Goal: Task Accomplishment & Management: Manage account settings

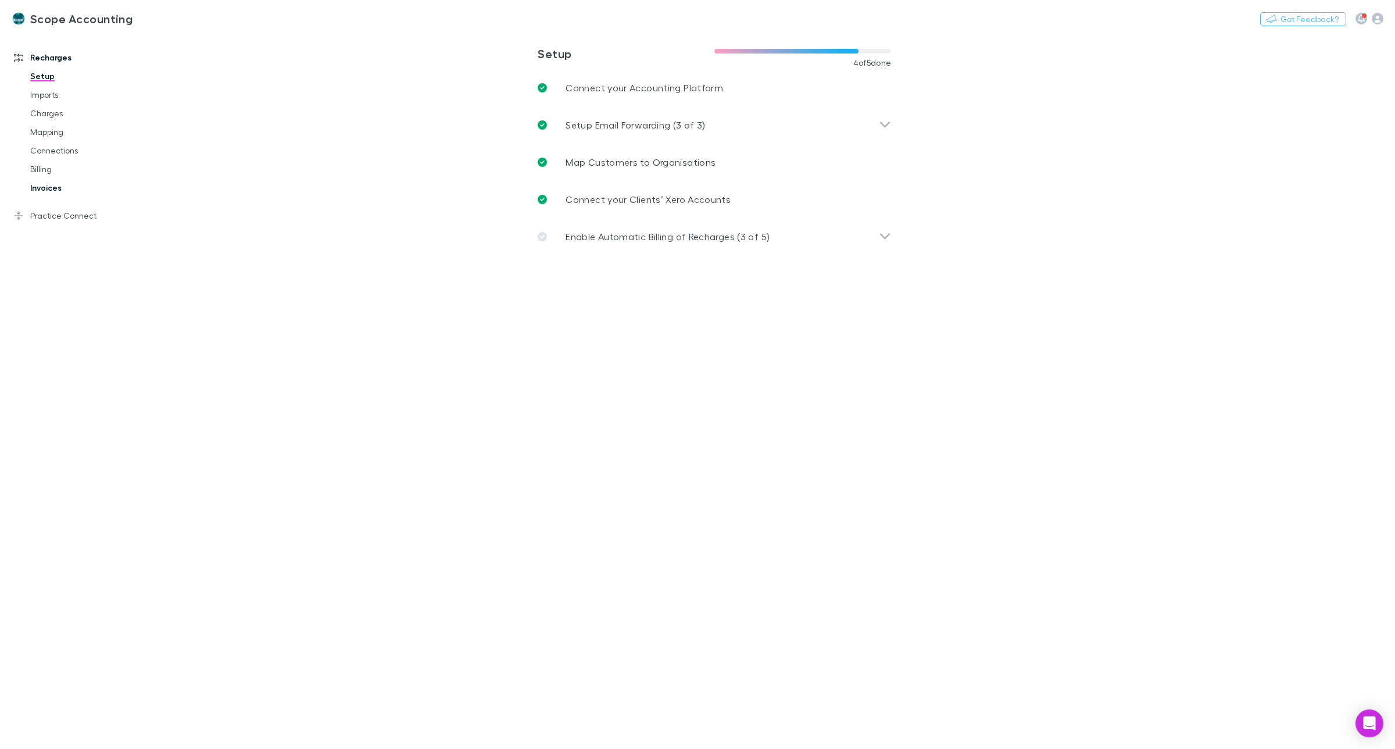
click at [42, 192] on link "Invoices" at bounding box center [91, 187] width 145 height 19
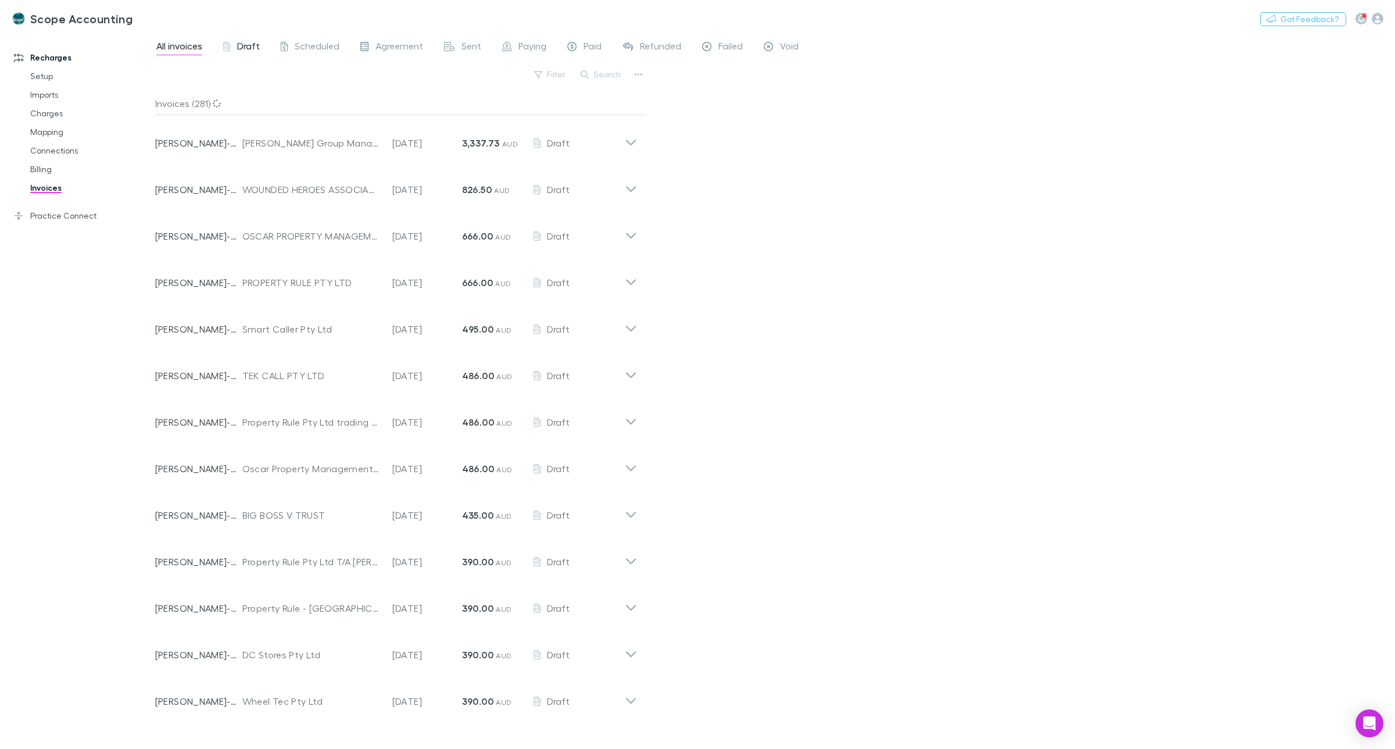
click at [244, 45] on span "Draft" at bounding box center [248, 47] width 23 height 15
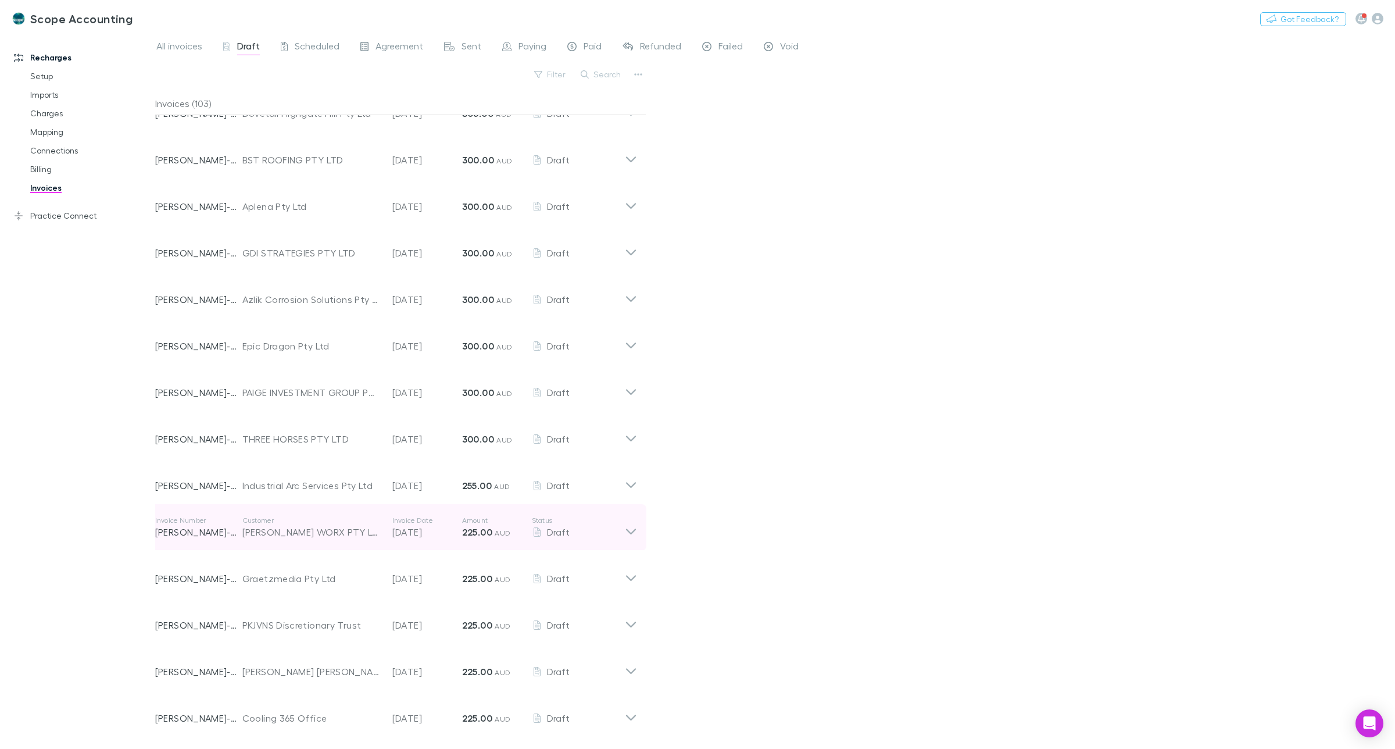
scroll to position [786, 0]
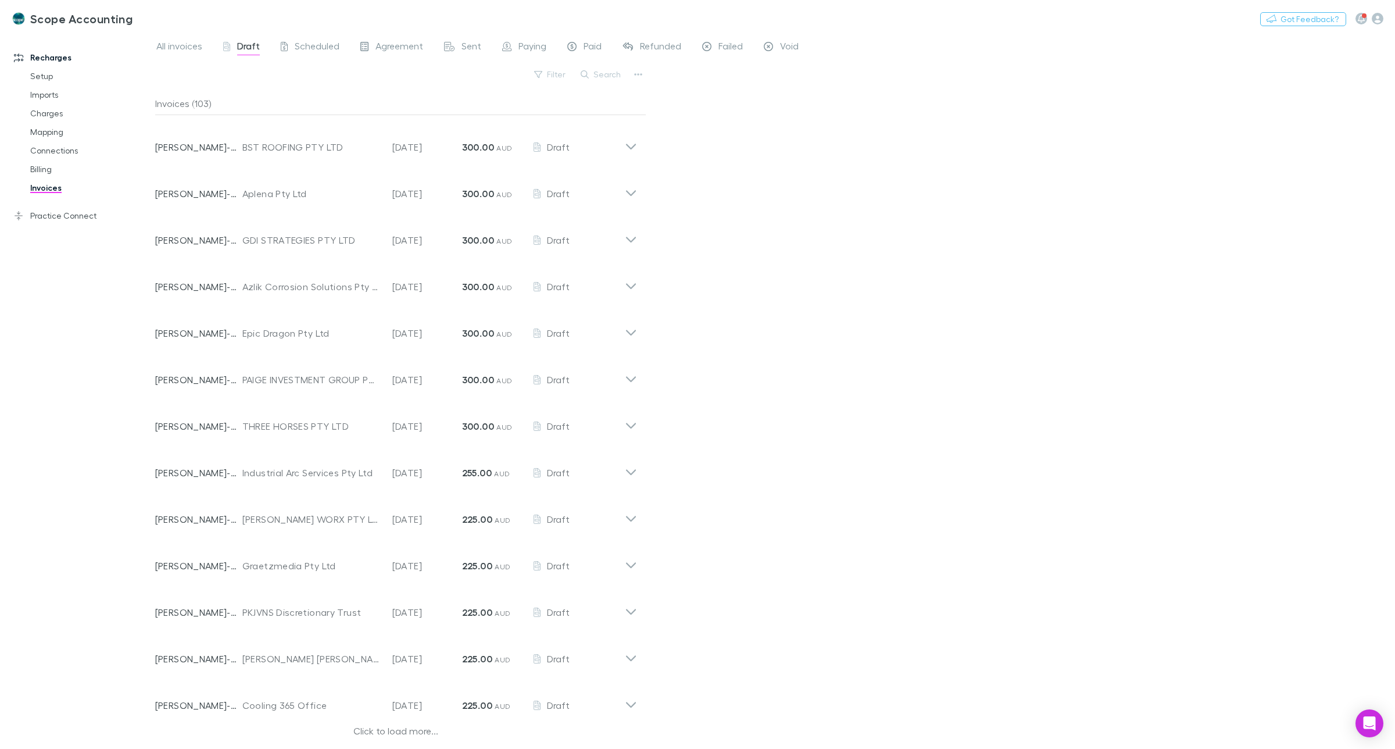
click at [398, 728] on div "Click to load more..." at bounding box center [396, 732] width 482 height 17
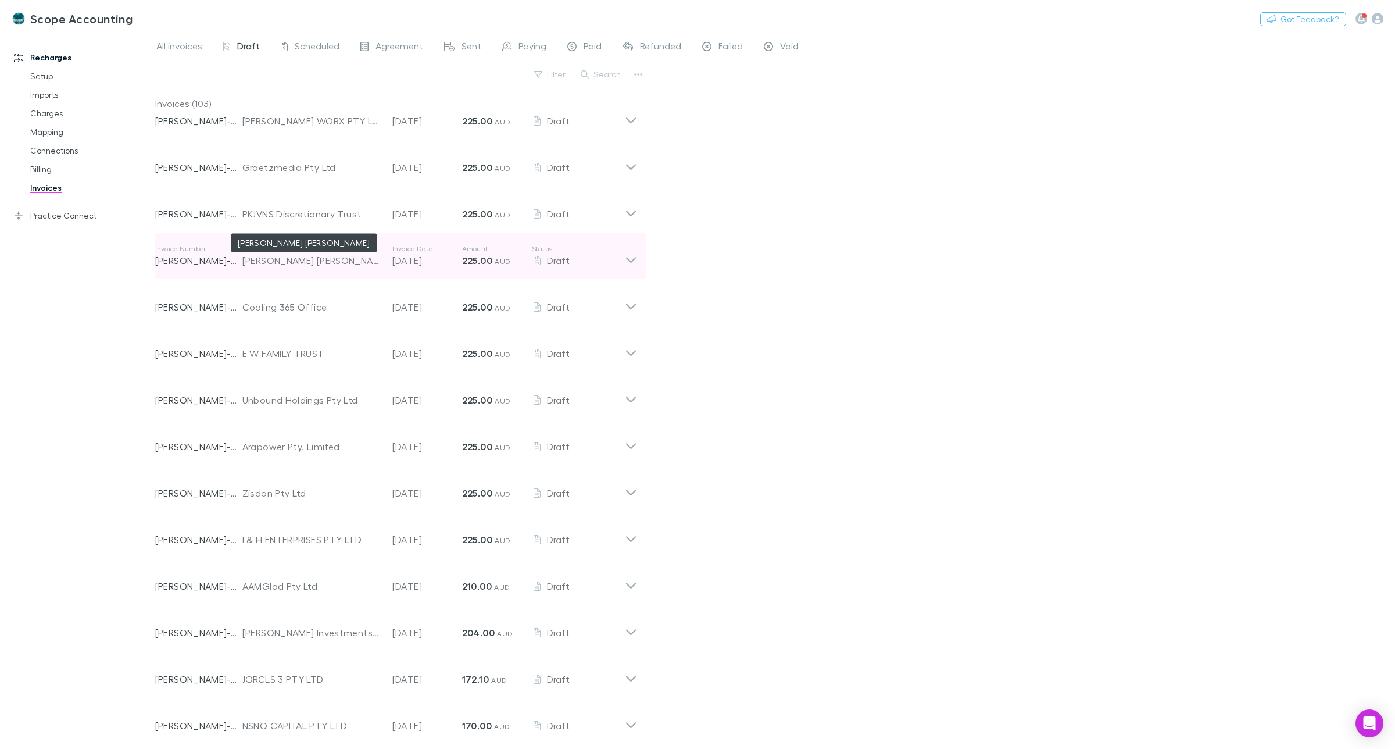
scroll to position [1222, 0]
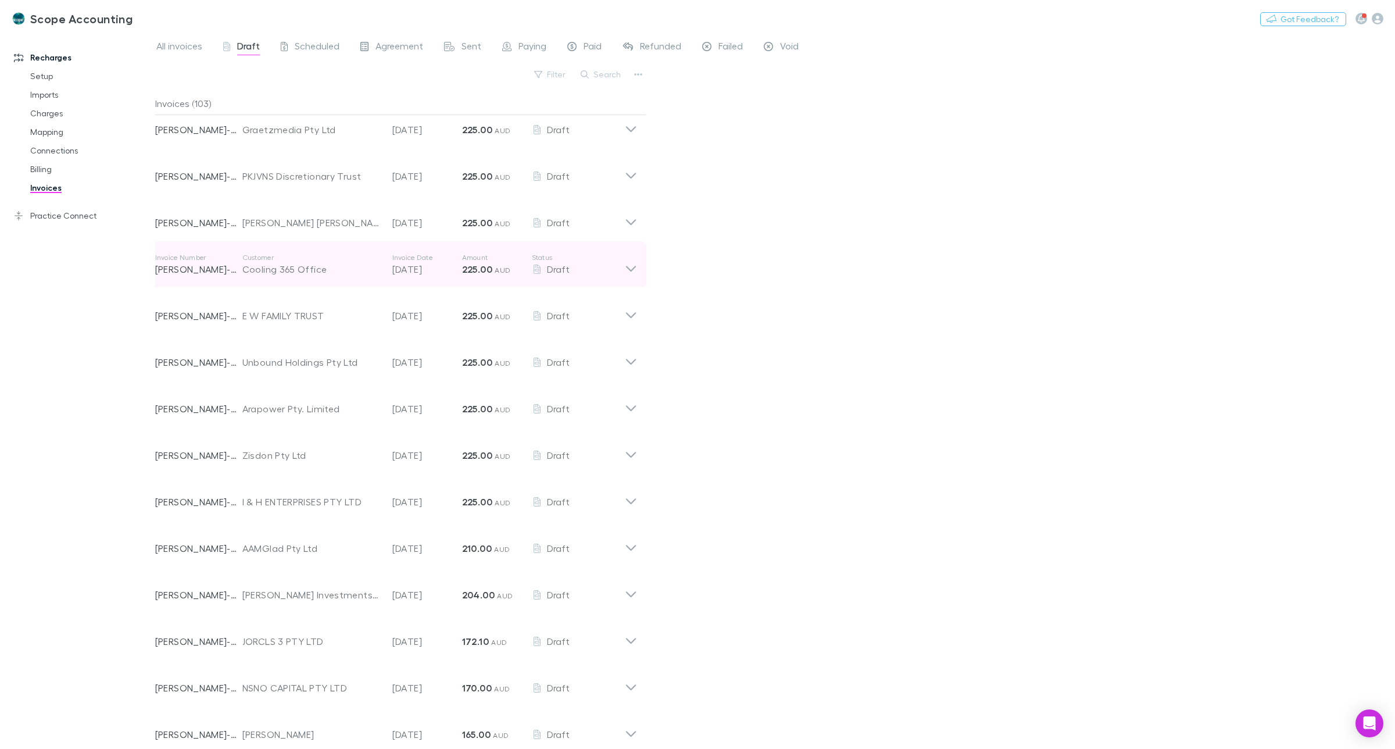
click at [628, 265] on icon at bounding box center [631, 264] width 12 height 23
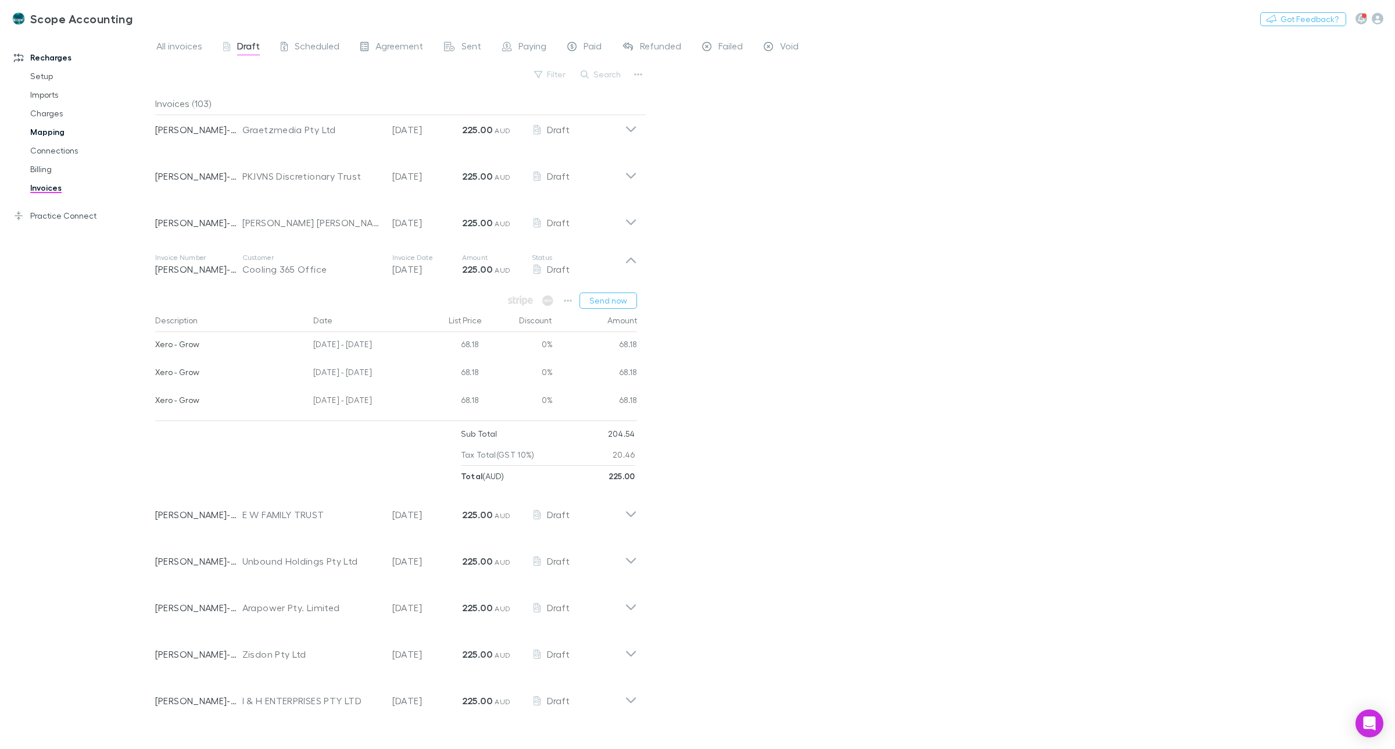
click at [53, 131] on link "Mapping" at bounding box center [91, 132] width 145 height 19
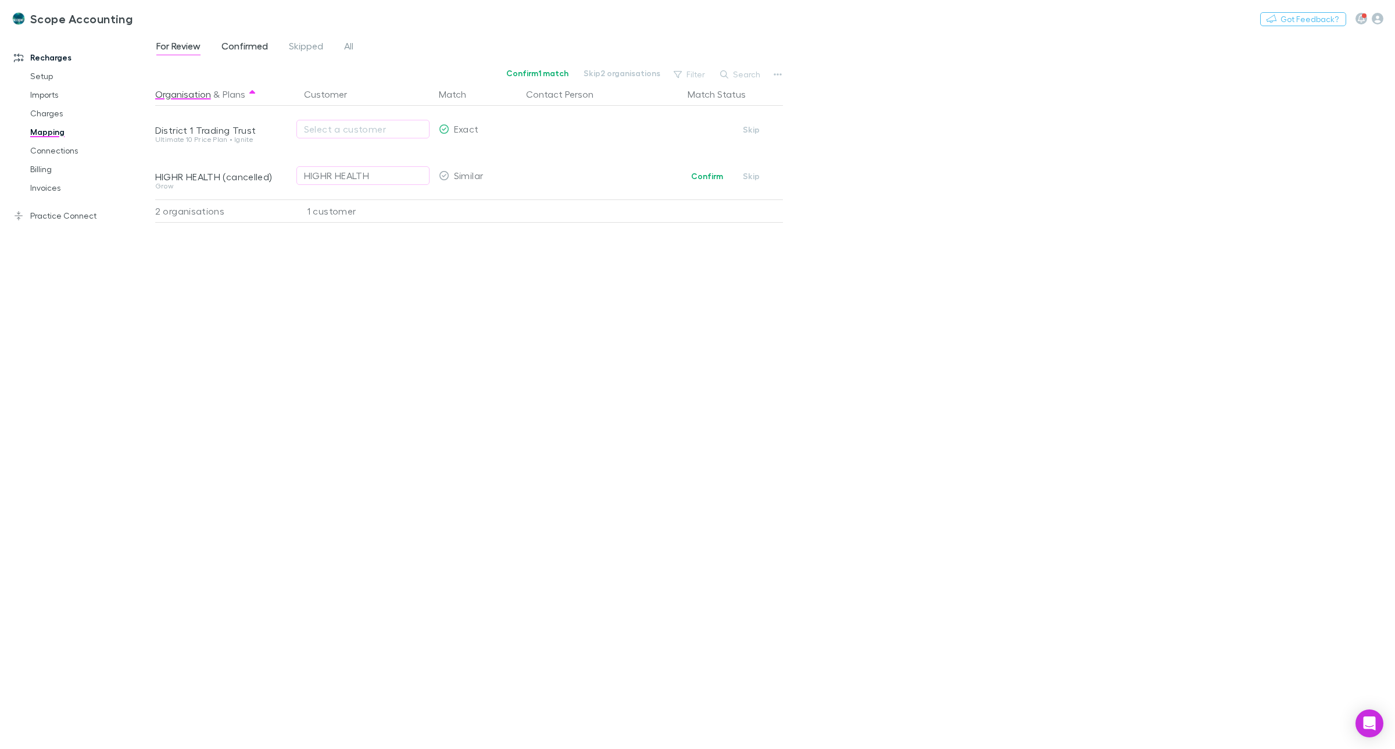
click at [236, 42] on span "Confirmed" at bounding box center [244, 47] width 46 height 15
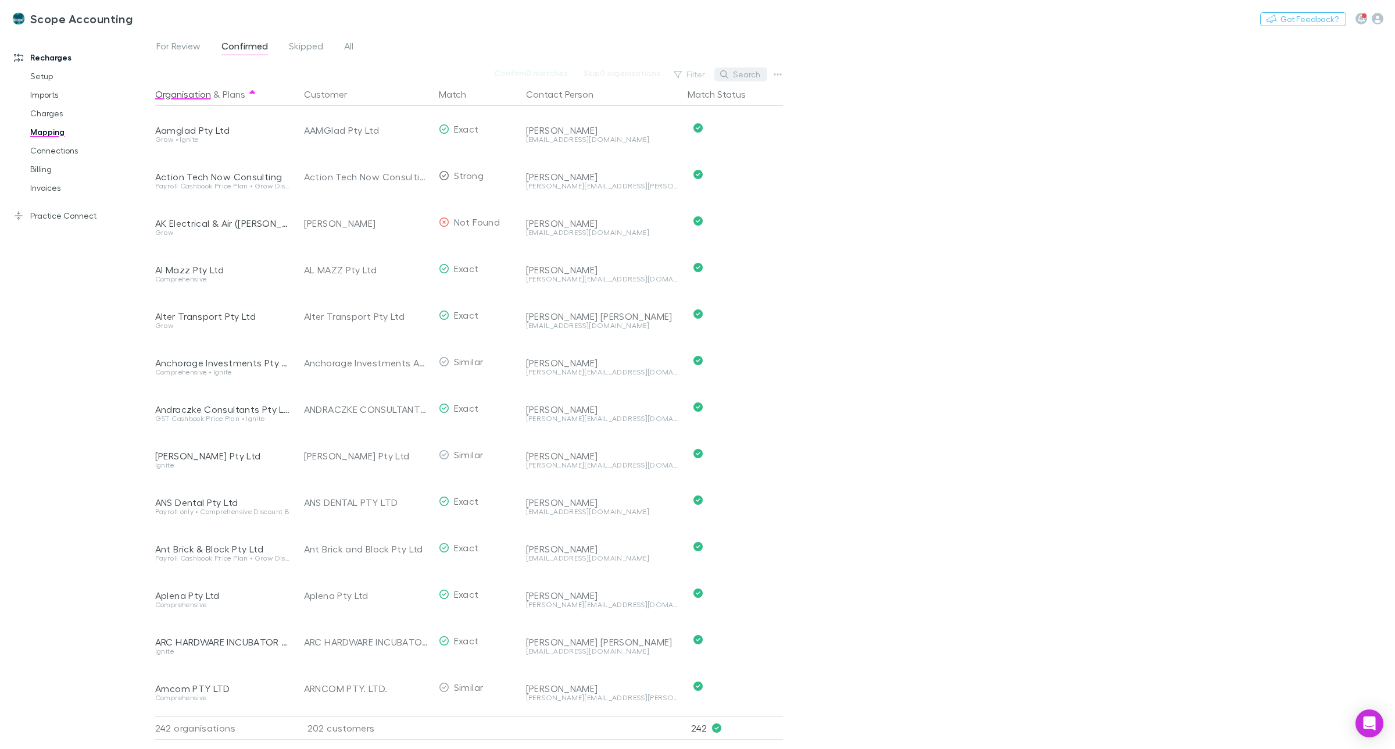
click at [759, 76] on button "Search" at bounding box center [740, 74] width 53 height 14
click at [715, 74] on input "text" at bounding box center [721, 74] width 58 height 16
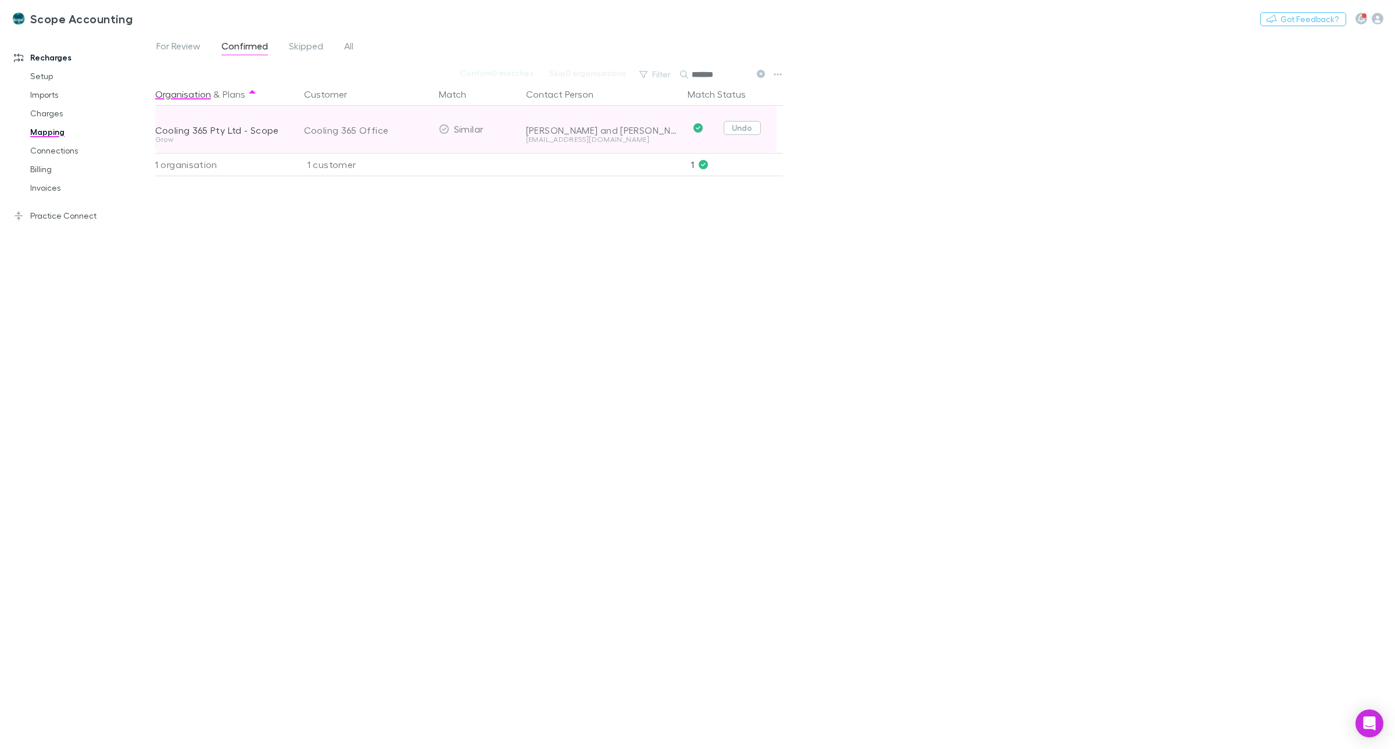
type input "*******"
click at [745, 133] on button "Undo" at bounding box center [742, 128] width 37 height 14
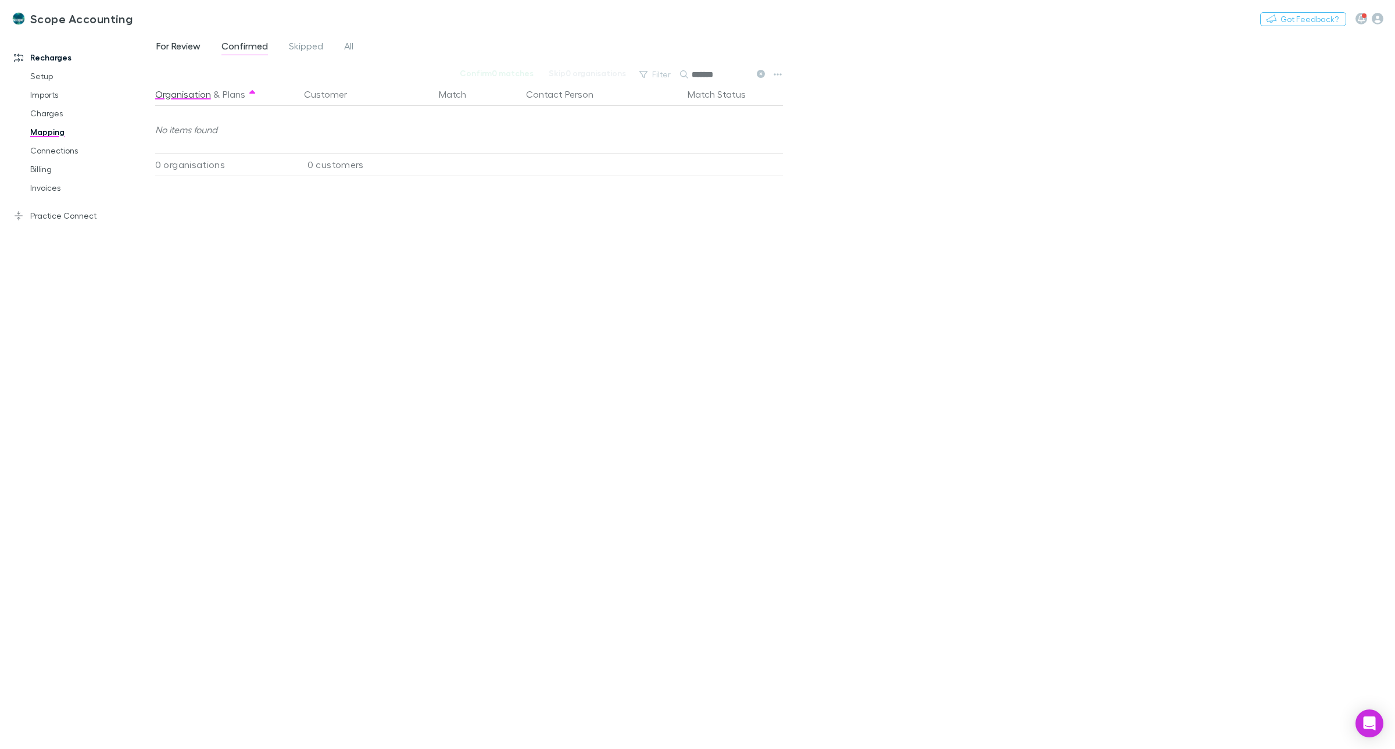
click at [183, 46] on span "For Review" at bounding box center [178, 47] width 44 height 15
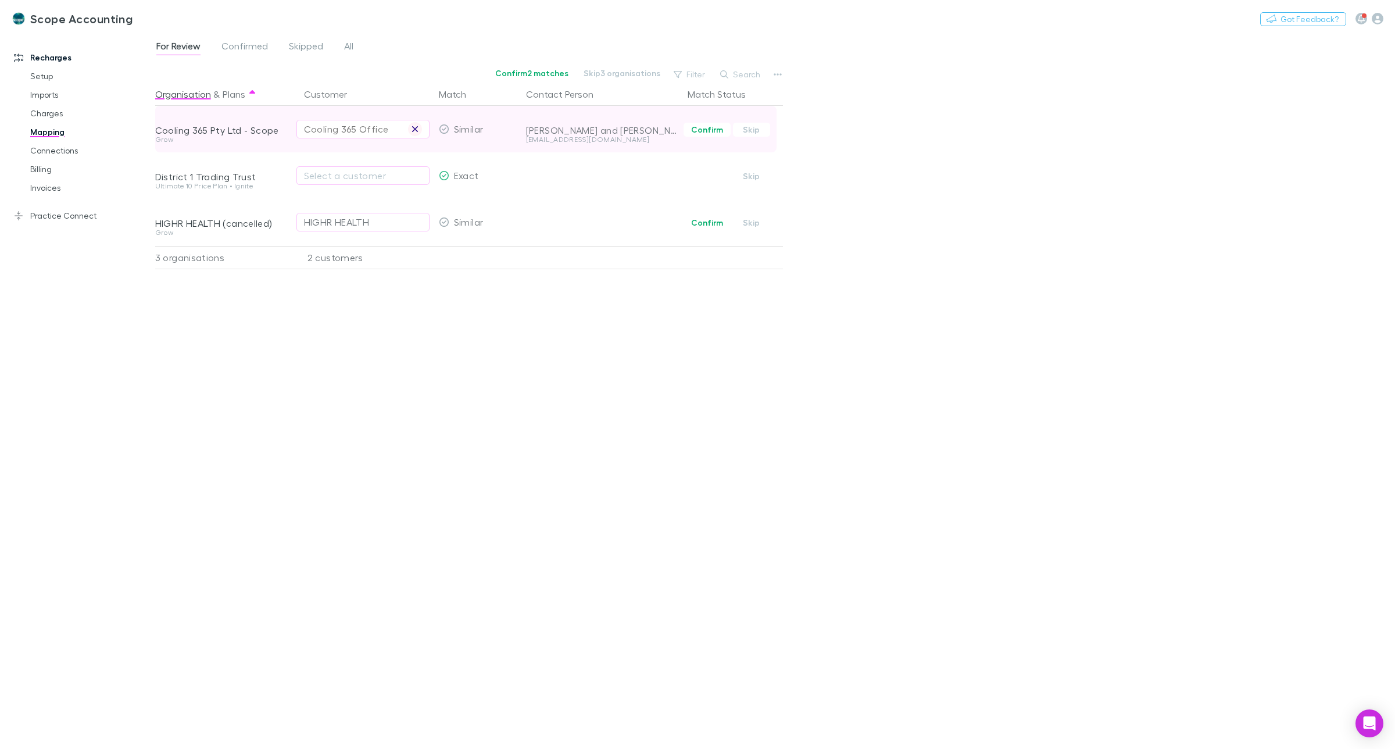
click at [414, 129] on icon "button" at bounding box center [415, 129] width 6 height 6
click at [345, 128] on div "Select a customer" at bounding box center [363, 129] width 118 height 14
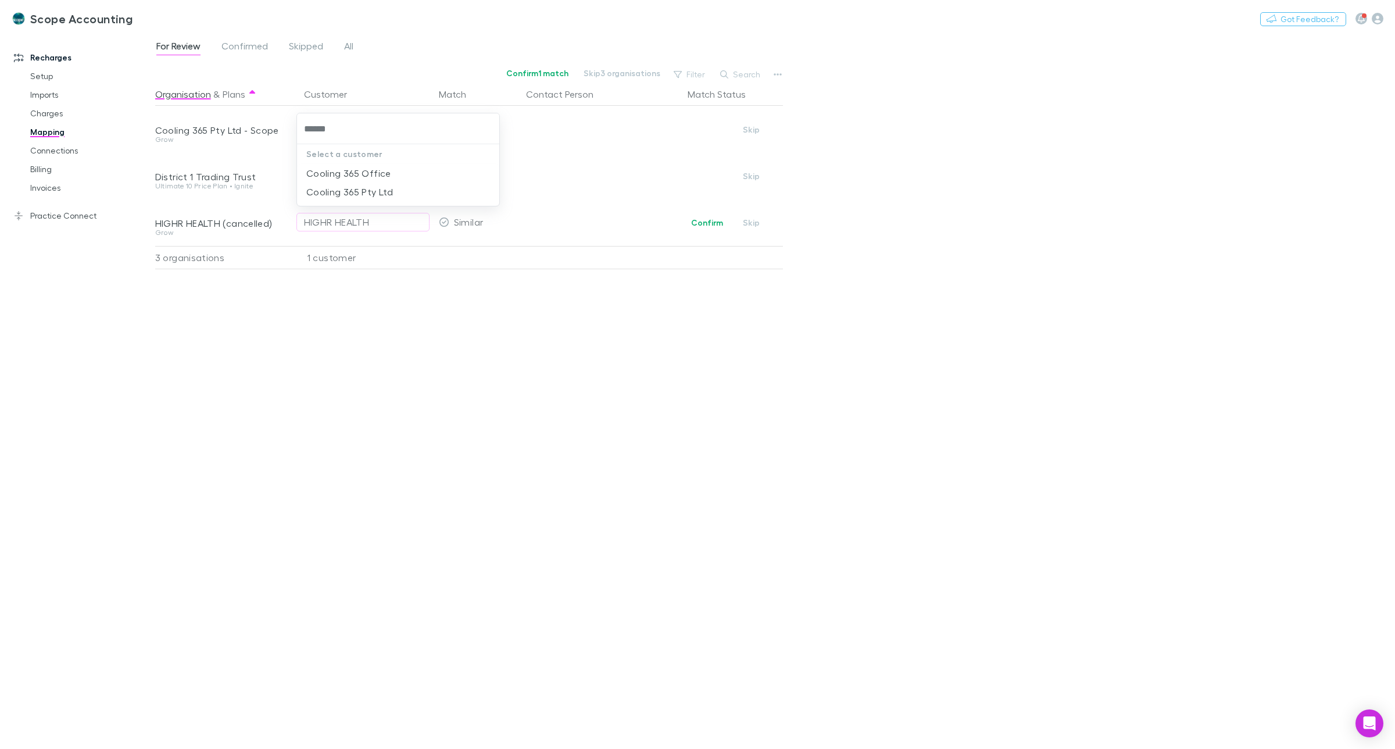
type input "*******"
click at [359, 195] on li "Cooling 365 Pty Ltd" at bounding box center [398, 192] width 202 height 19
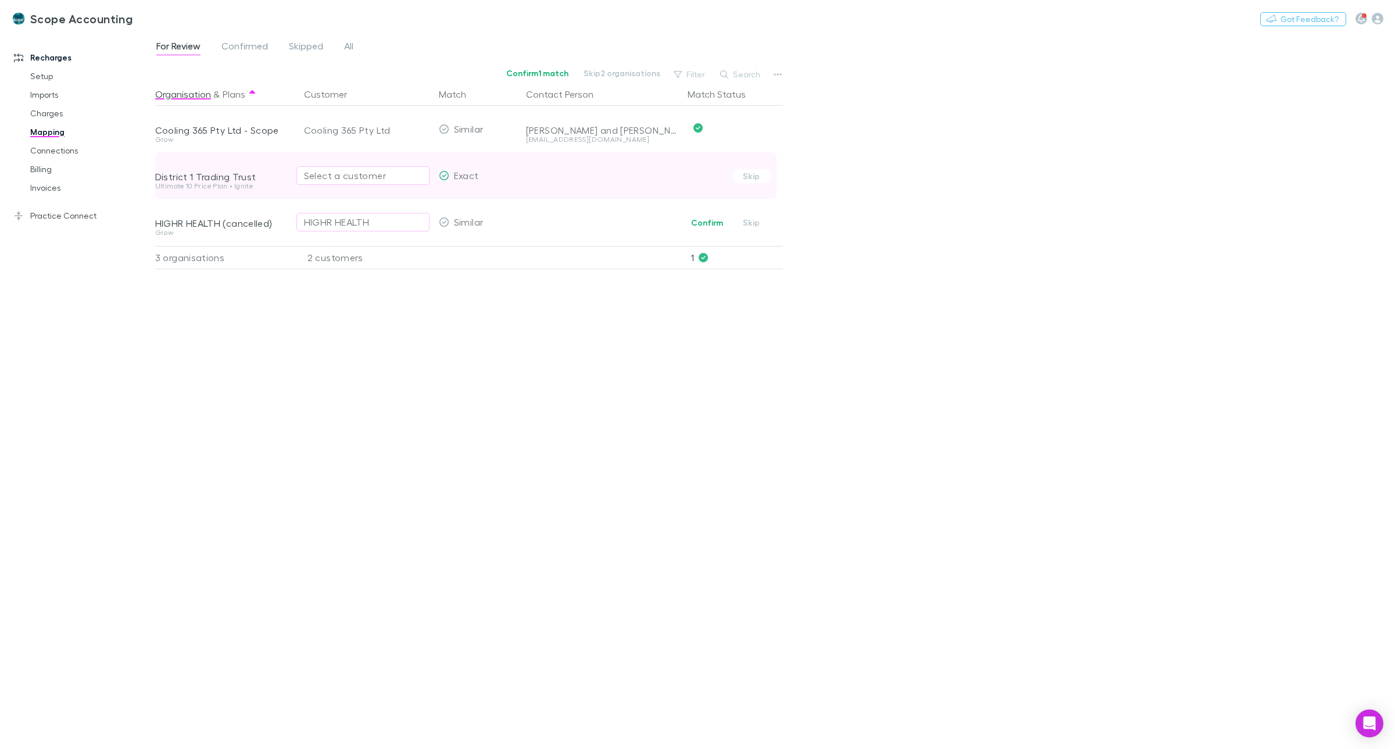
click at [360, 172] on div "Select a customer" at bounding box center [363, 176] width 118 height 14
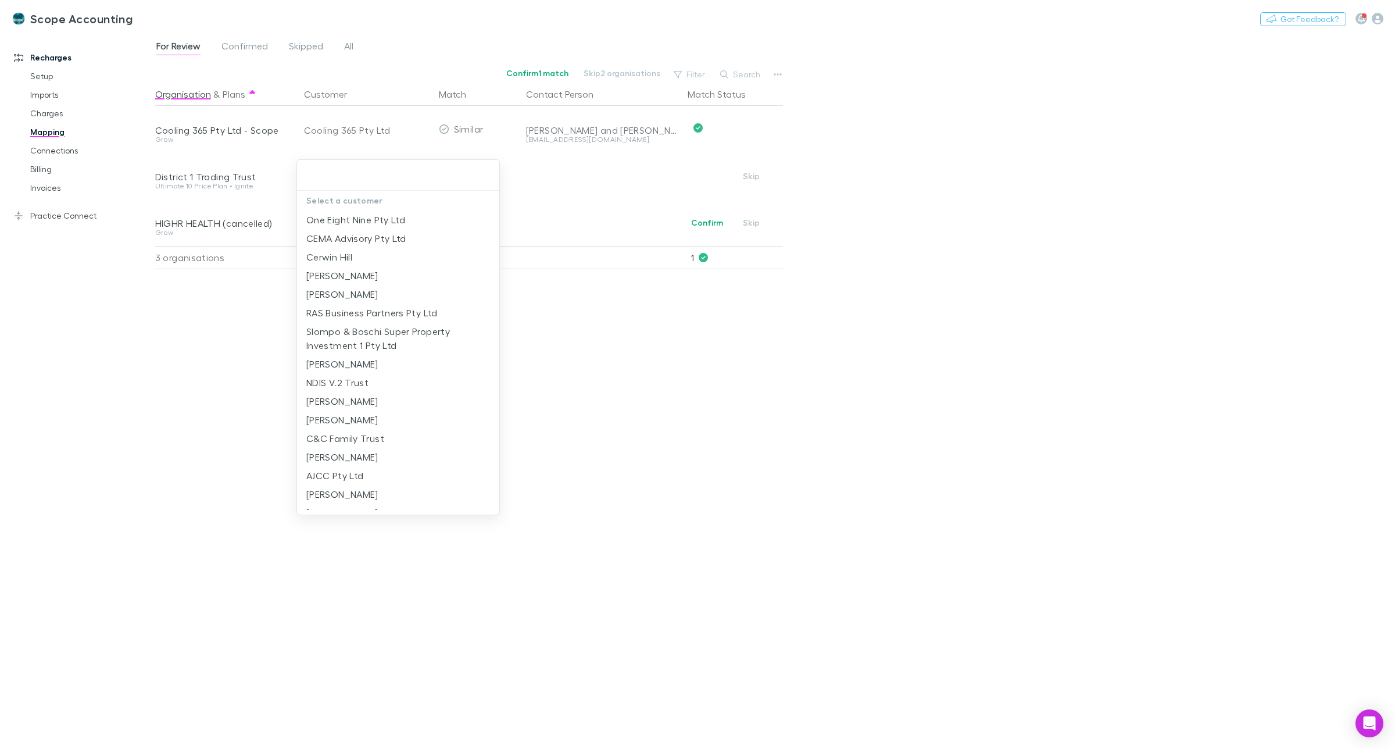
click at [323, 177] on input "text" at bounding box center [398, 175] width 193 height 22
type input "*"
click at [171, 367] on div at bounding box center [697, 374] width 1395 height 749
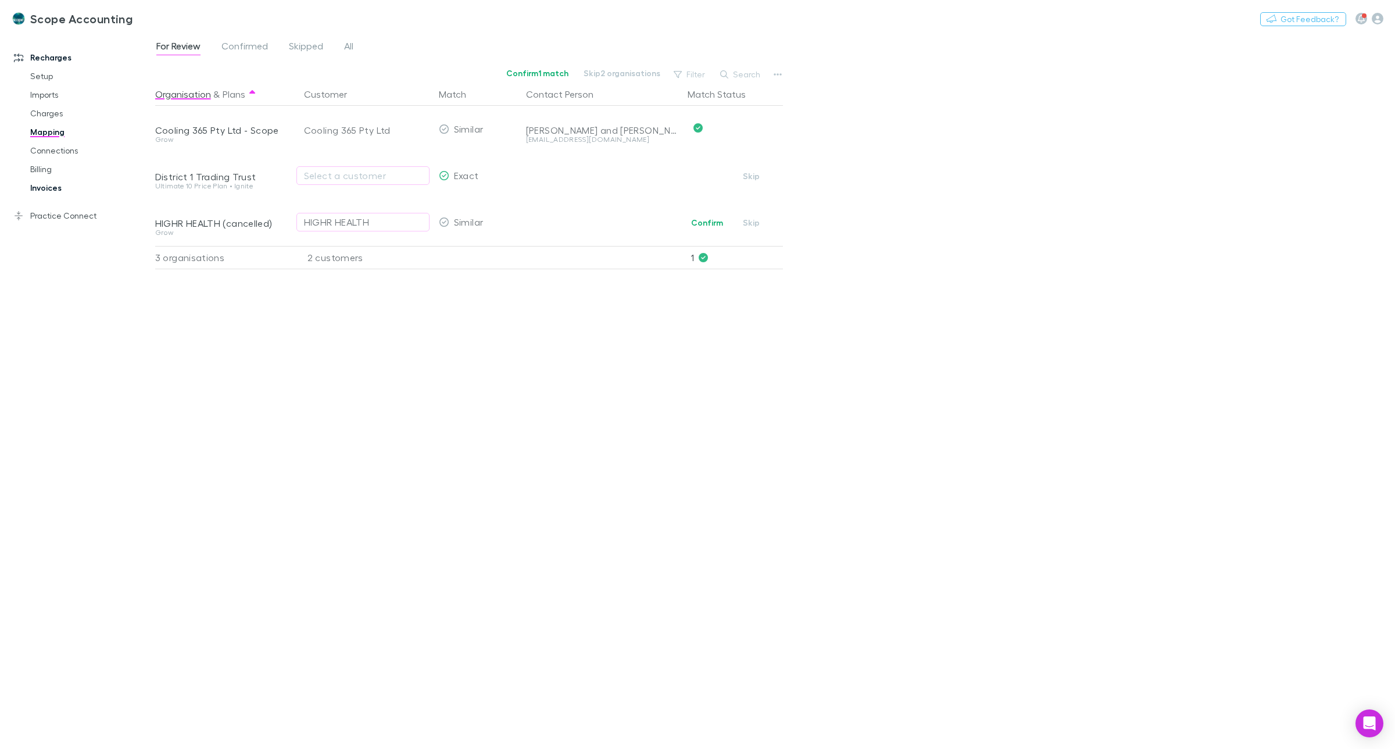
drag, startPoint x: 38, startPoint y: 183, endPoint x: 53, endPoint y: 183, distance: 15.7
click at [38, 183] on link "Invoices" at bounding box center [91, 187] width 145 height 19
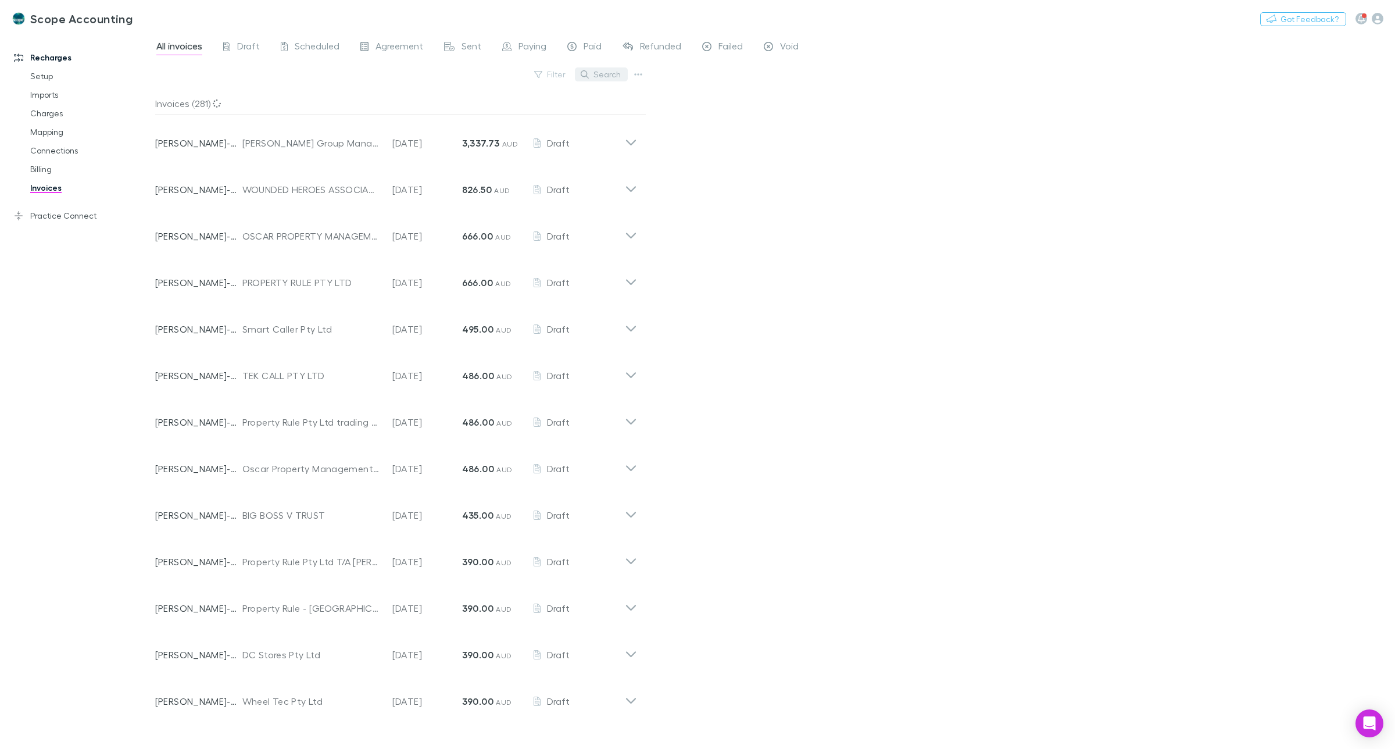
click at [609, 76] on button "Search" at bounding box center [601, 74] width 53 height 14
click at [567, 76] on input "text" at bounding box center [581, 74] width 58 height 16
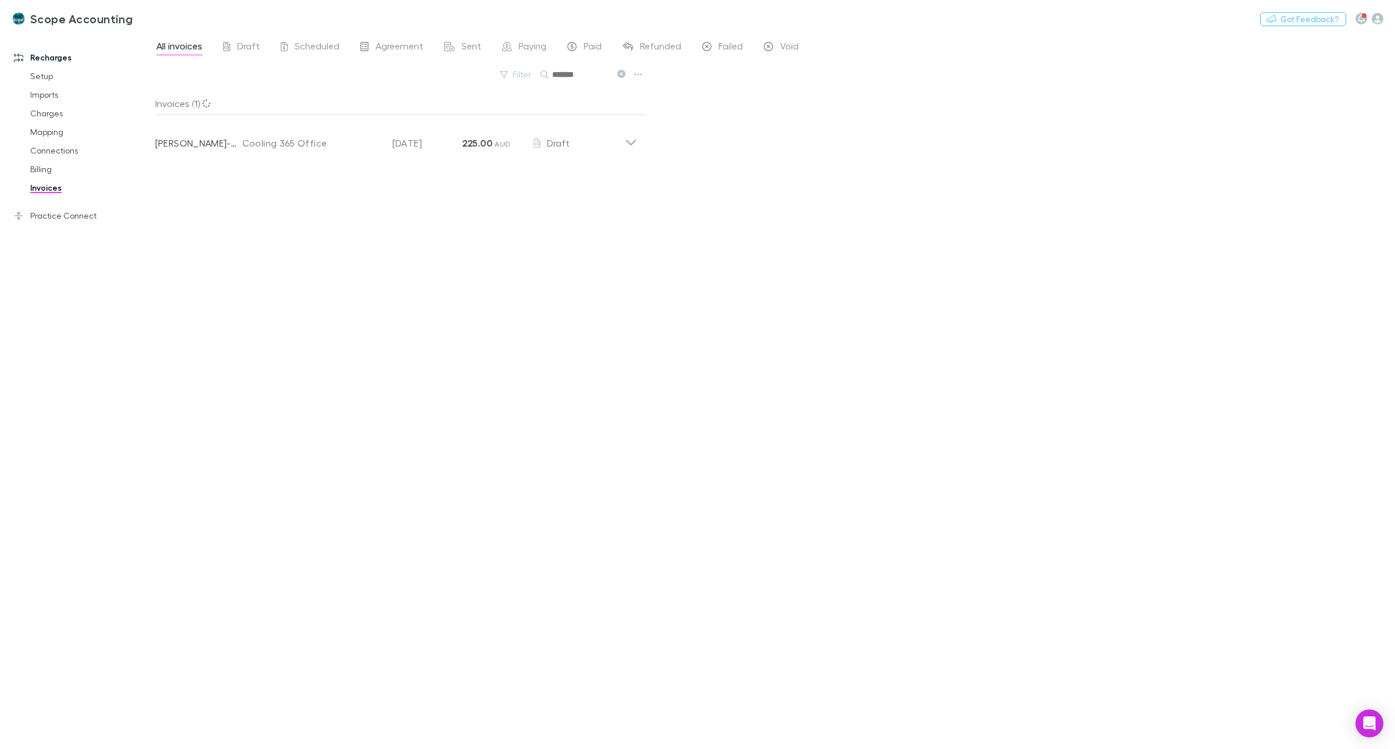
type input "*******"
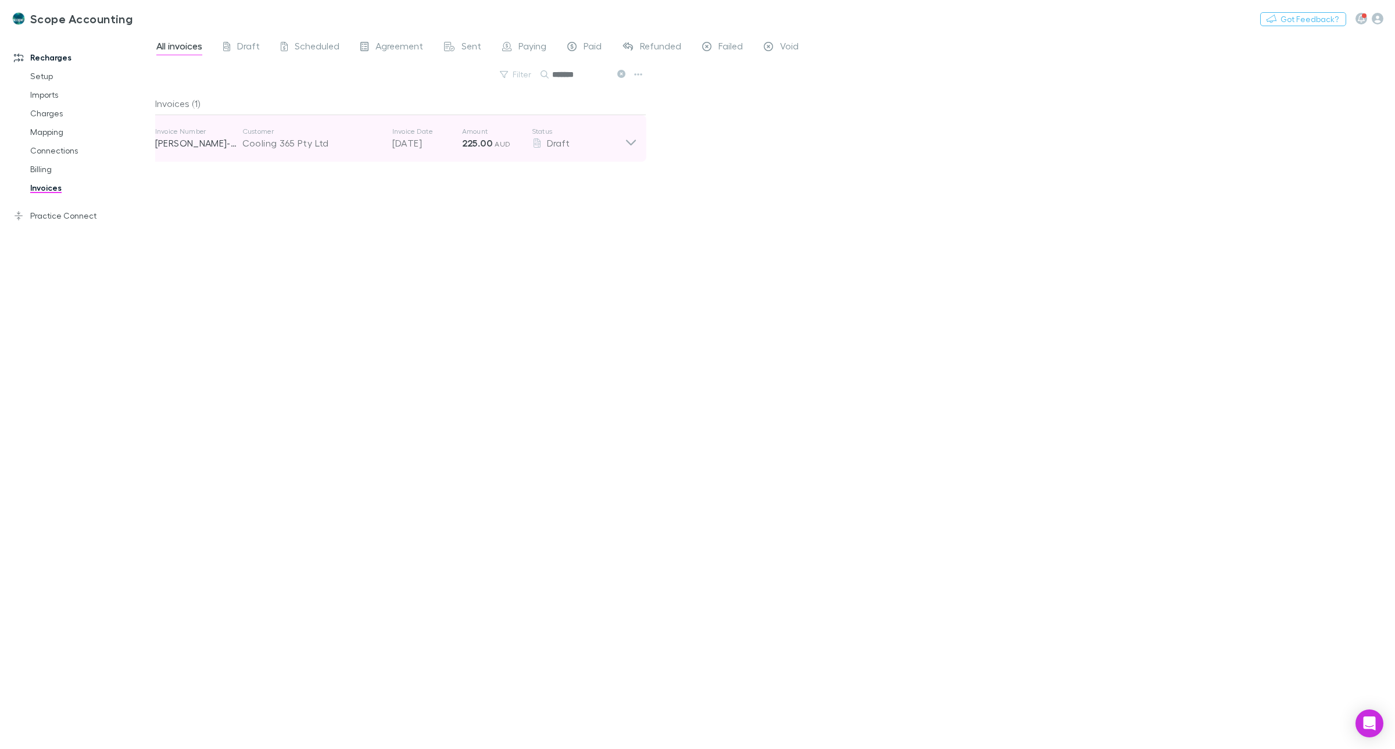
click at [314, 141] on div "Cooling 365 Pty Ltd" at bounding box center [311, 143] width 138 height 14
click at [629, 135] on icon at bounding box center [631, 138] width 12 height 23
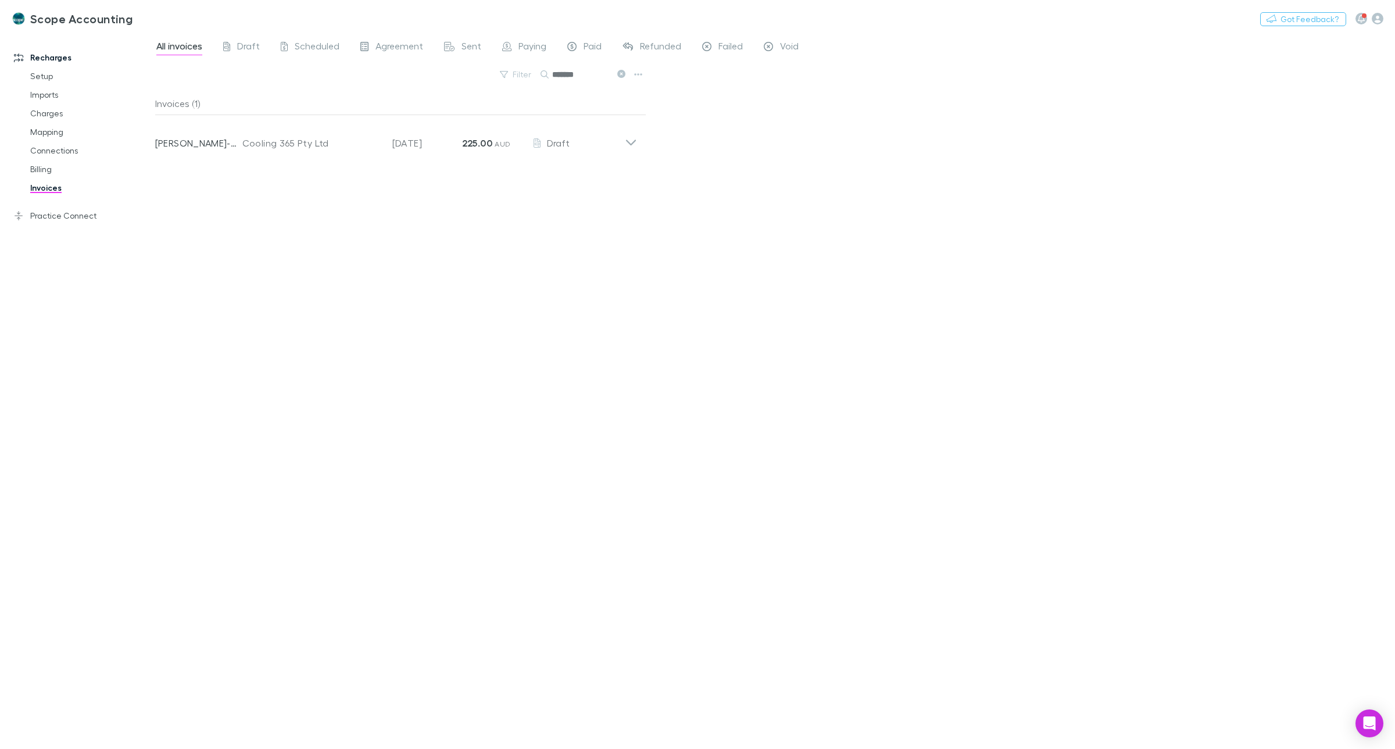
click at [618, 74] on icon at bounding box center [621, 74] width 8 height 8
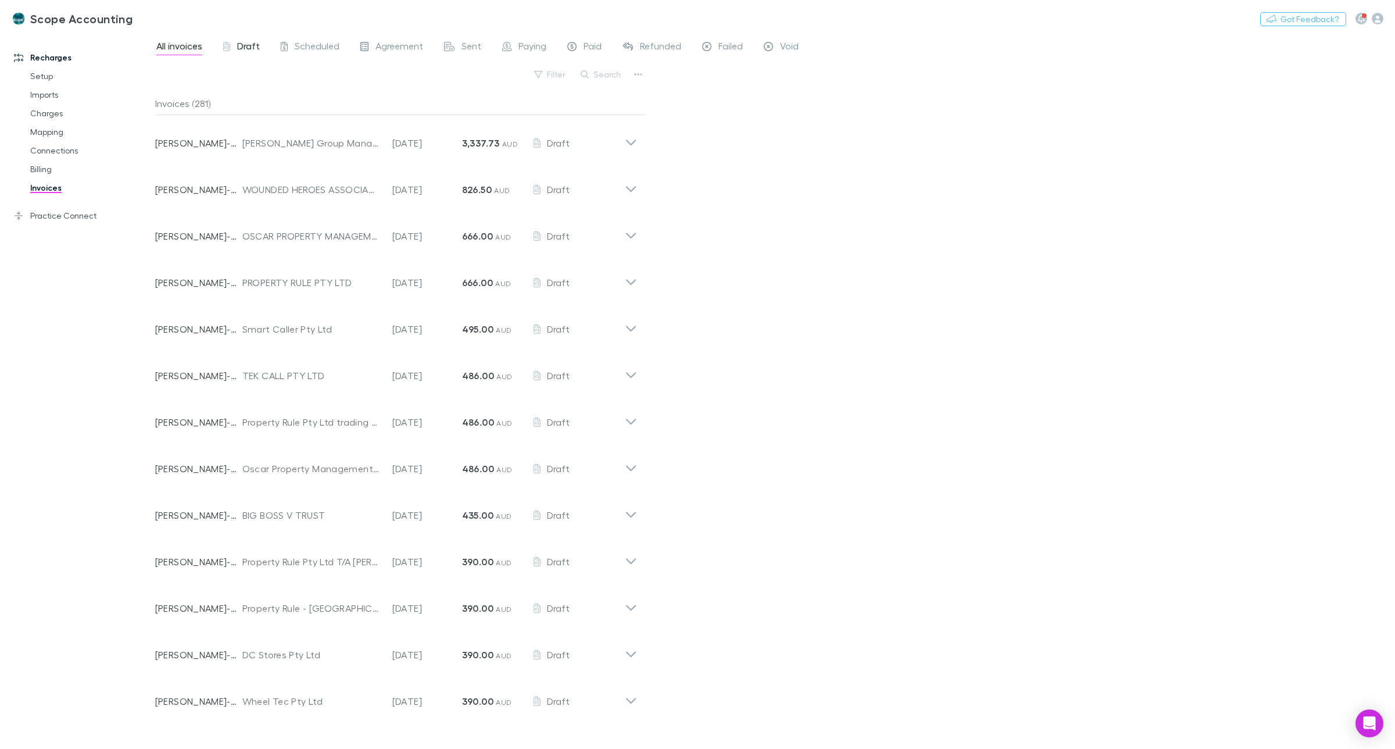
click at [242, 42] on span "Draft" at bounding box center [248, 47] width 23 height 15
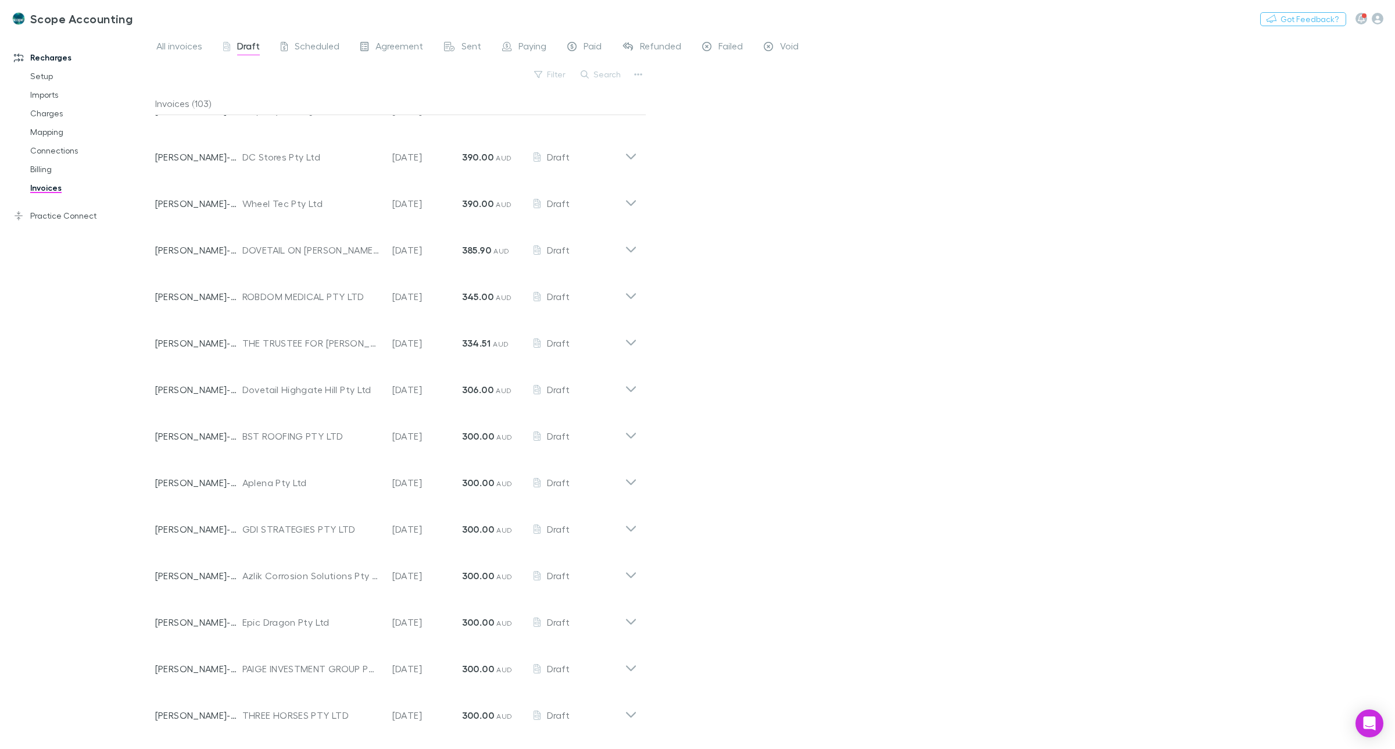
scroll to position [509, 0]
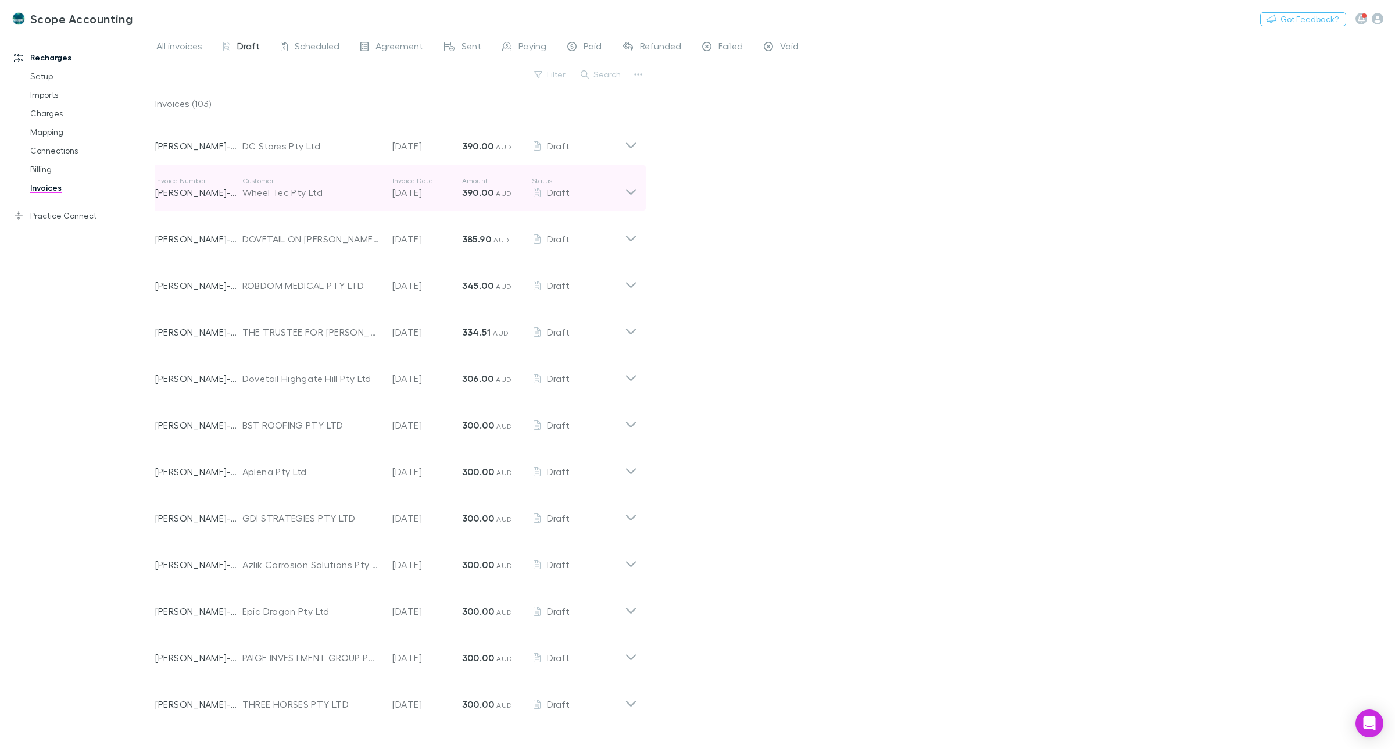
click at [632, 192] on icon at bounding box center [631, 192] width 10 height 6
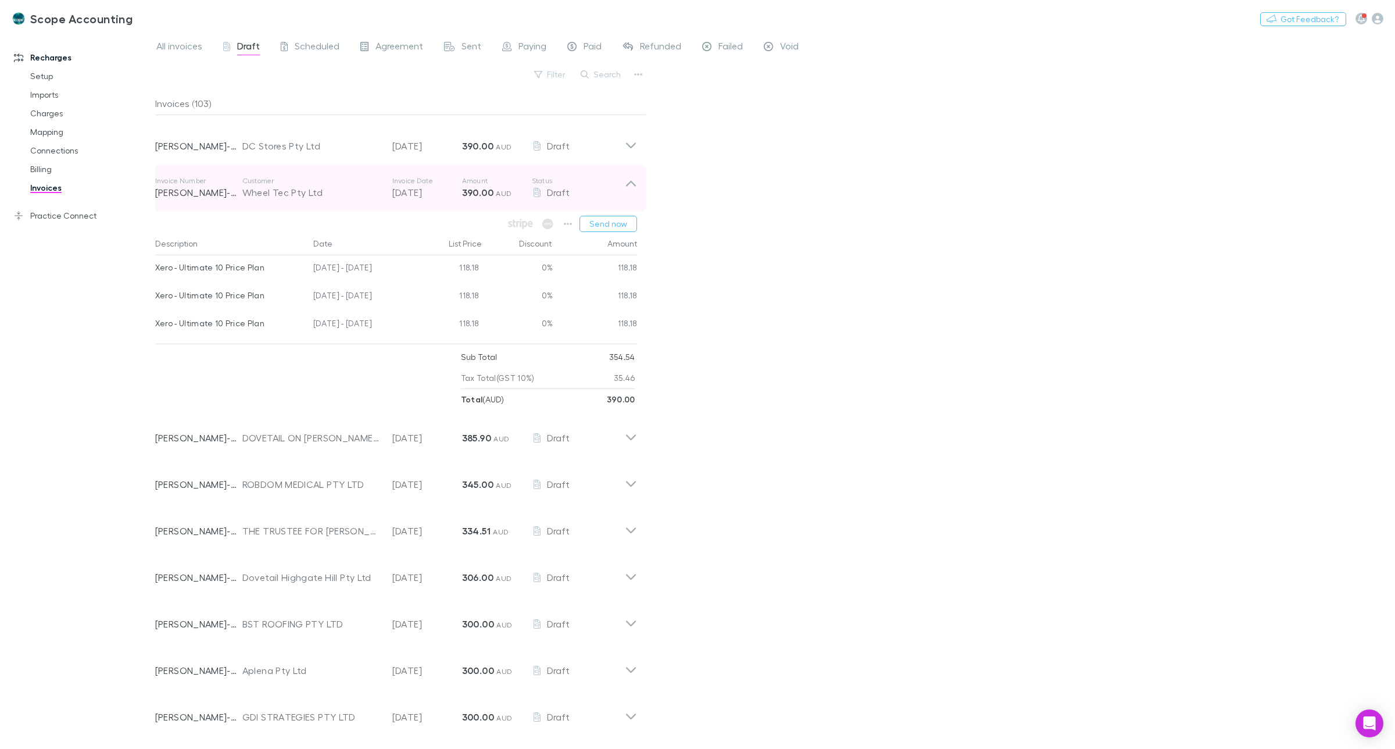
click at [631, 182] on icon at bounding box center [631, 187] width 12 height 23
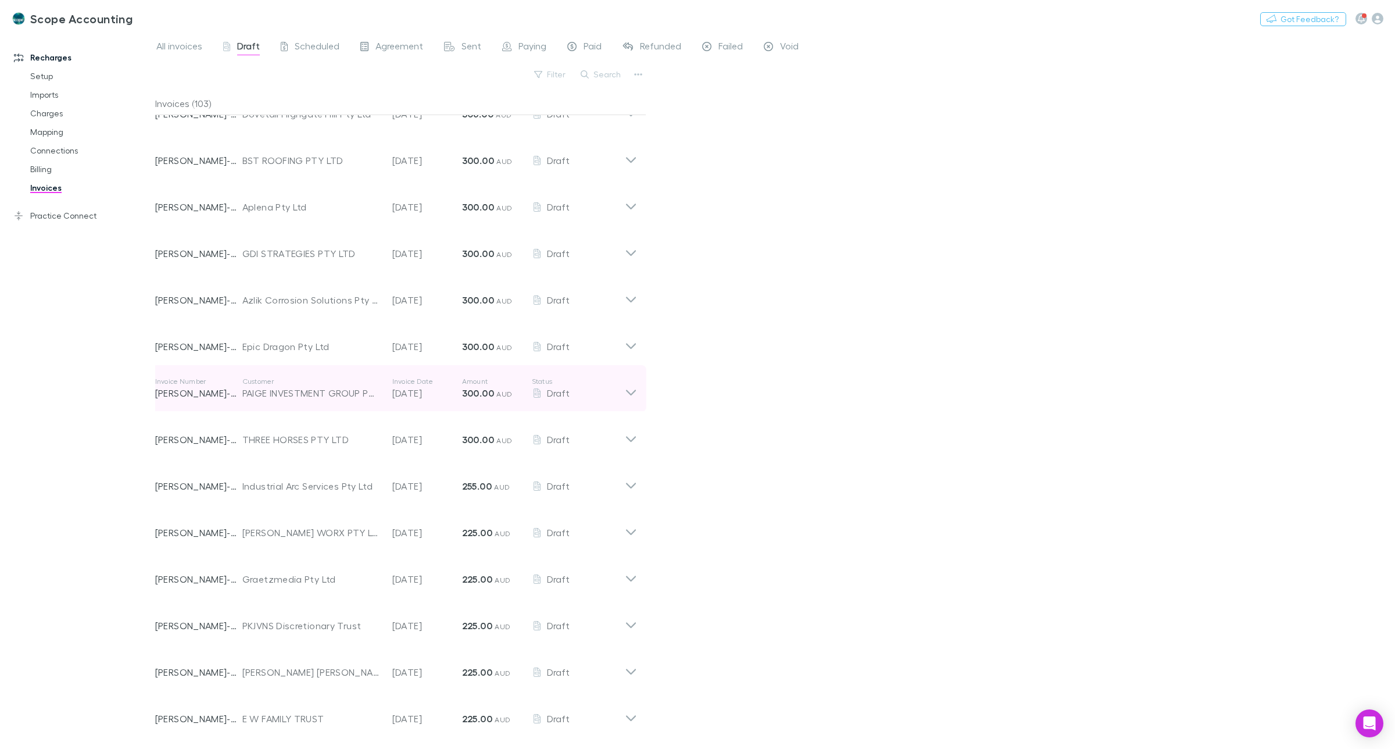
scroll to position [786, 0]
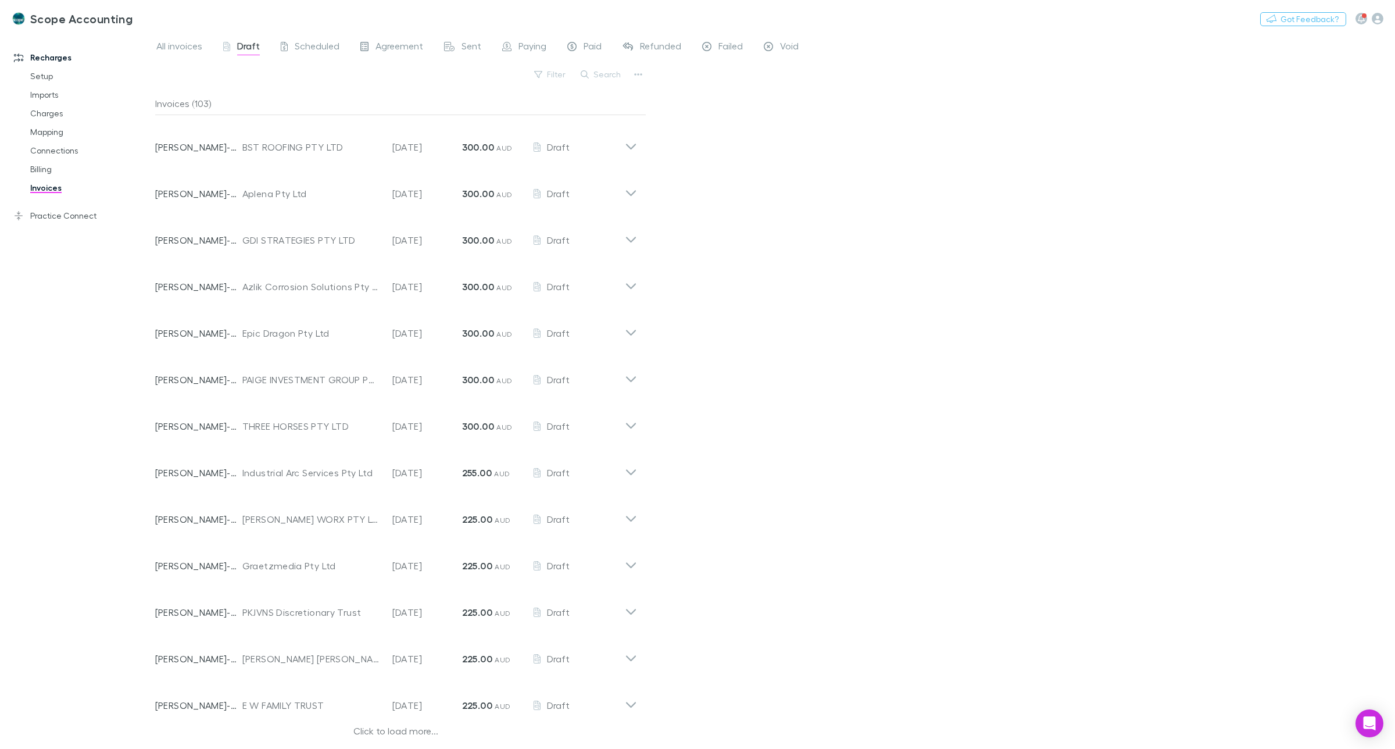
click at [389, 728] on div "Click to load more..." at bounding box center [396, 732] width 482 height 17
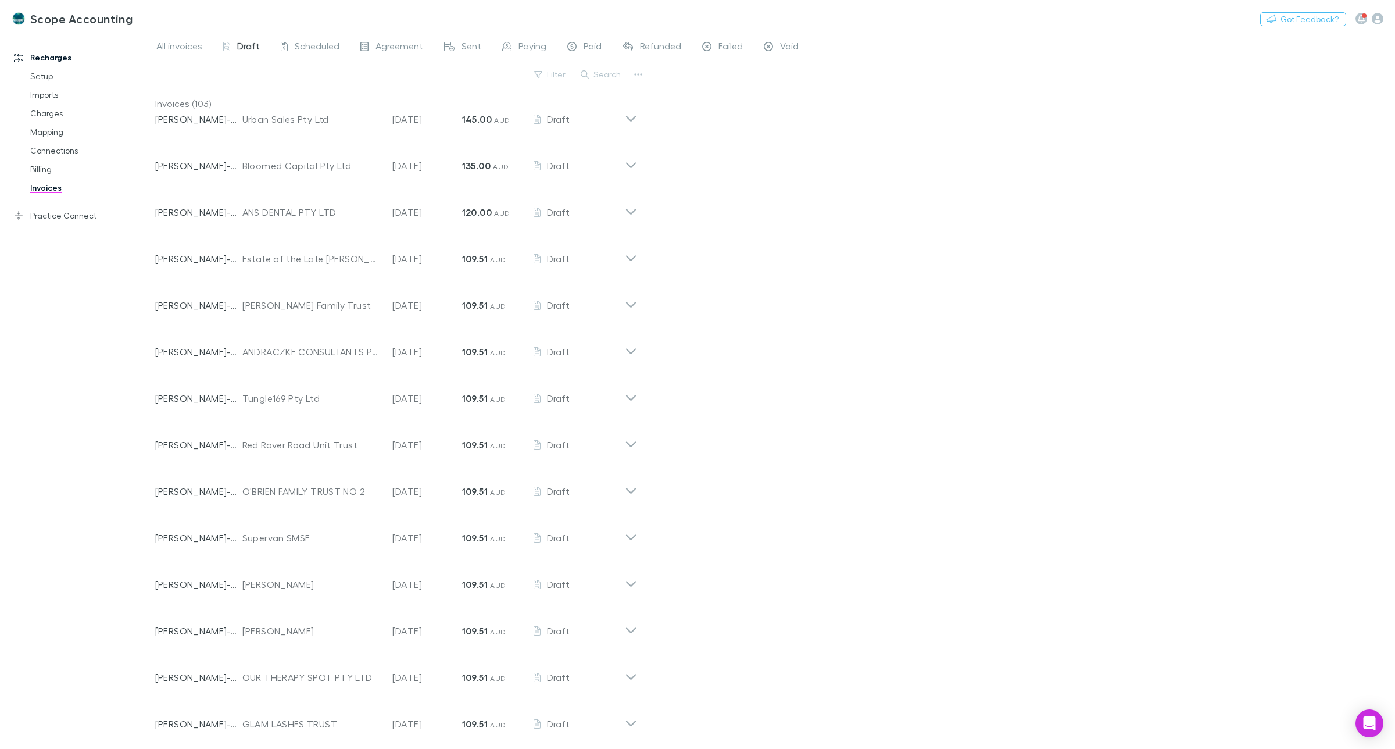
scroll to position [2021, 0]
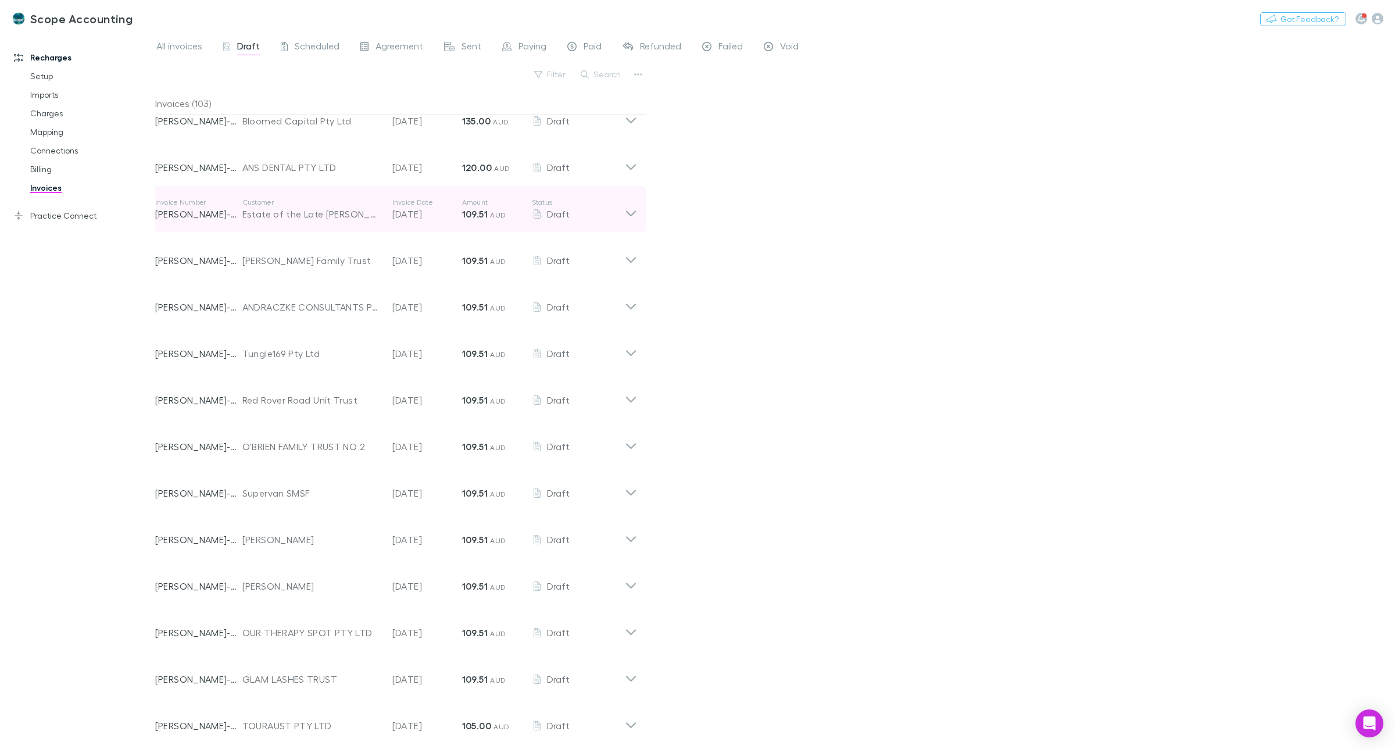
click at [629, 210] on icon at bounding box center [631, 209] width 12 height 23
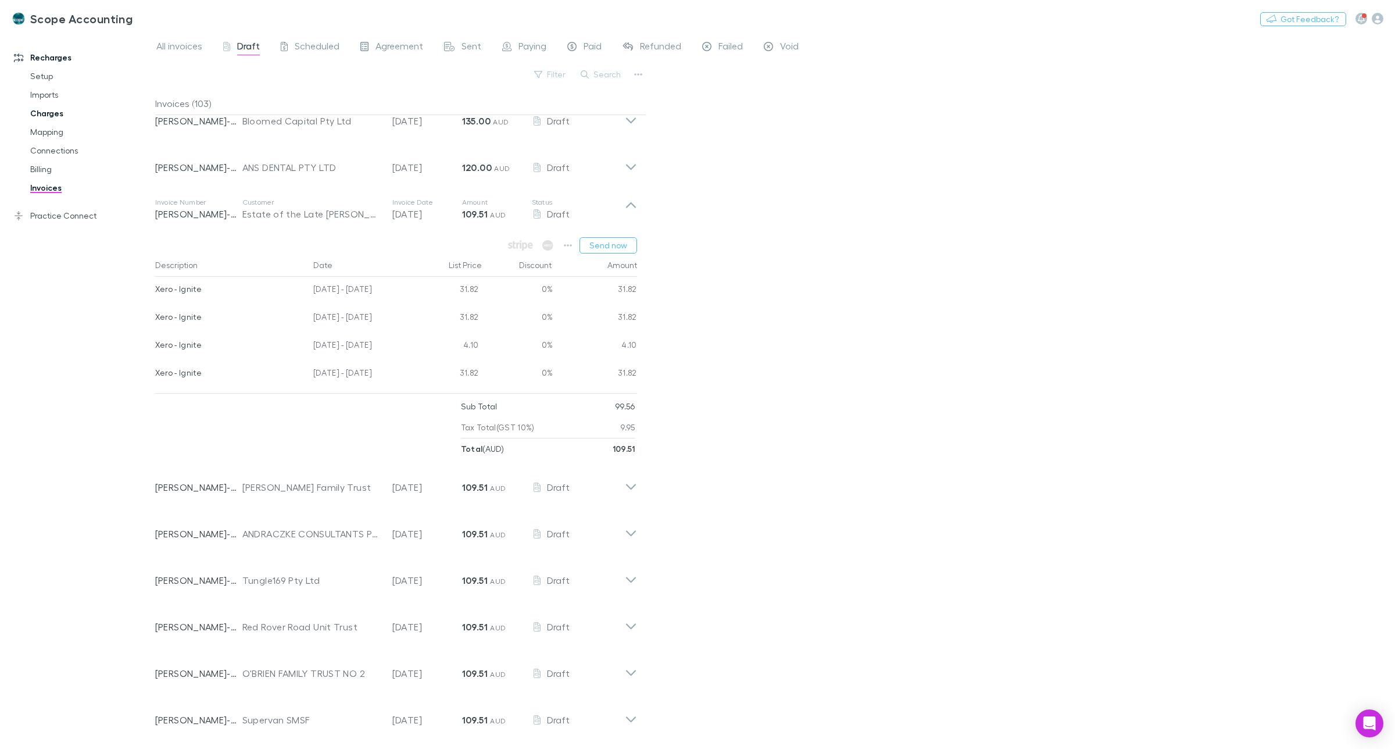
click at [52, 115] on link "Charges" at bounding box center [91, 113] width 145 height 19
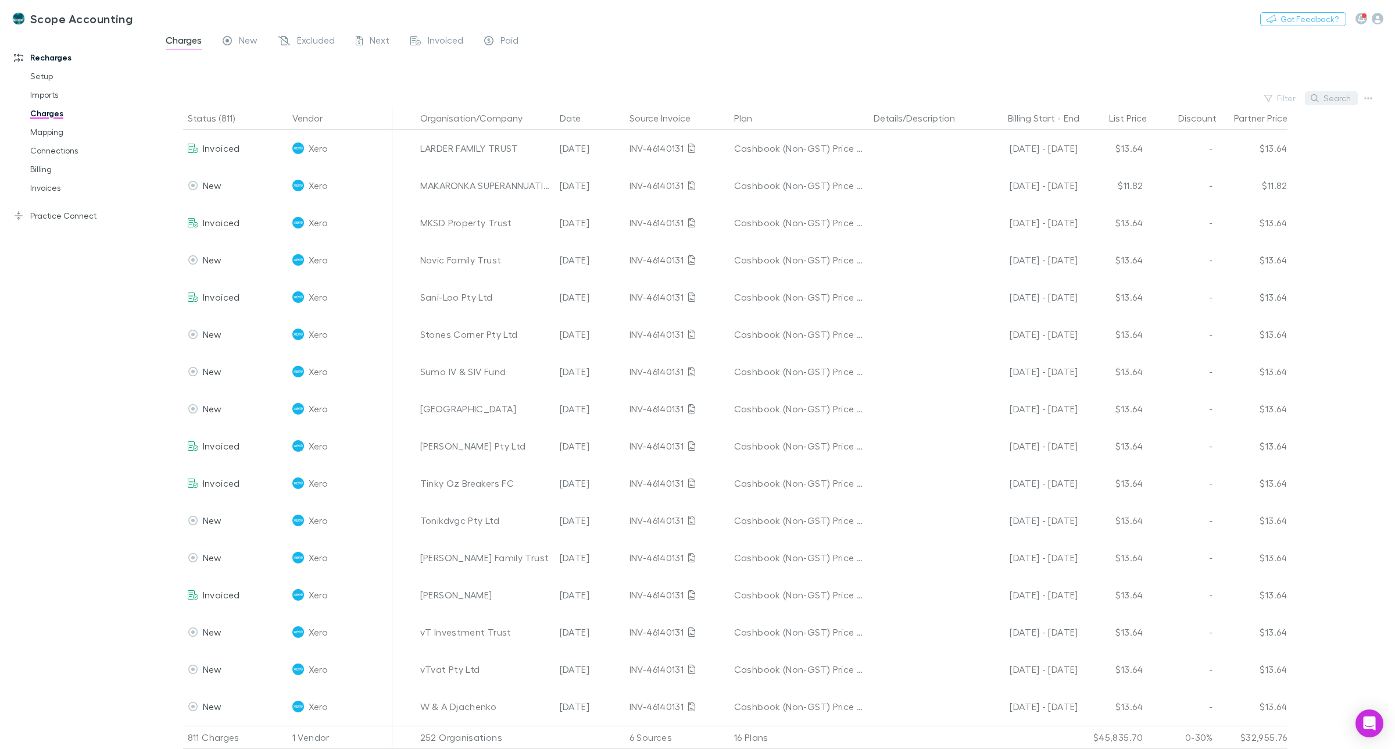
click at [1337, 96] on button "Search" at bounding box center [1331, 98] width 53 height 14
click at [1293, 99] on input "text" at bounding box center [1311, 98] width 58 height 16
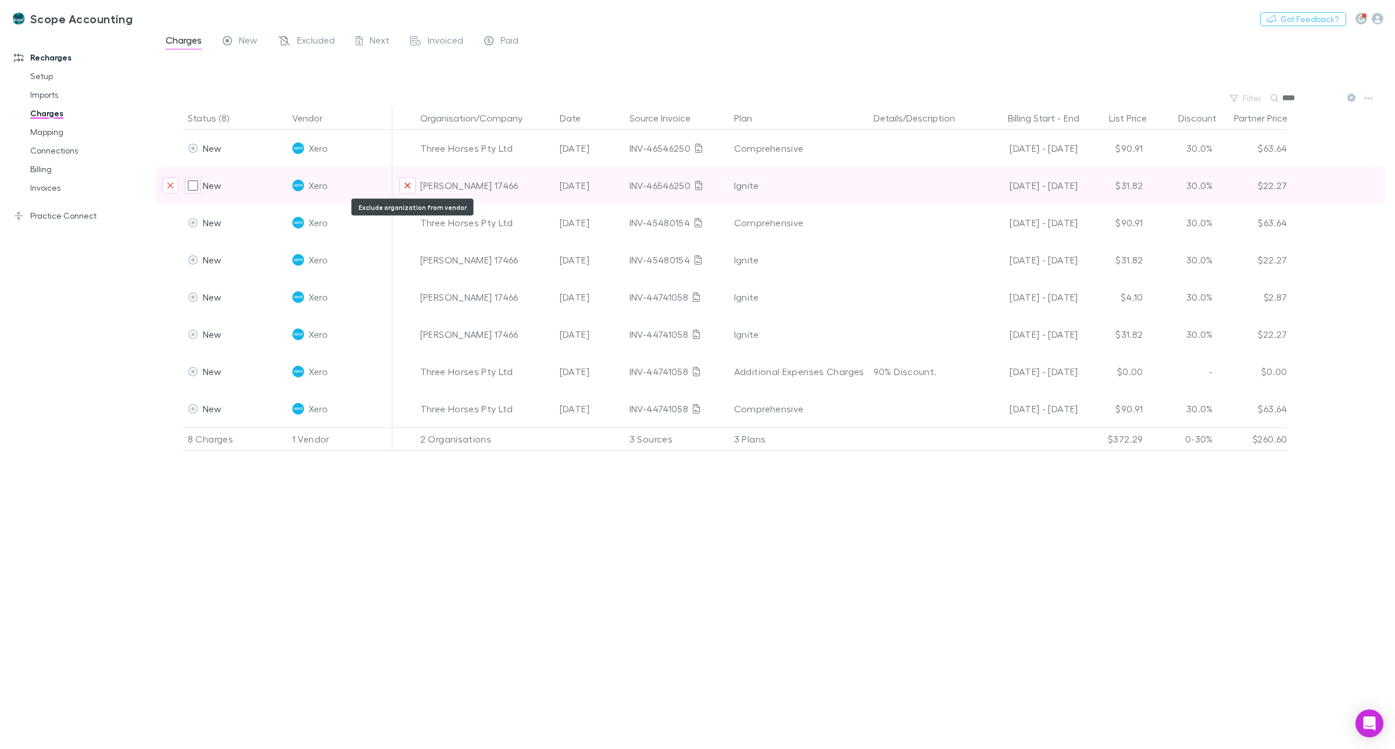
click at [410, 185] on icon "Exclude organization from vendor" at bounding box center [407, 185] width 7 height 9
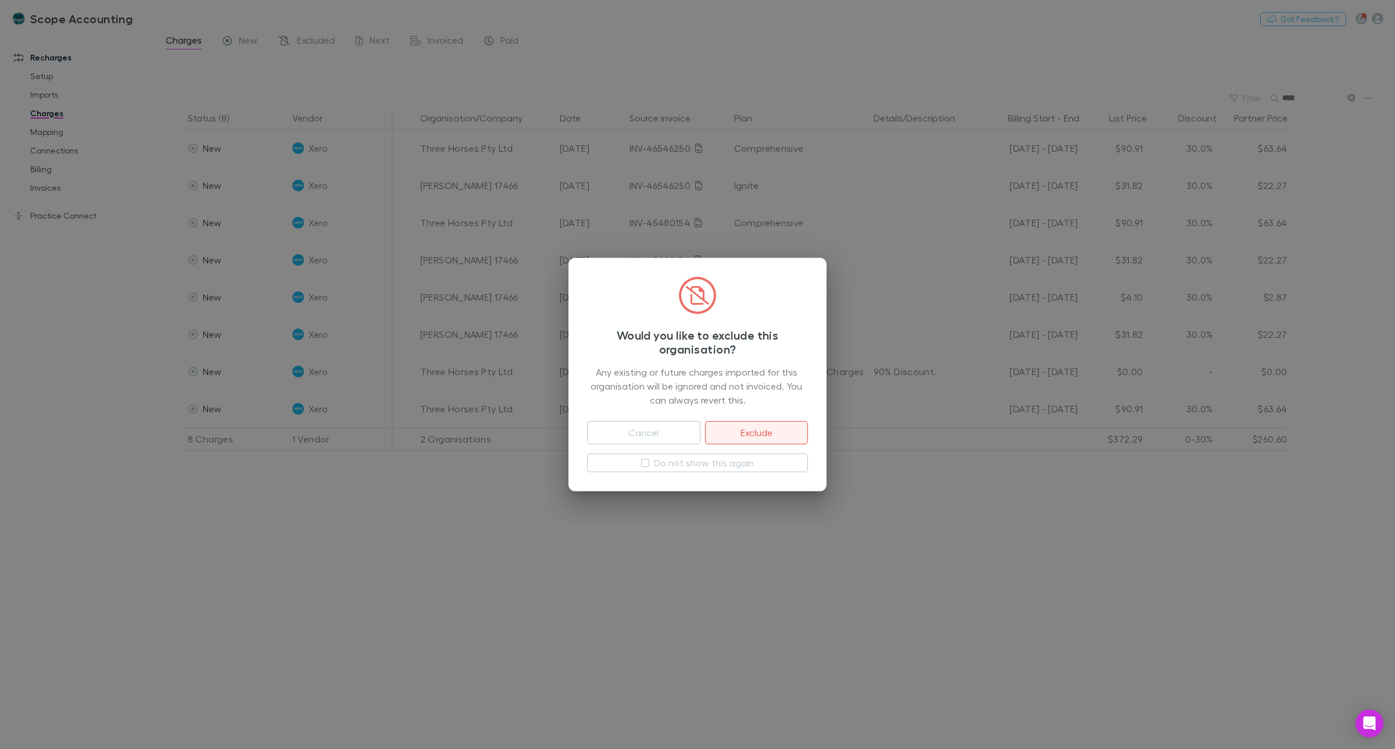
click at [764, 431] on button "Exclude" at bounding box center [756, 432] width 103 height 23
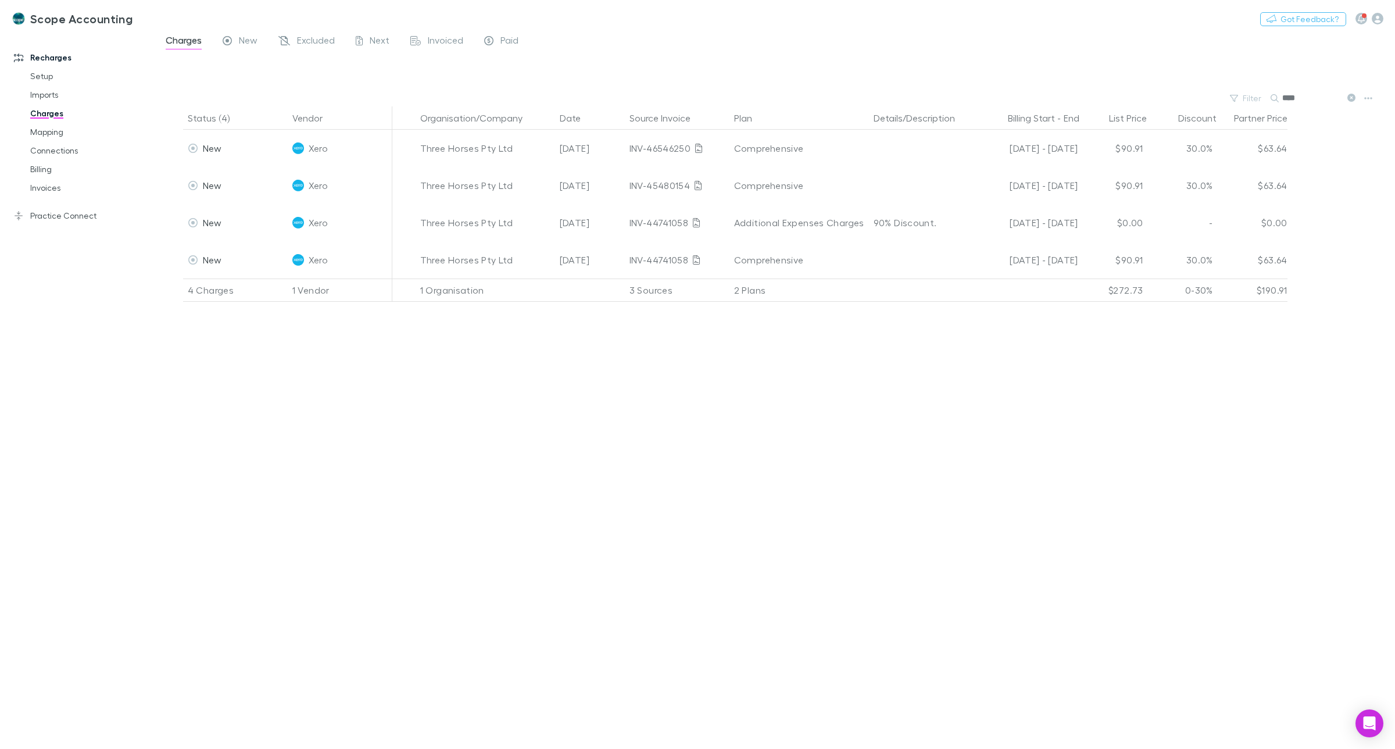
click at [1317, 99] on input "****" at bounding box center [1311, 98] width 58 height 16
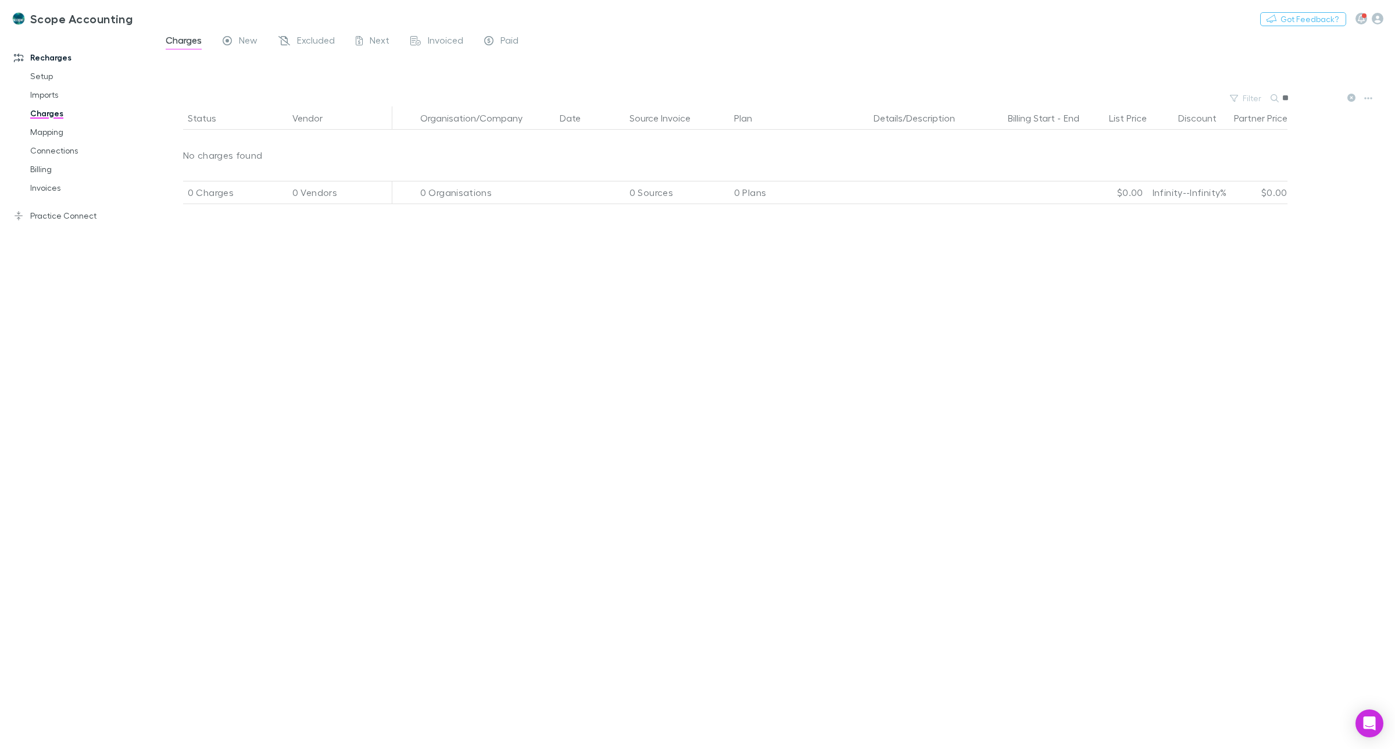
type input "*"
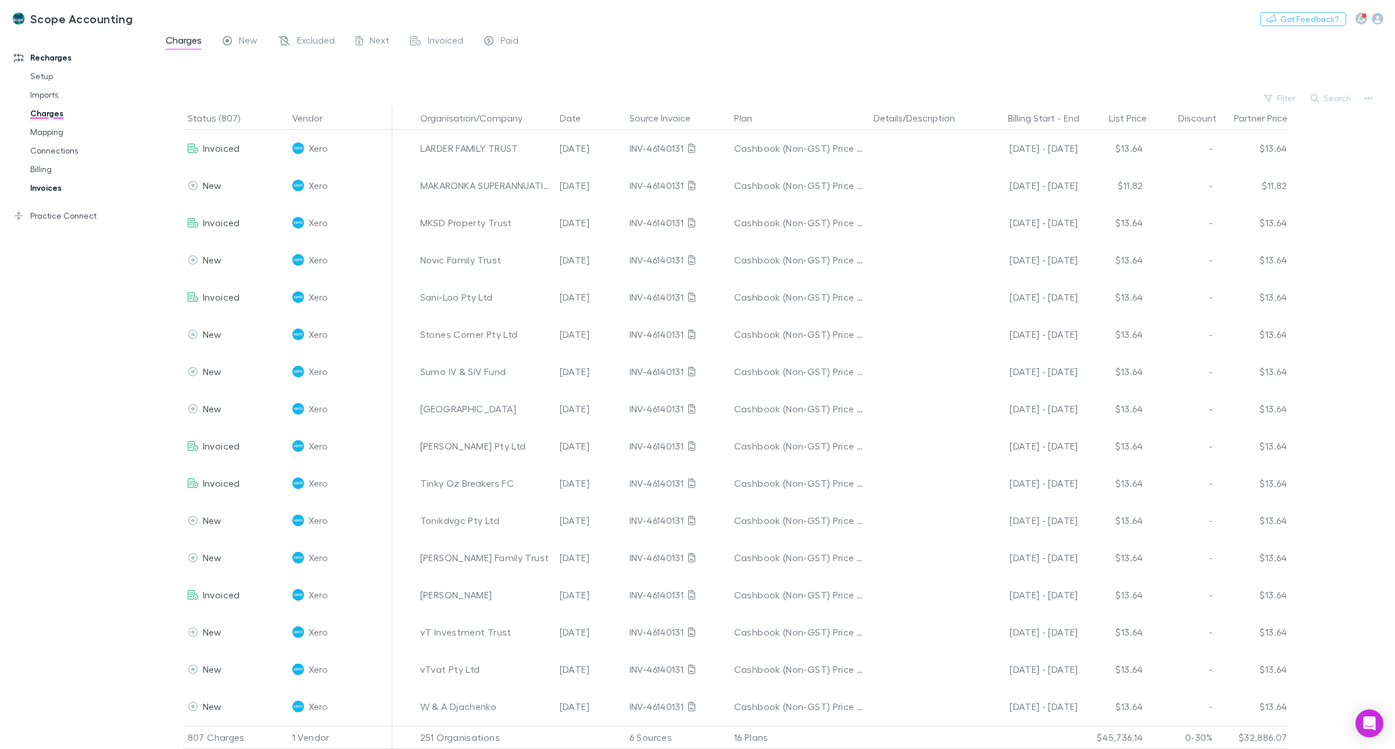
click at [51, 186] on link "Invoices" at bounding box center [91, 187] width 145 height 19
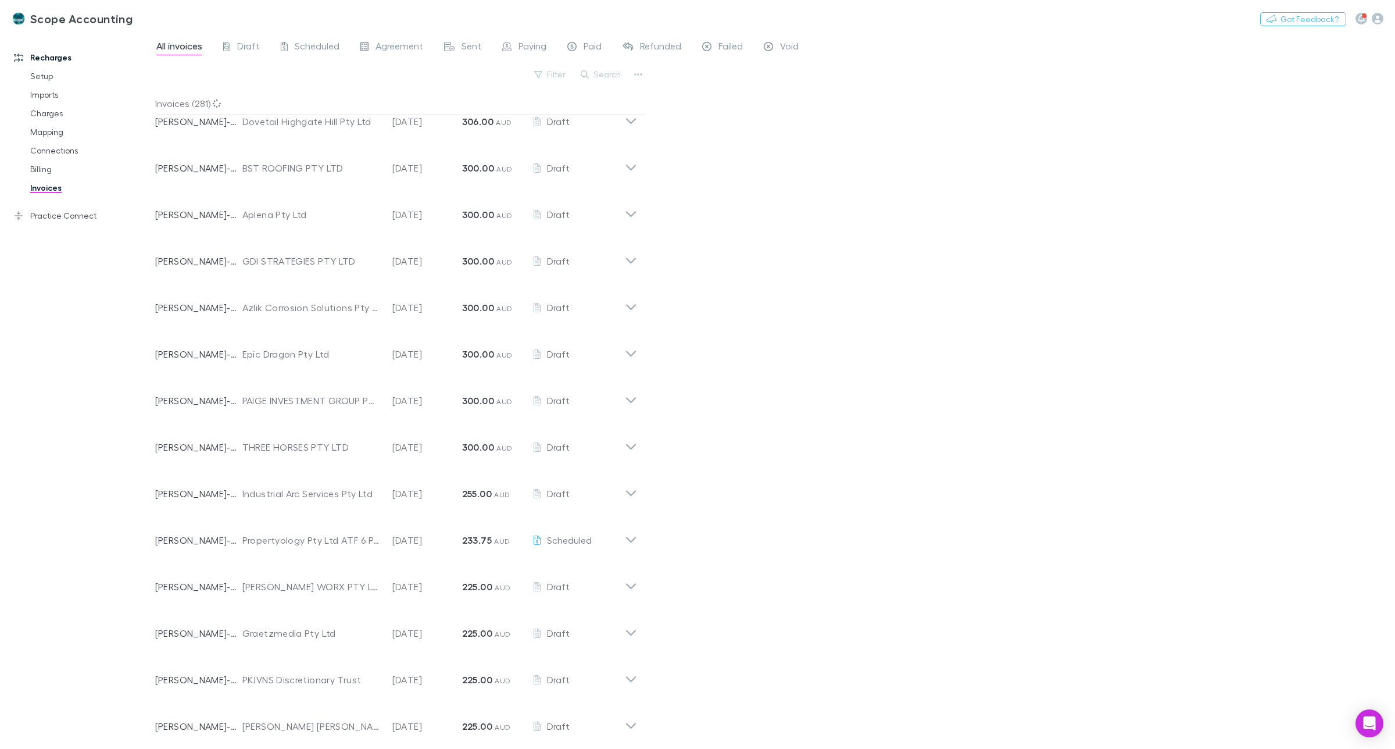
scroll to position [786, 0]
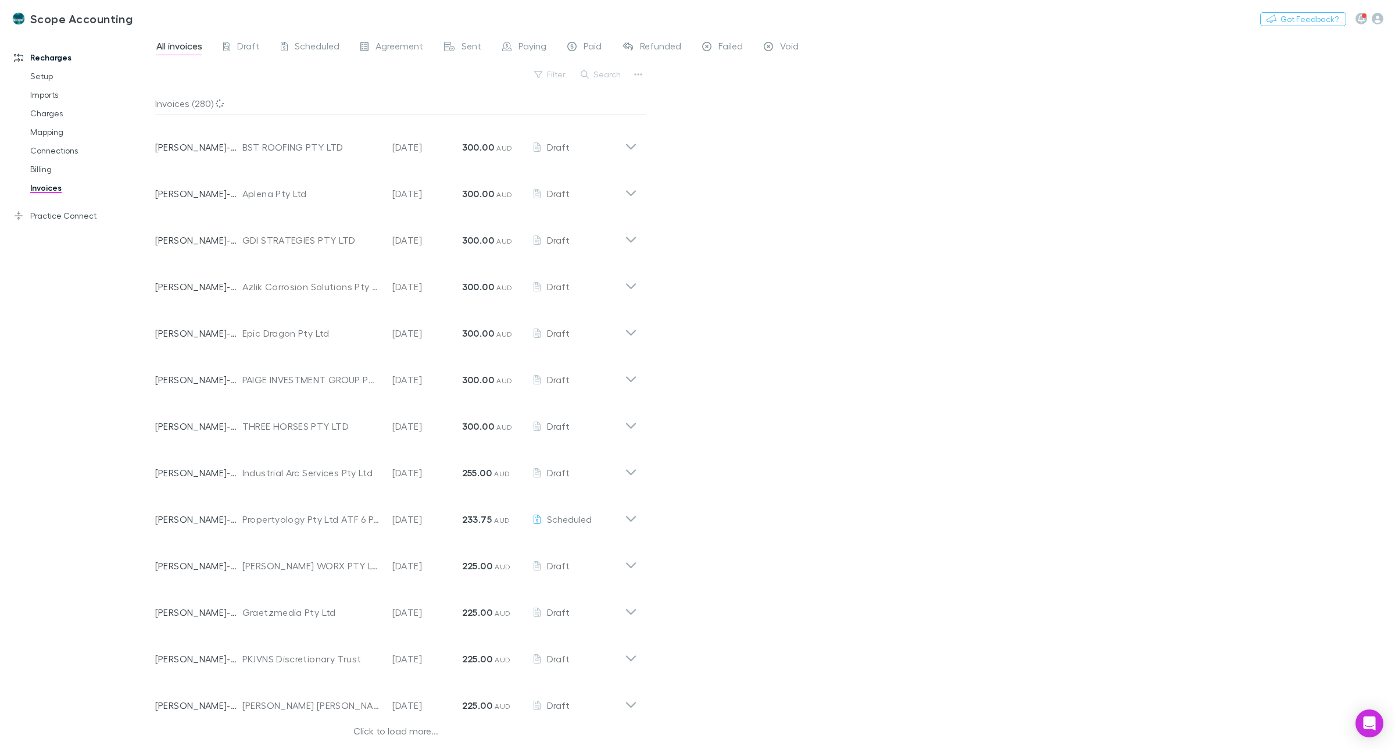
click at [367, 728] on div "Click to load more..." at bounding box center [396, 732] width 482 height 17
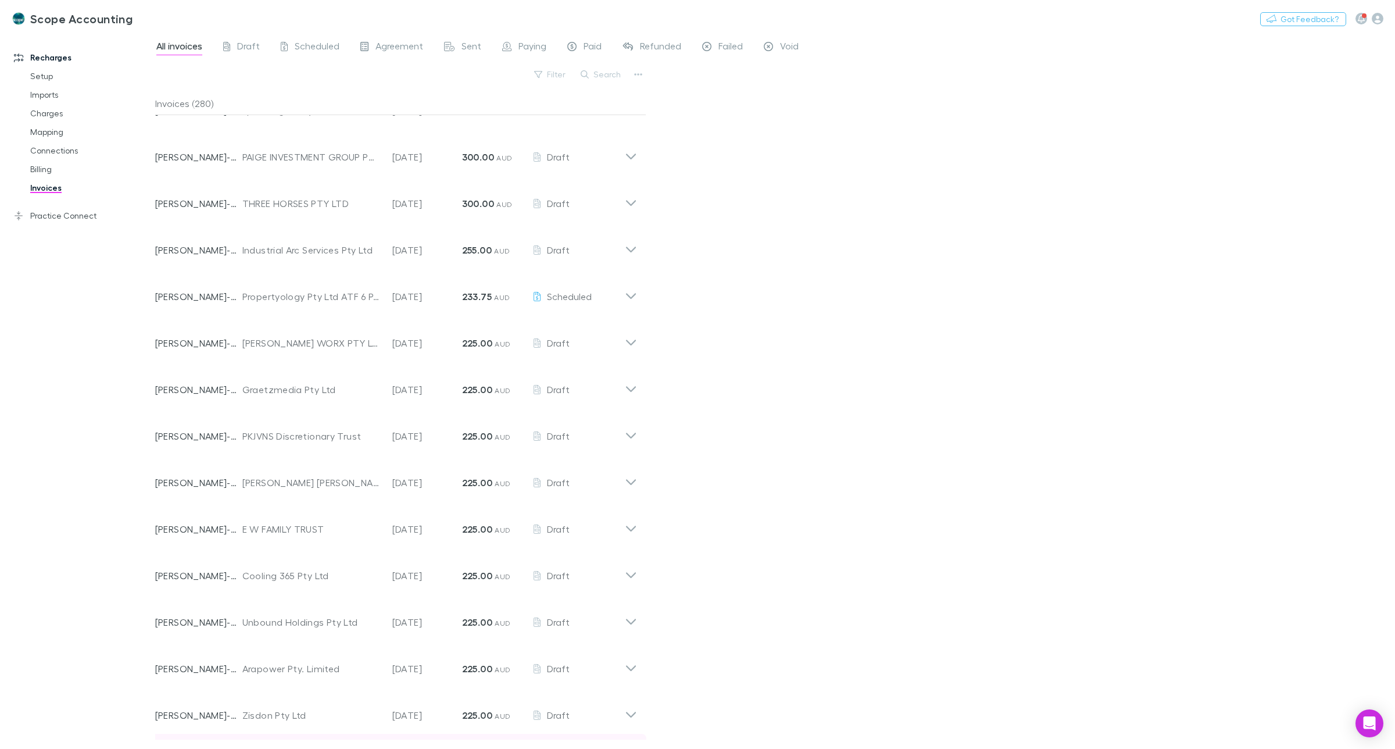
scroll to position [1222, 0]
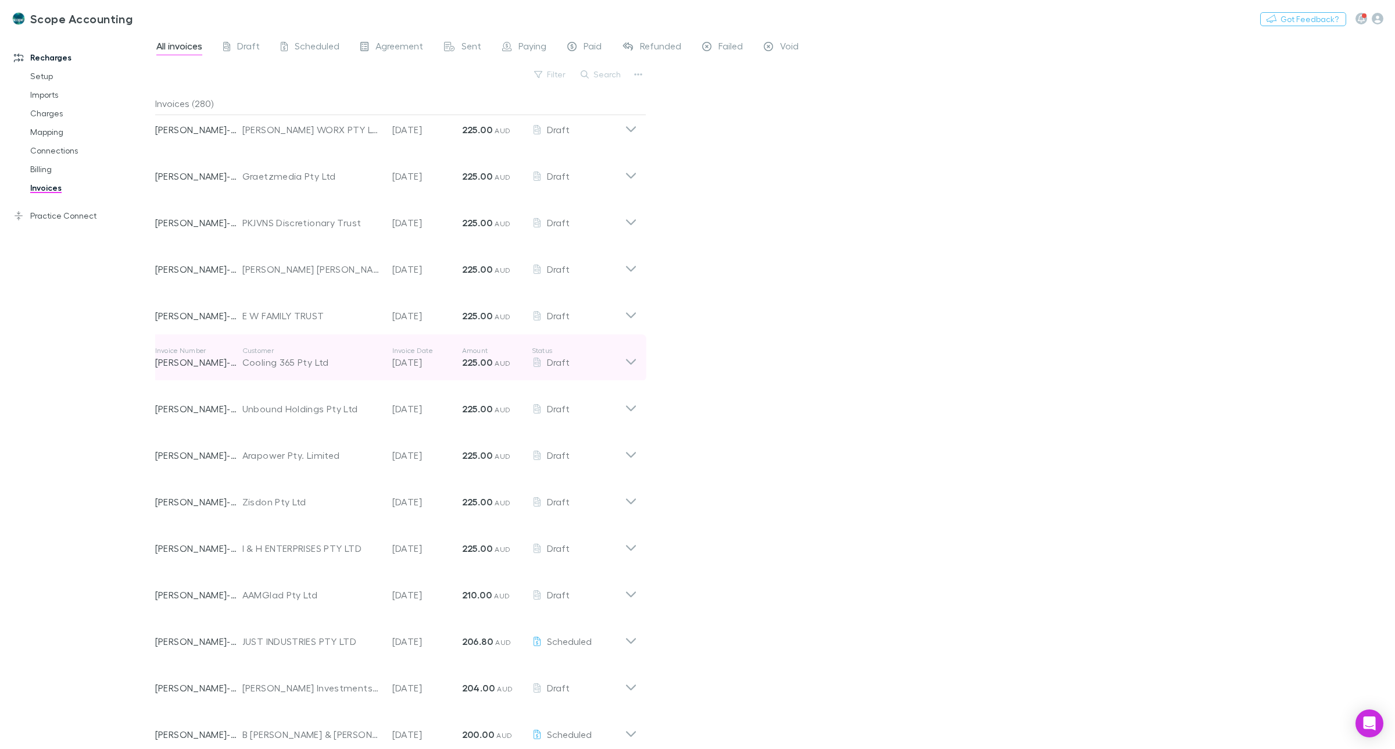
click at [629, 359] on icon at bounding box center [631, 357] width 12 height 23
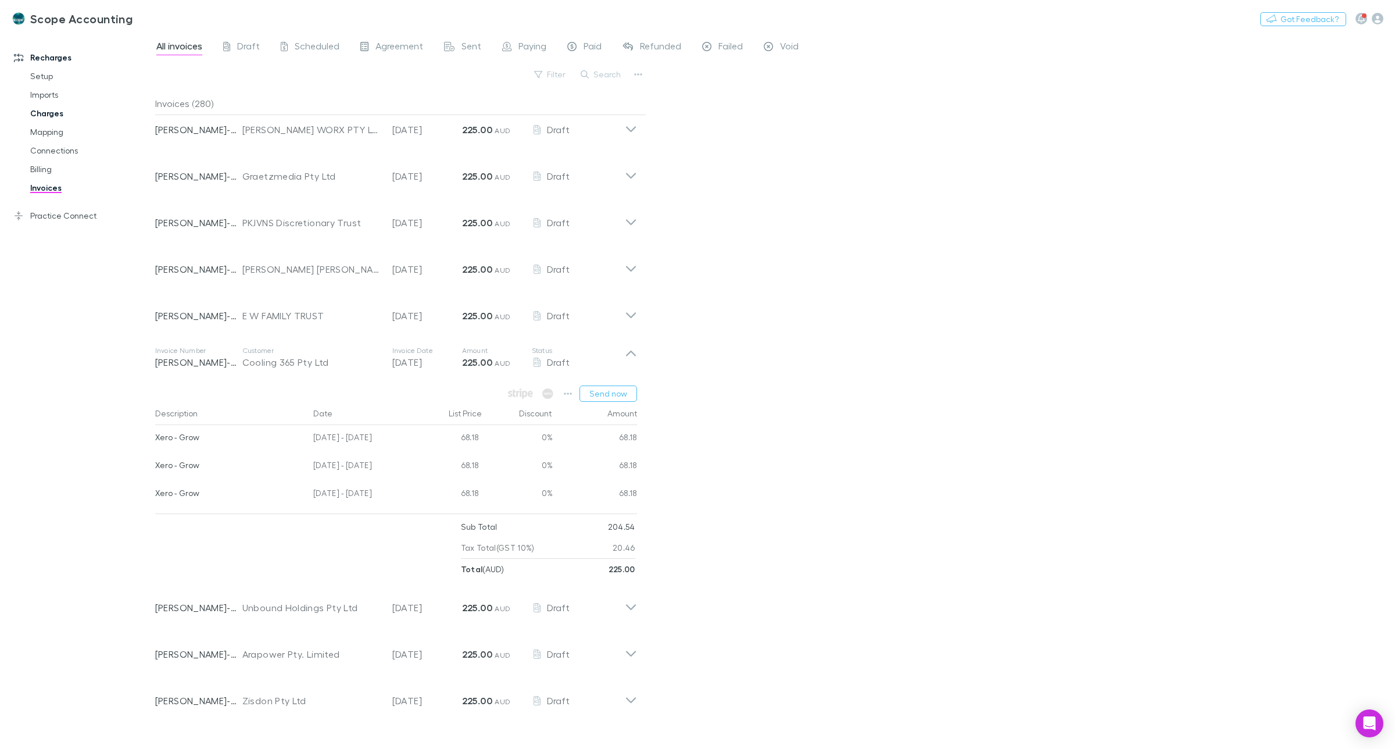
click at [47, 113] on link "Charges" at bounding box center [91, 113] width 145 height 19
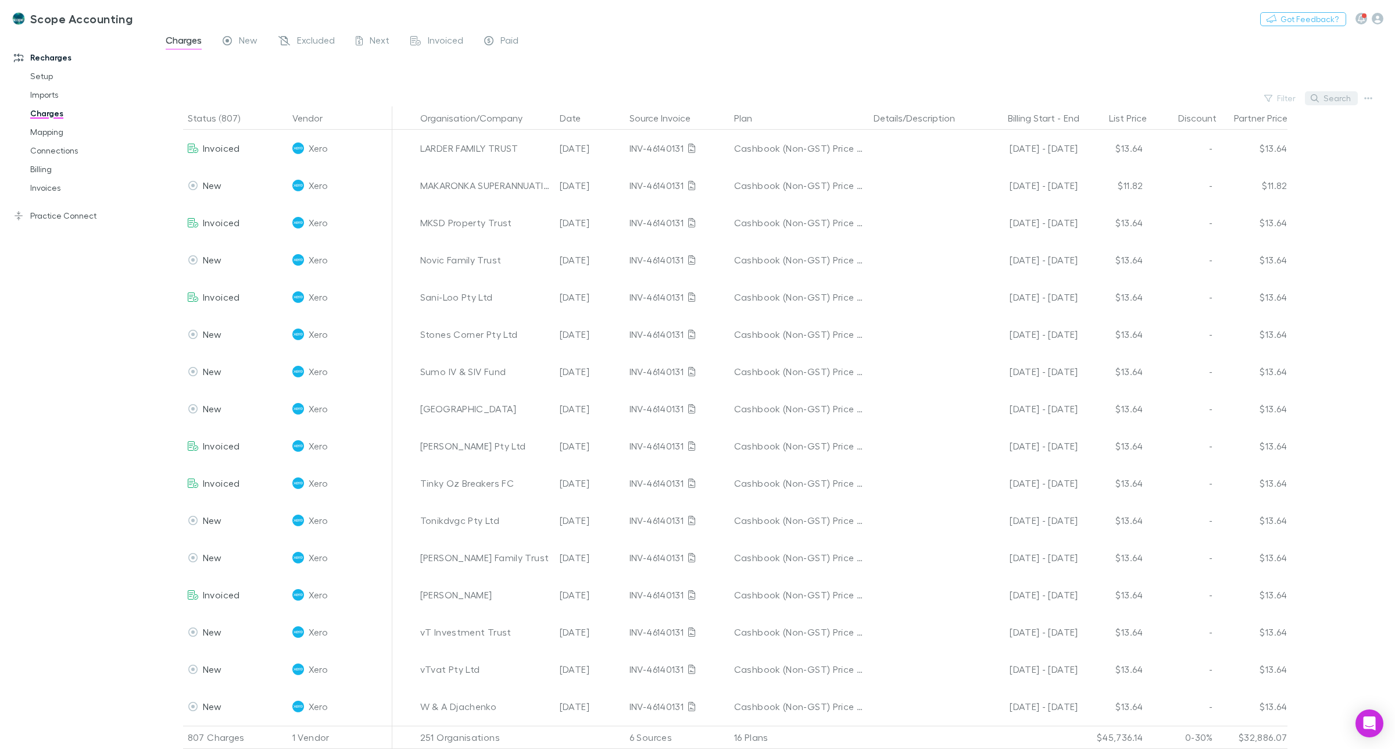
click at [1349, 96] on button "Search" at bounding box center [1331, 98] width 53 height 14
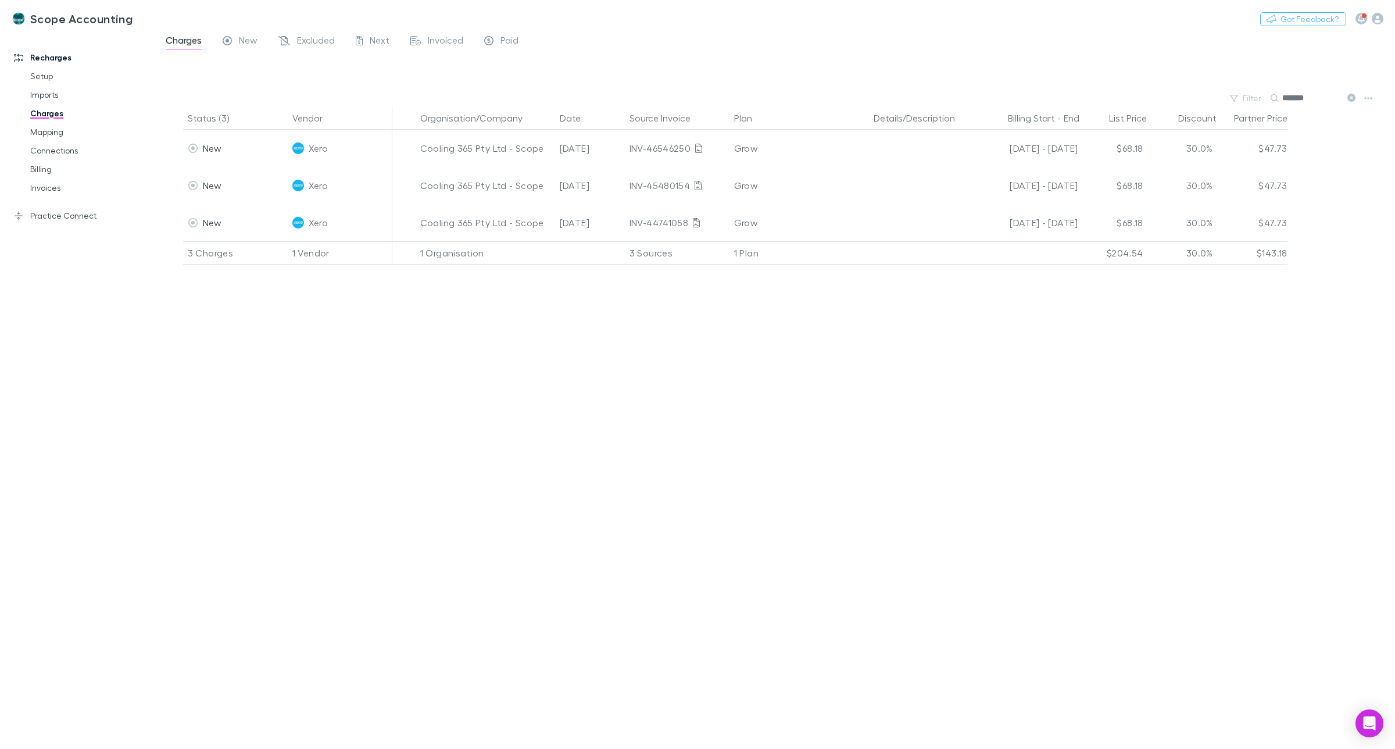
type input "*******"
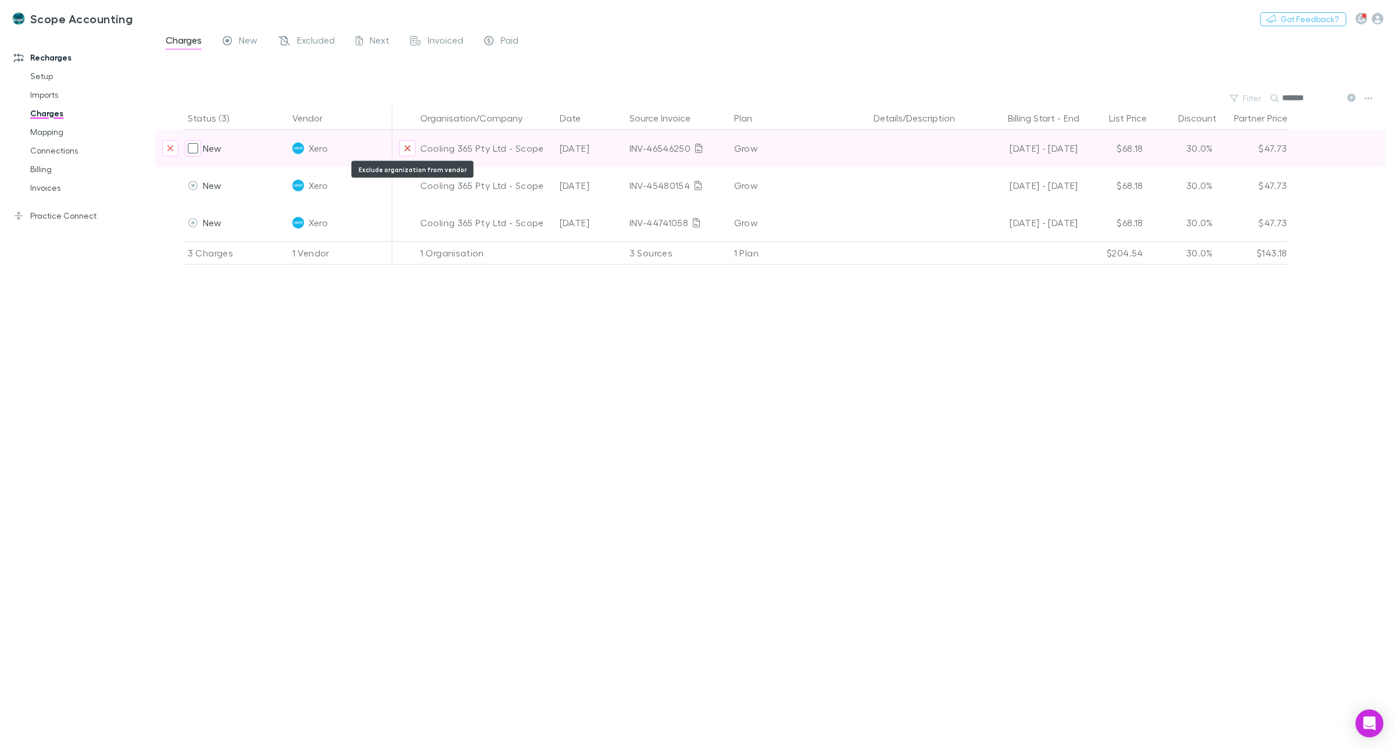
click at [406, 144] on icon "Exclude organization from vendor" at bounding box center [407, 148] width 7 height 9
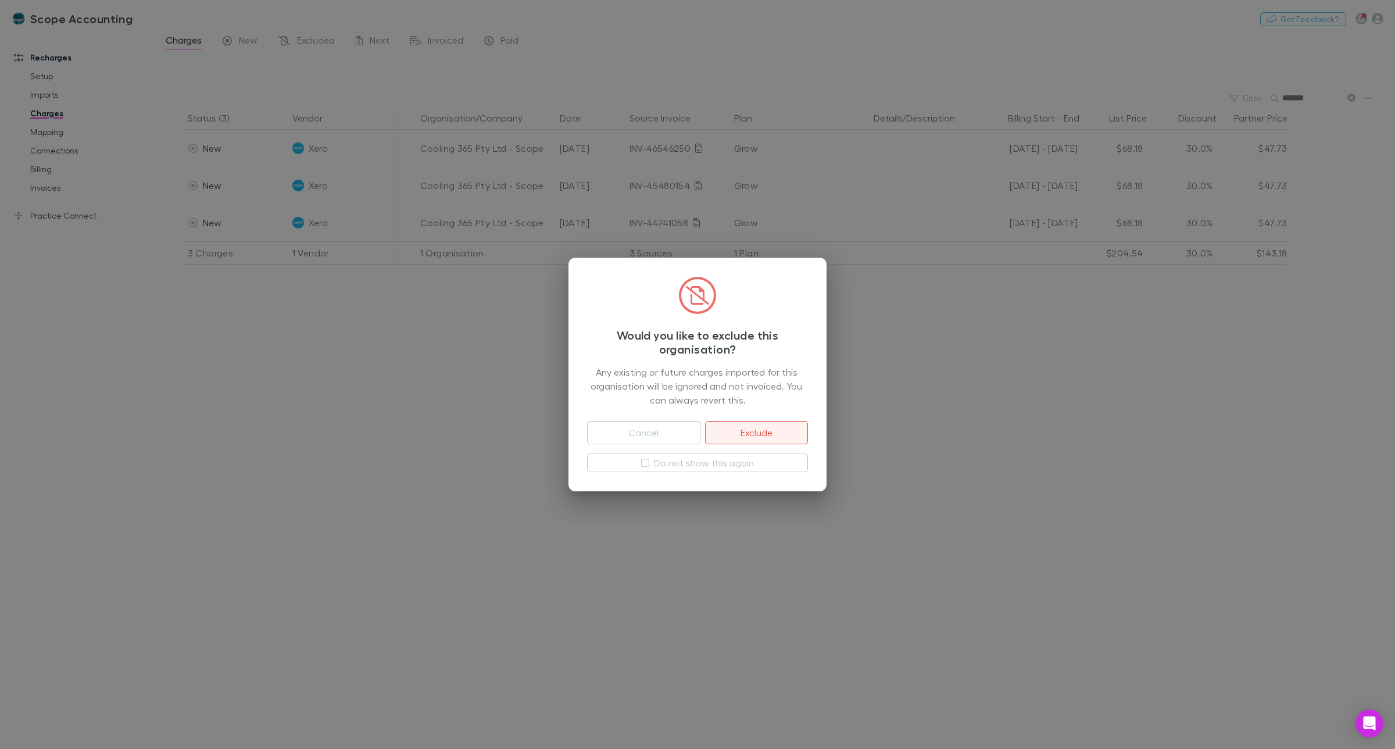
click at [751, 431] on button "Exclude" at bounding box center [756, 432] width 103 height 23
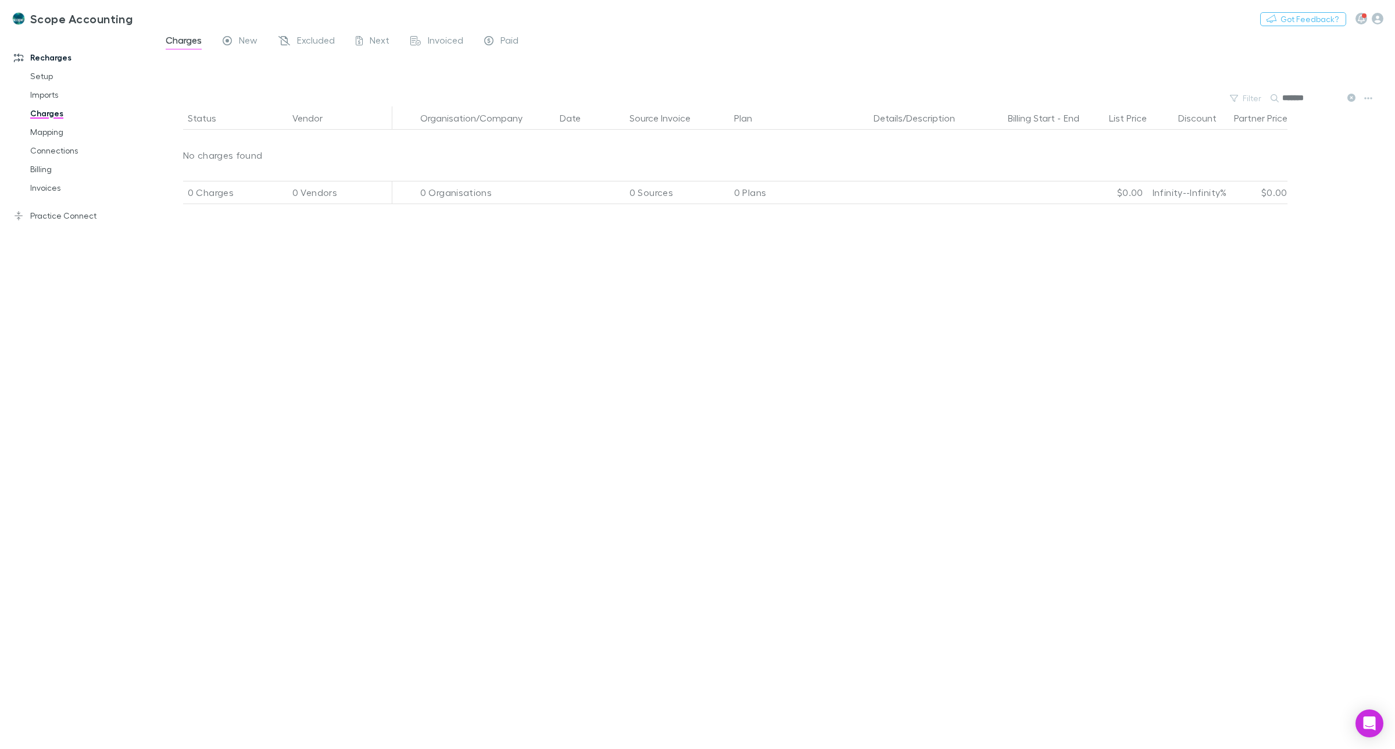
click at [315, 323] on div "Status Vendor Organisation/Company Date Source Invoice Plan Details/Description…" at bounding box center [775, 427] width 1240 height 642
drag, startPoint x: 51, startPoint y: 187, endPoint x: 102, endPoint y: 237, distance: 71.5
click at [51, 187] on link "Invoices" at bounding box center [91, 187] width 145 height 19
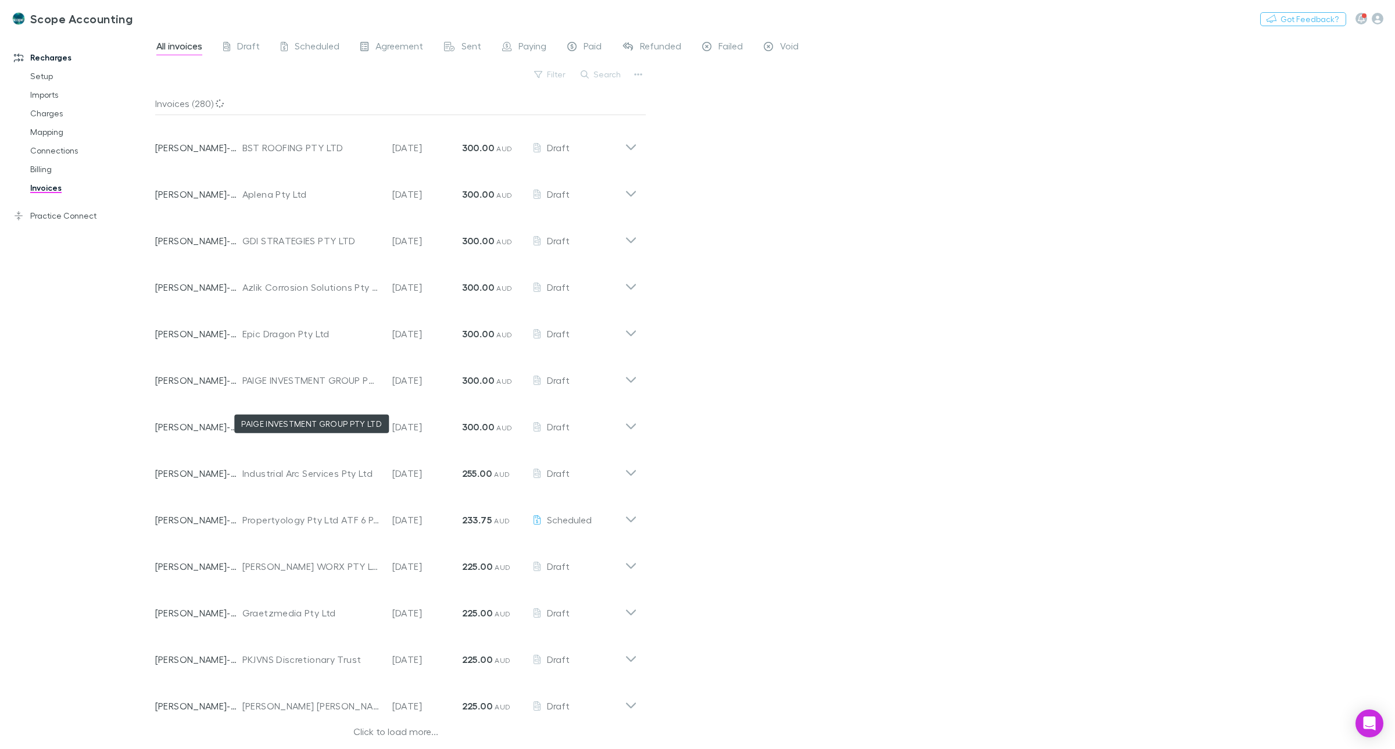
scroll to position [786, 0]
click at [393, 727] on div "Click to load more..." at bounding box center [396, 732] width 482 height 17
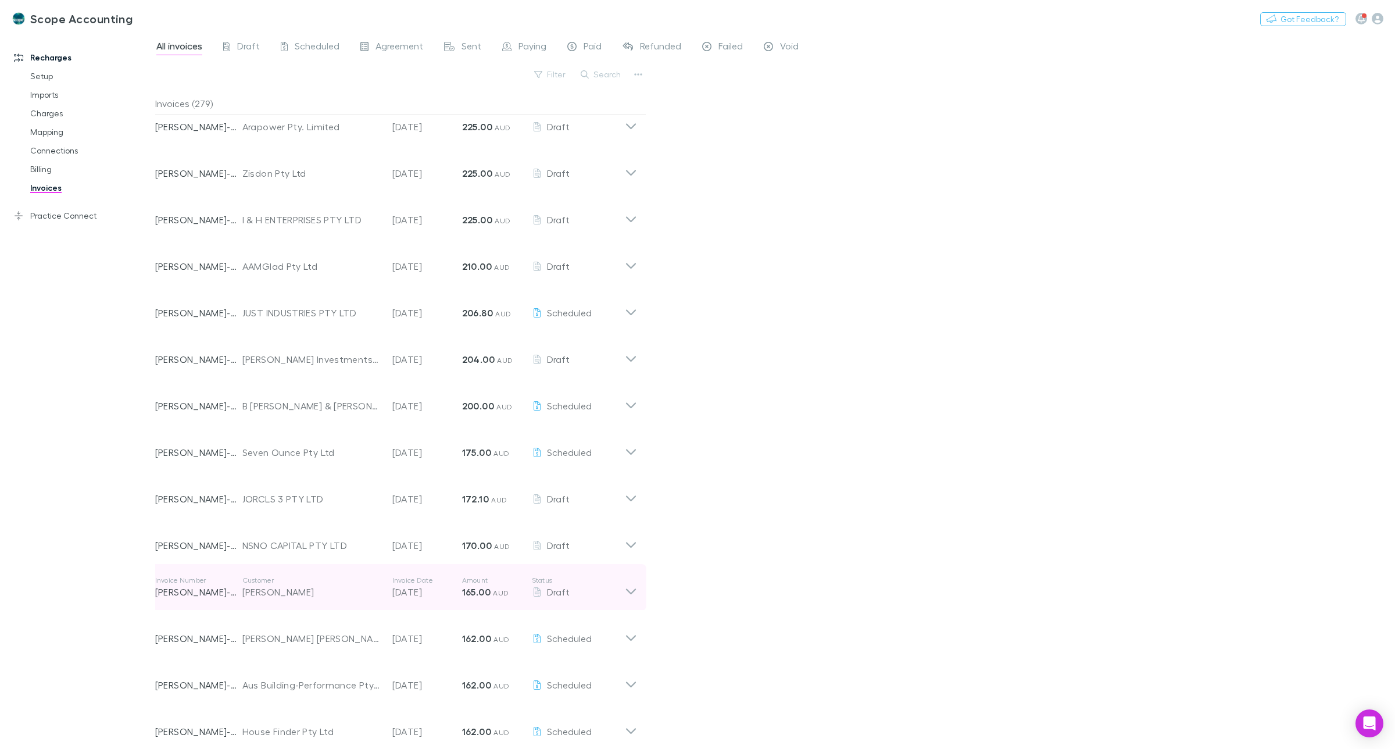
scroll to position [1658, 0]
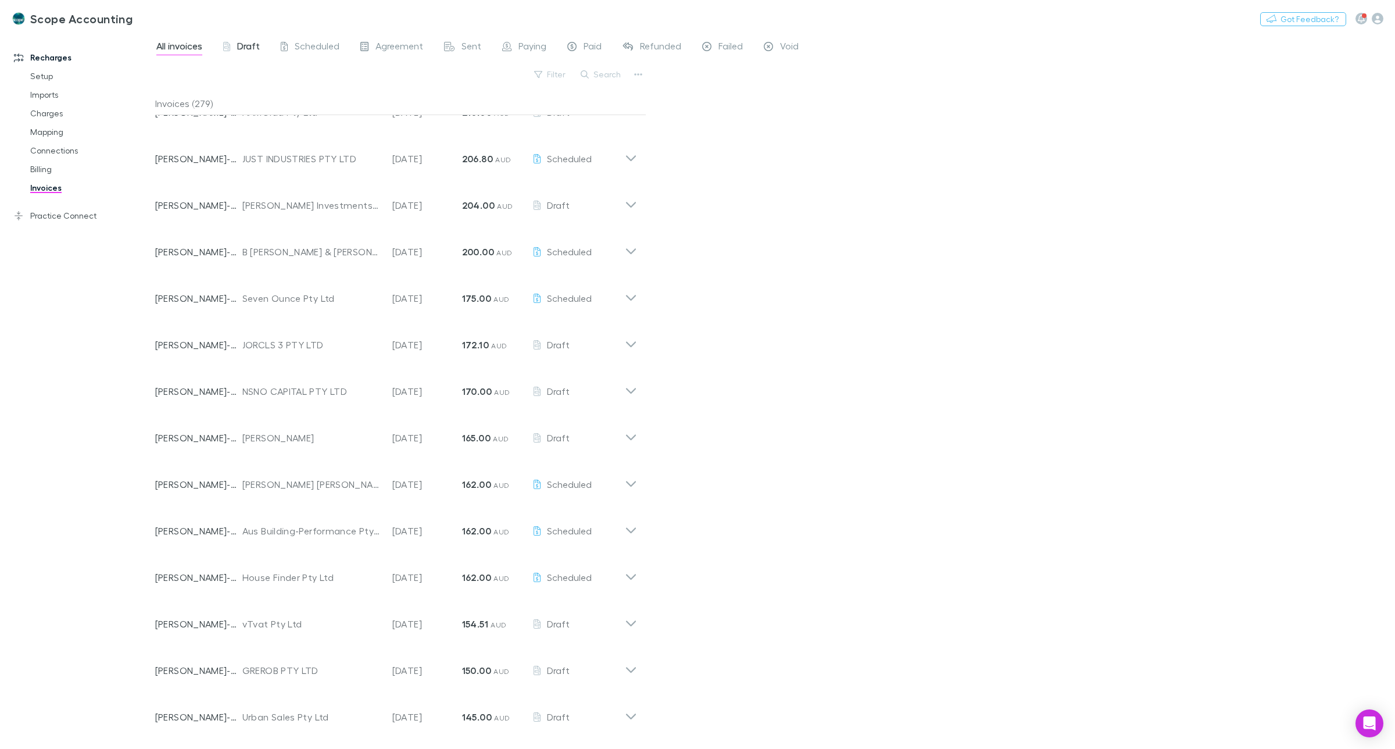
click at [245, 48] on span "Draft" at bounding box center [248, 47] width 23 height 15
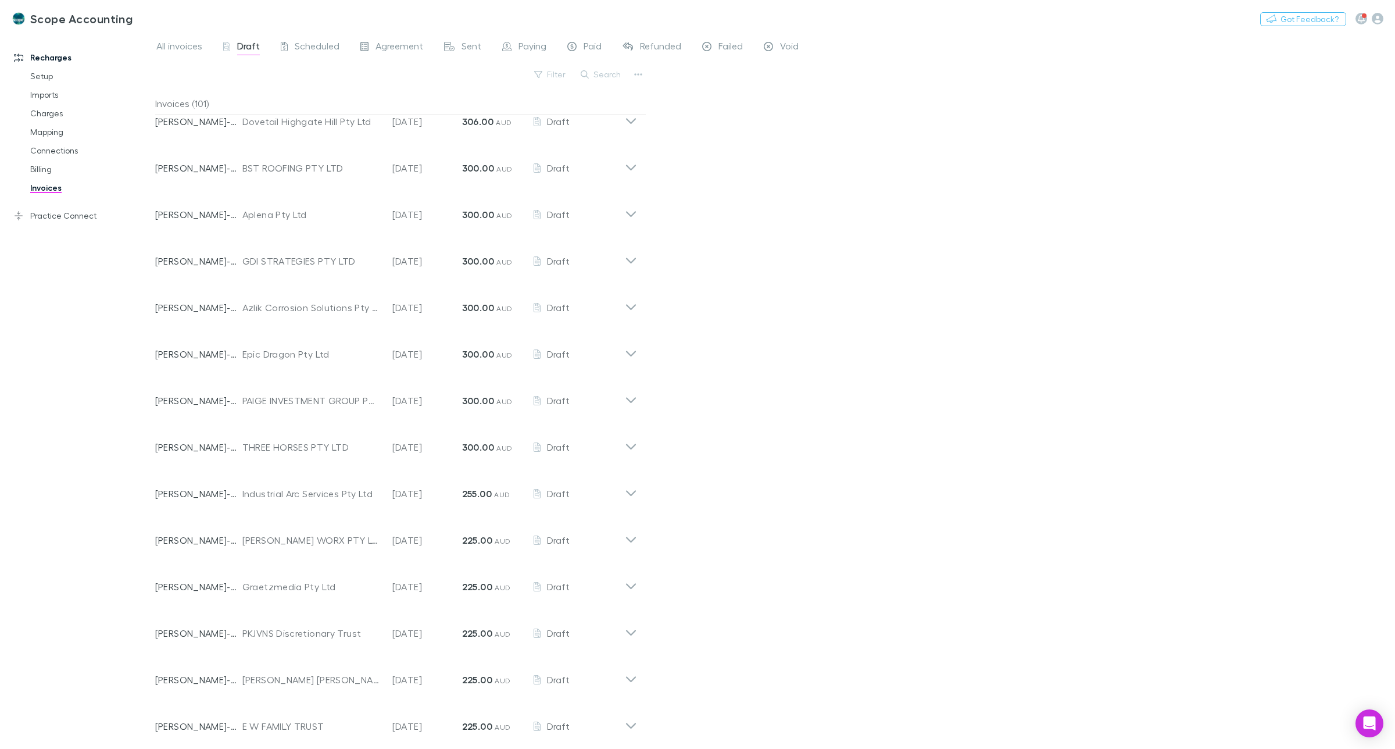
scroll to position [786, 0]
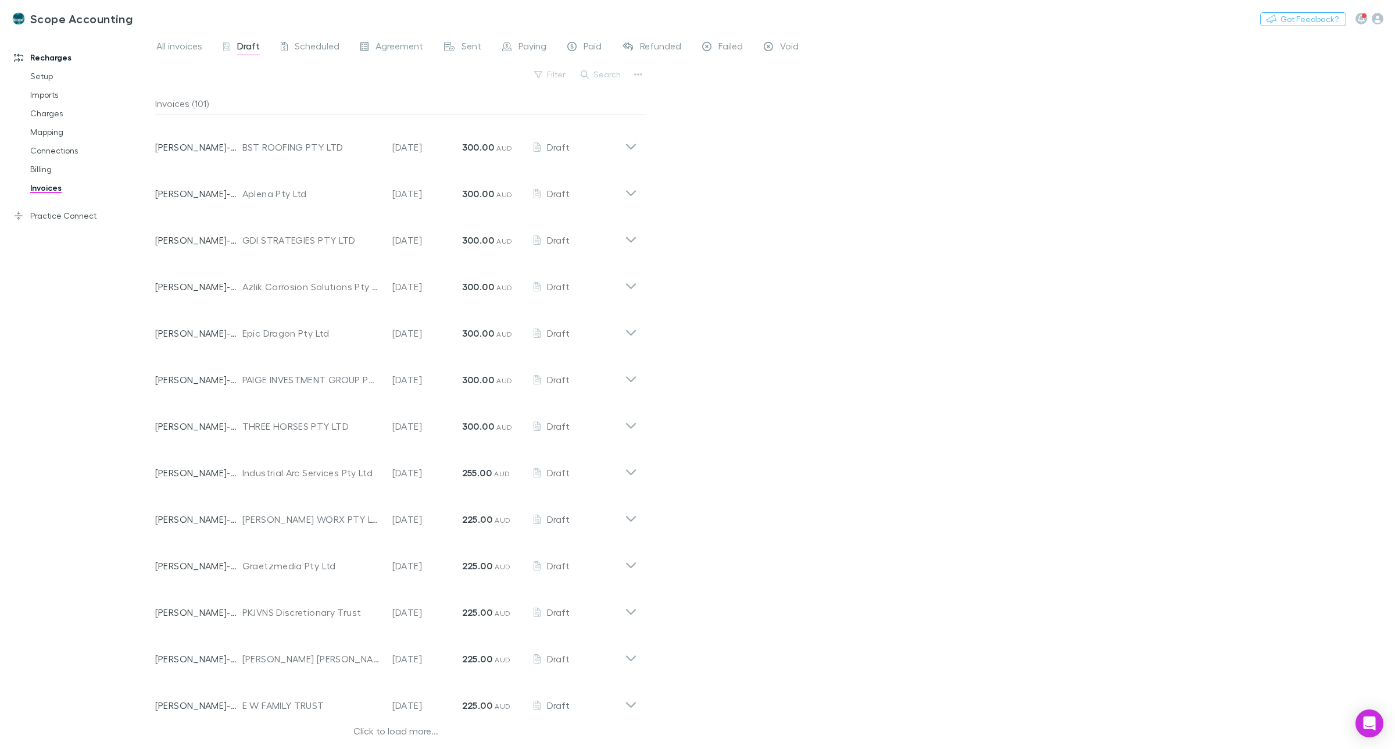
click at [376, 727] on div "Click to load more..." at bounding box center [396, 732] width 482 height 17
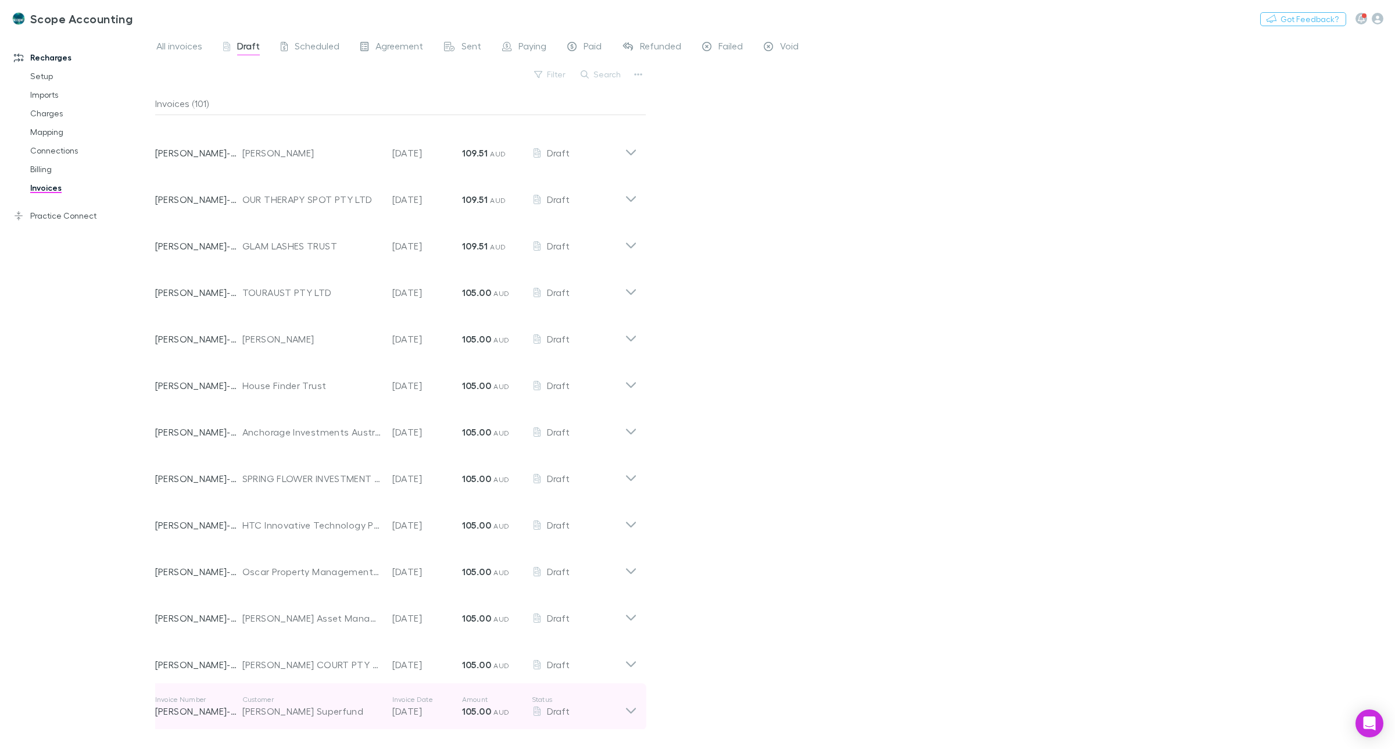
scroll to position [2399, 0]
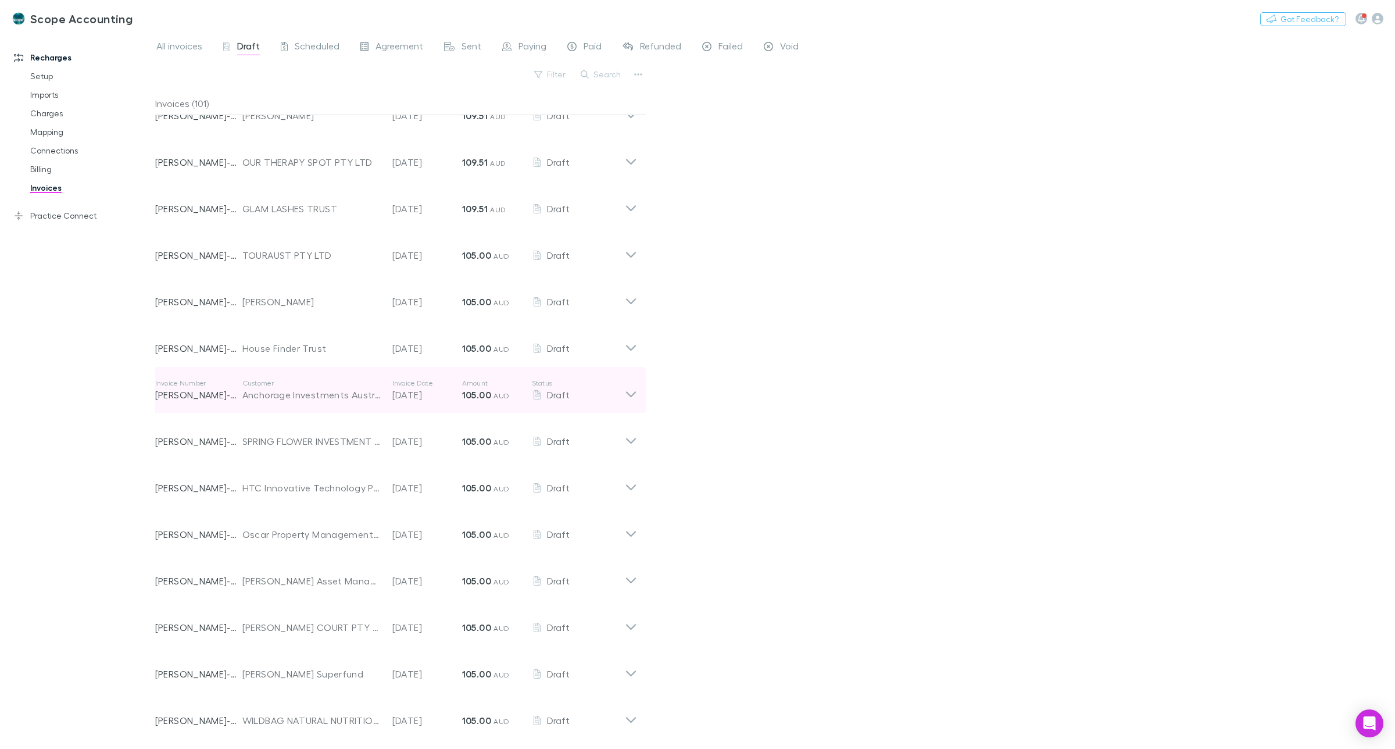
click at [628, 388] on icon at bounding box center [631, 389] width 12 height 23
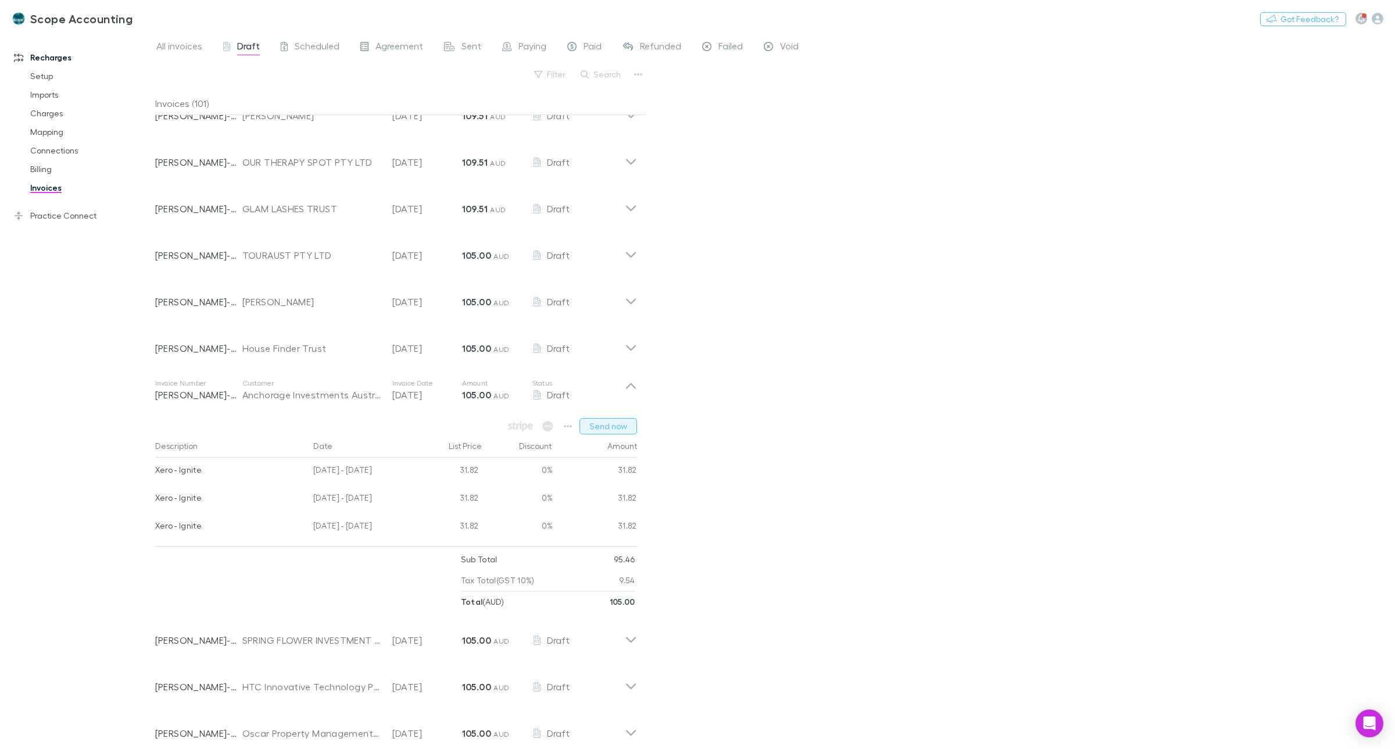
click at [617, 420] on button "Send now" at bounding box center [608, 426] width 58 height 16
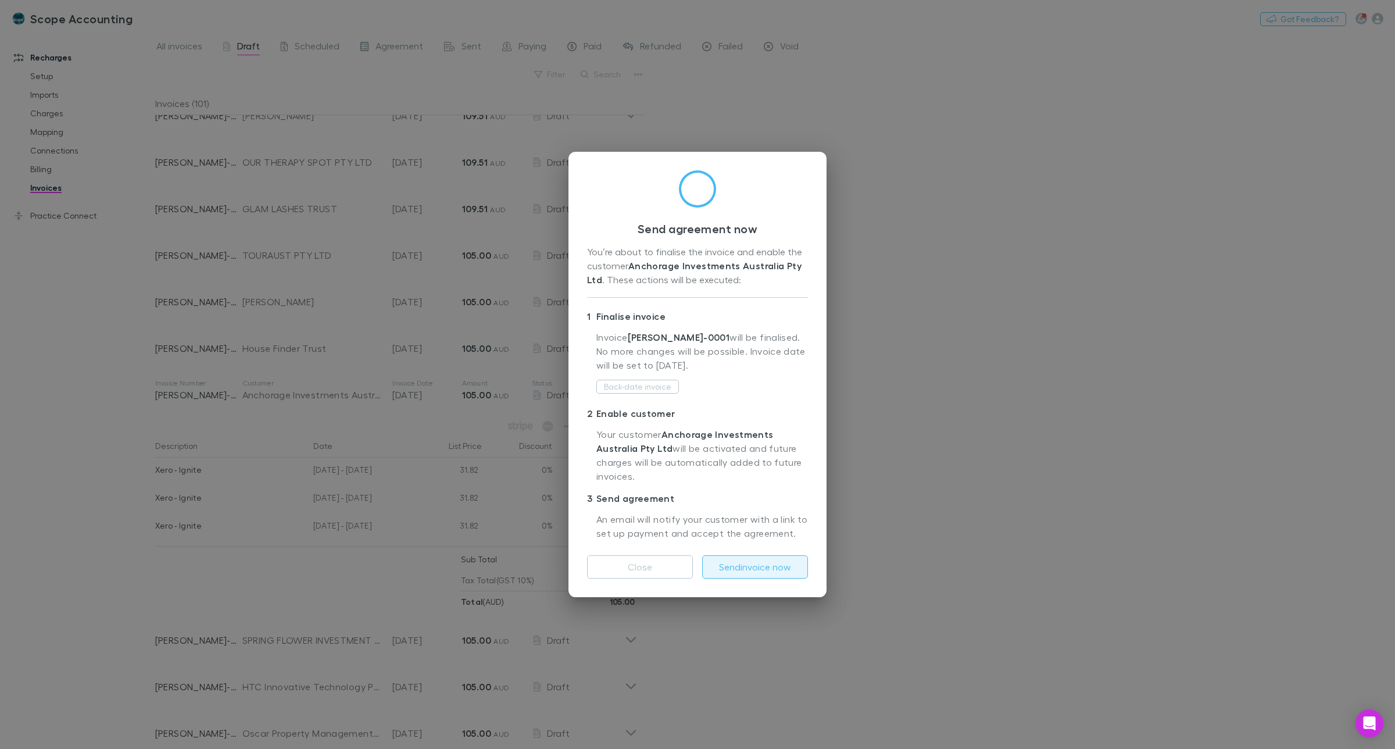
click at [742, 561] on button "Send invoice now" at bounding box center [755, 566] width 106 height 23
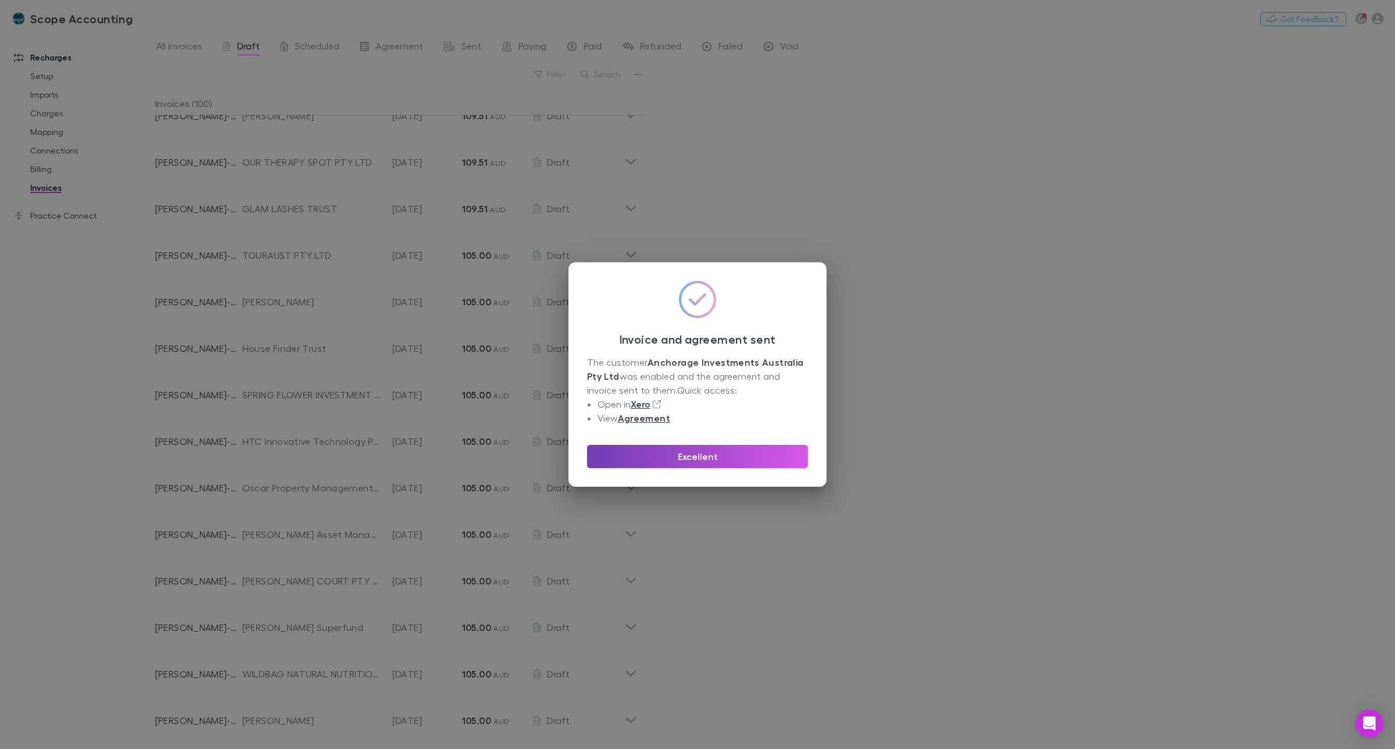
click at [707, 457] on button "Excellent" at bounding box center [697, 456] width 221 height 23
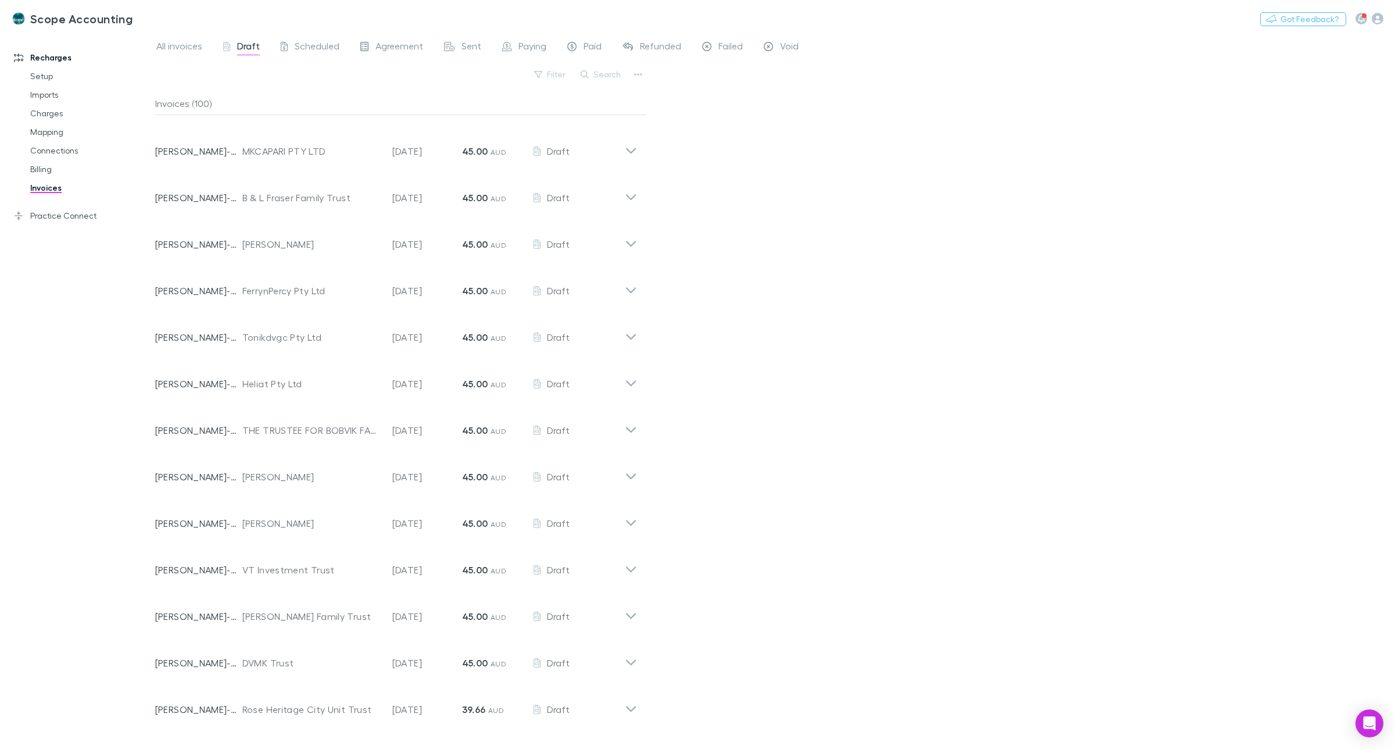
scroll to position [3575, 0]
click at [635, 705] on icon at bounding box center [631, 701] width 12 height 23
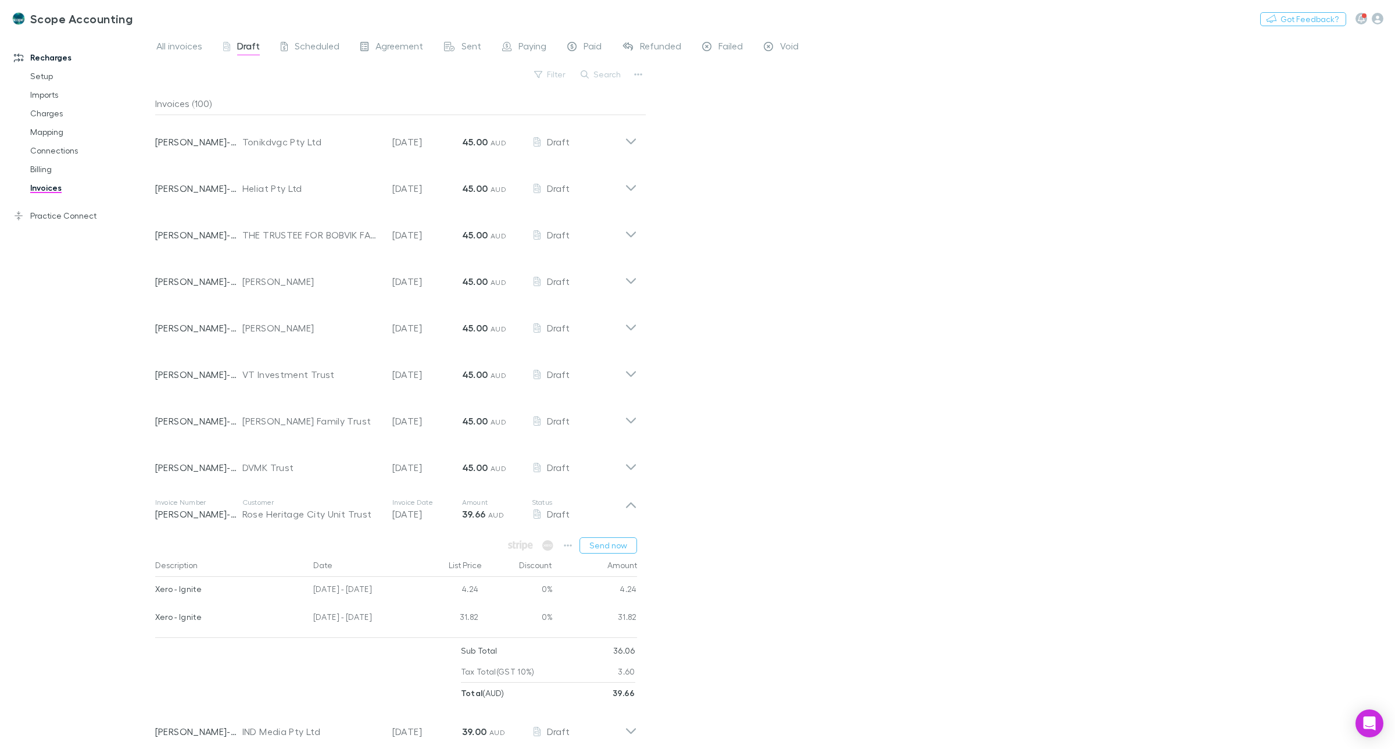
scroll to position [3793, 0]
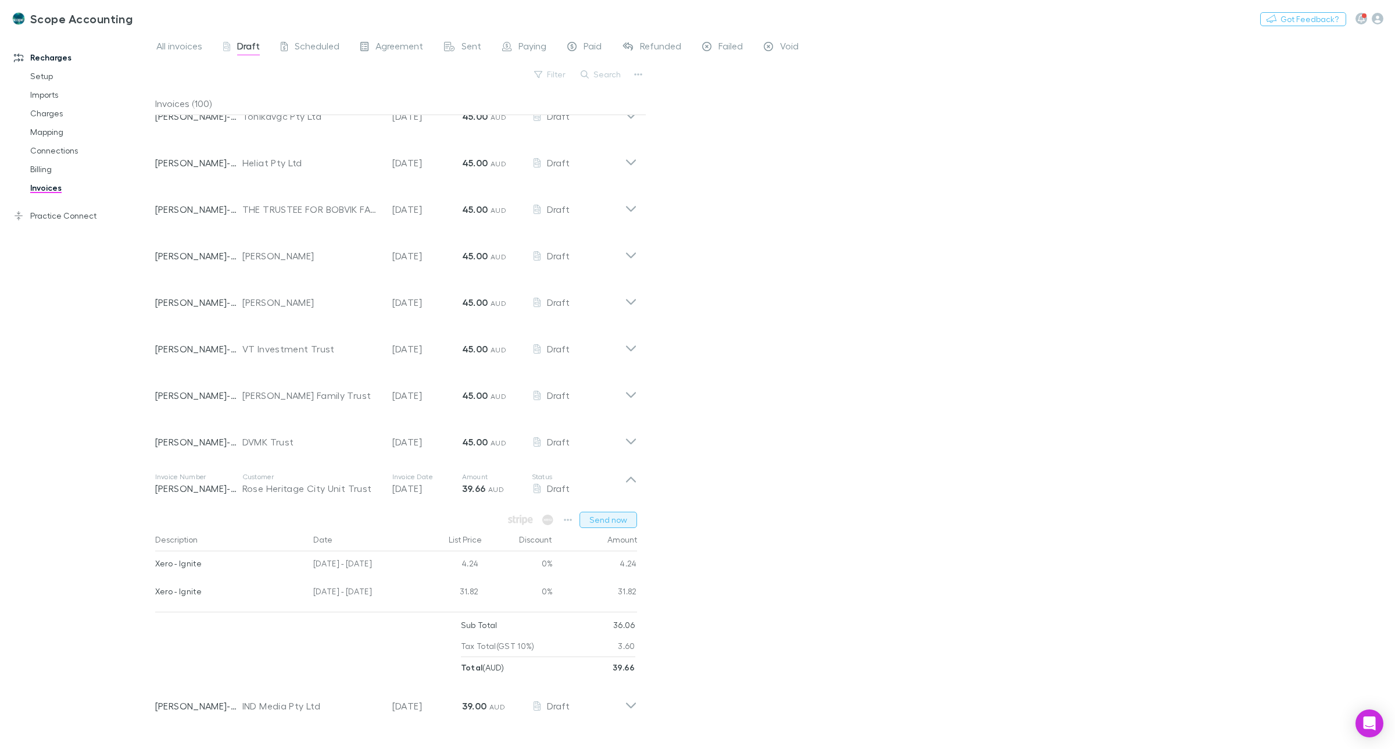
click at [622, 516] on button "Send now" at bounding box center [608, 519] width 58 height 16
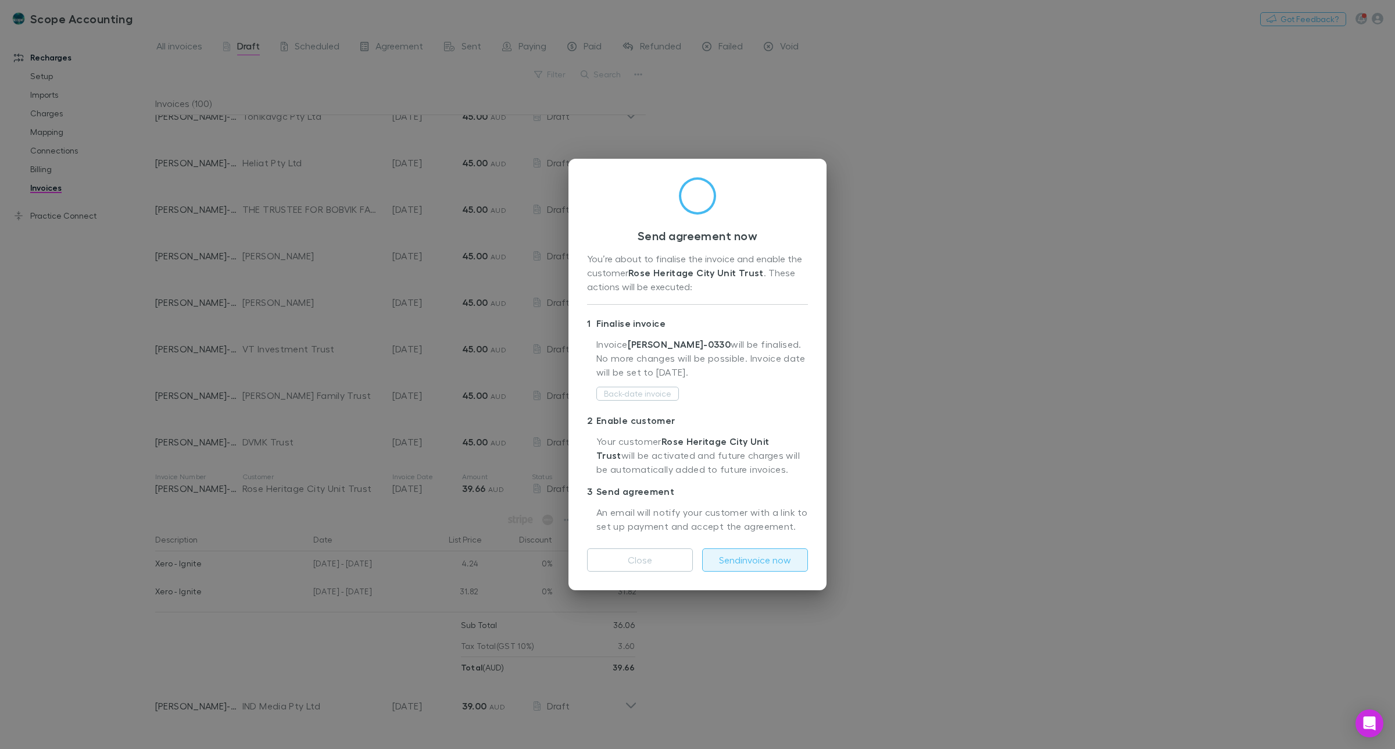
click at [748, 556] on button "Send invoice now" at bounding box center [755, 559] width 106 height 23
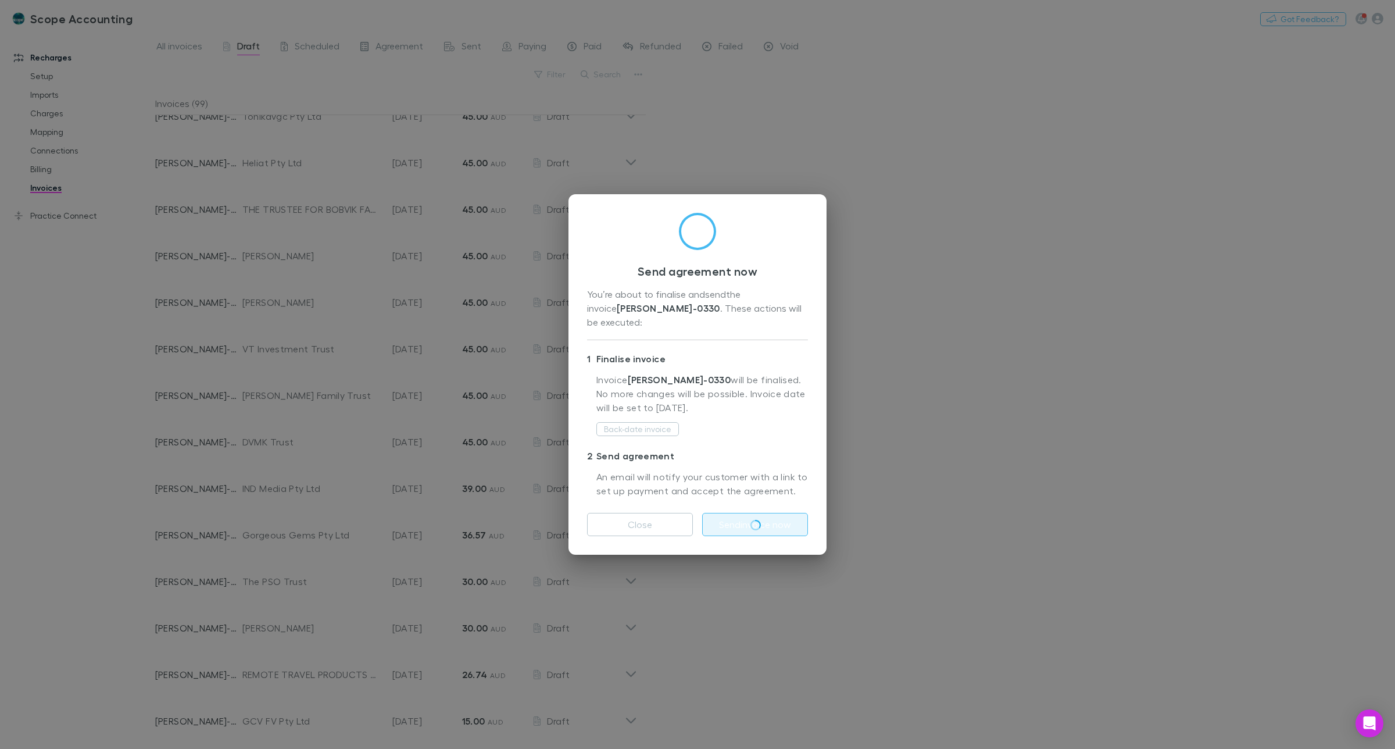
drag, startPoint x: 1081, startPoint y: 597, endPoint x: 759, endPoint y: 561, distance: 324.0
click at [1081, 599] on div "Send agreement now You’re about to finalise and send the invoice [PERSON_NAME]-…" at bounding box center [697, 374] width 1395 height 749
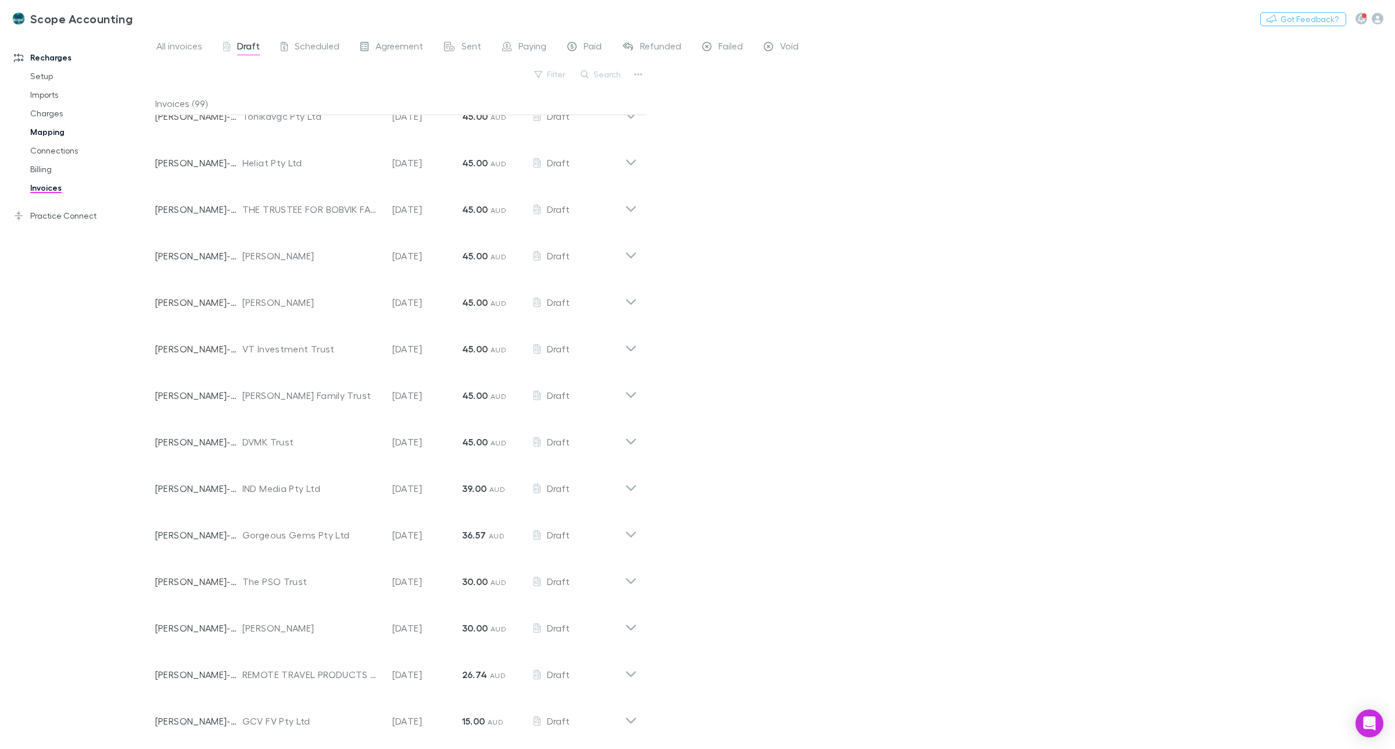
click at [41, 133] on link "Mapping" at bounding box center [91, 132] width 145 height 19
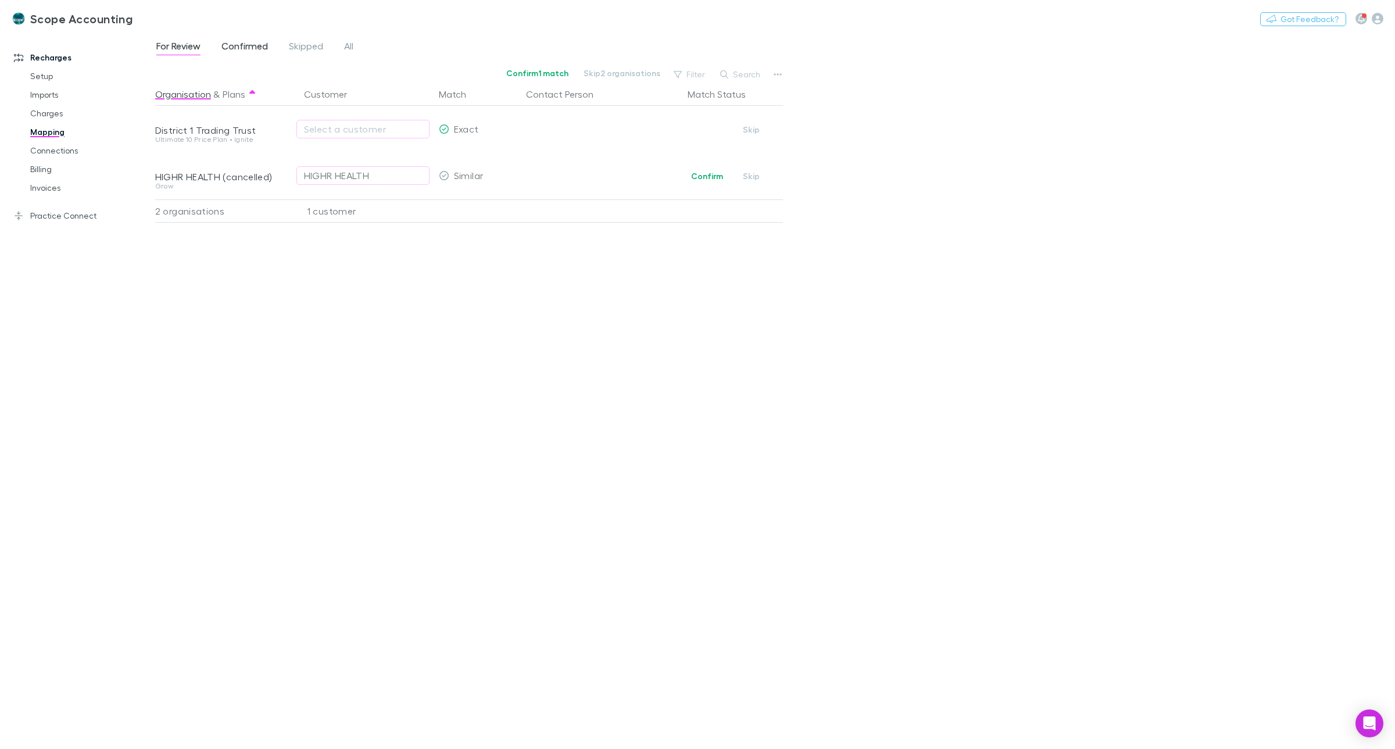
click at [239, 44] on span "Confirmed" at bounding box center [244, 47] width 46 height 15
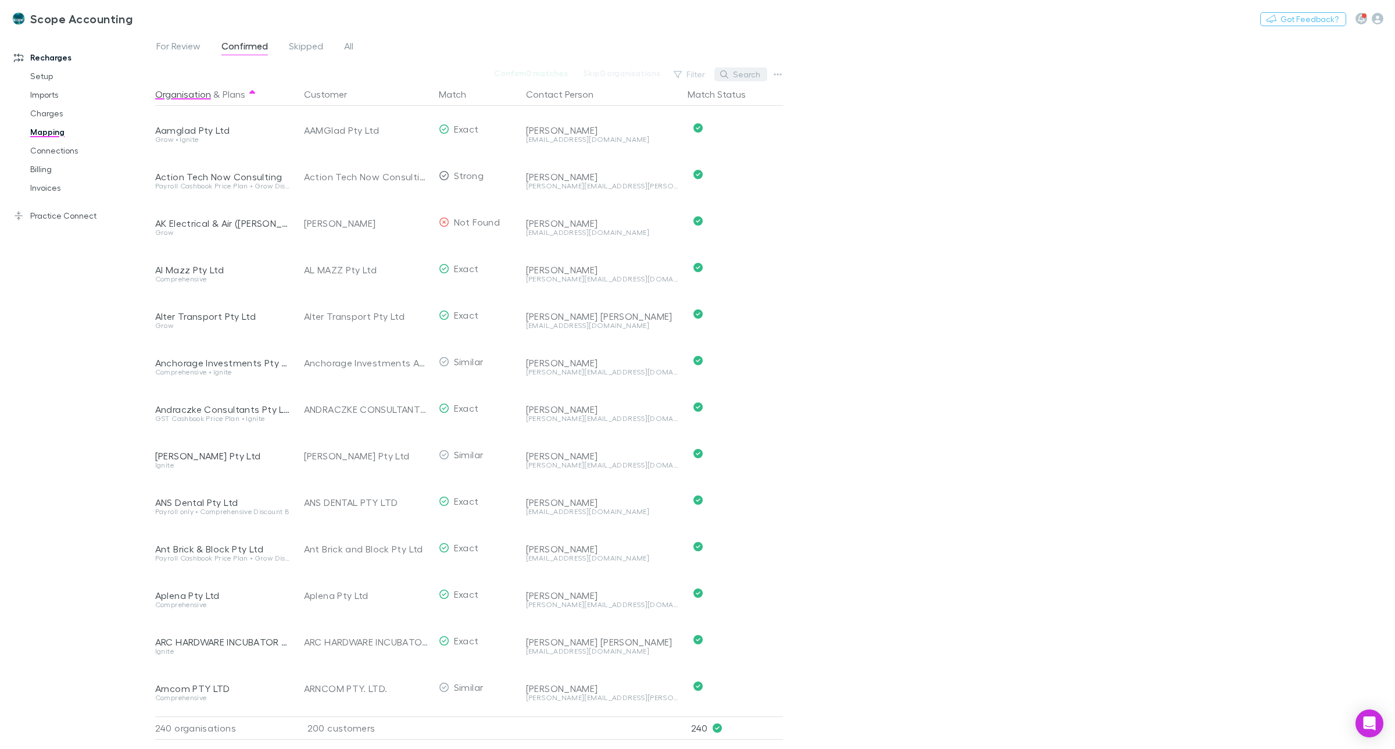
drag, startPoint x: 738, startPoint y: 70, endPoint x: 727, endPoint y: 80, distance: 14.8
click at [738, 70] on button "Search" at bounding box center [740, 74] width 53 height 14
click at [716, 71] on input "text" at bounding box center [721, 74] width 58 height 16
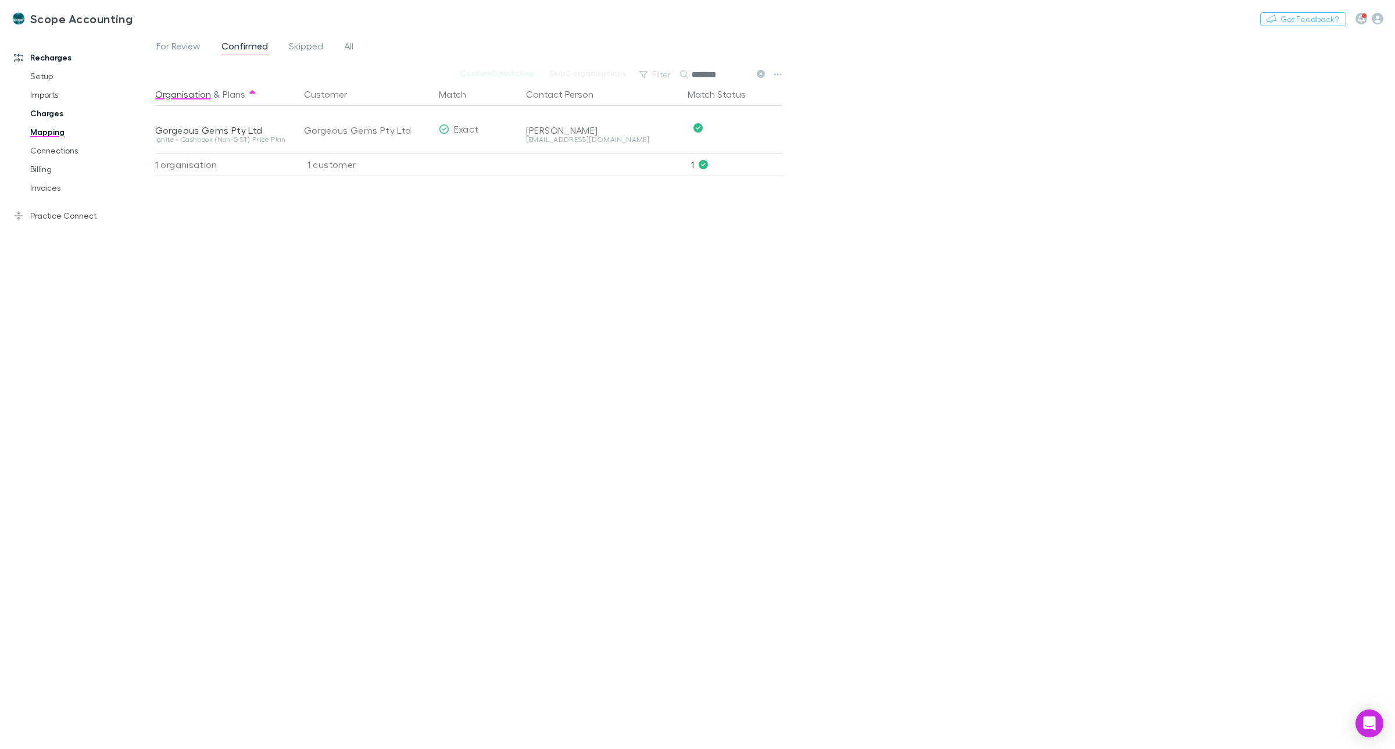
type input "********"
click at [45, 114] on link "Charges" at bounding box center [91, 113] width 145 height 19
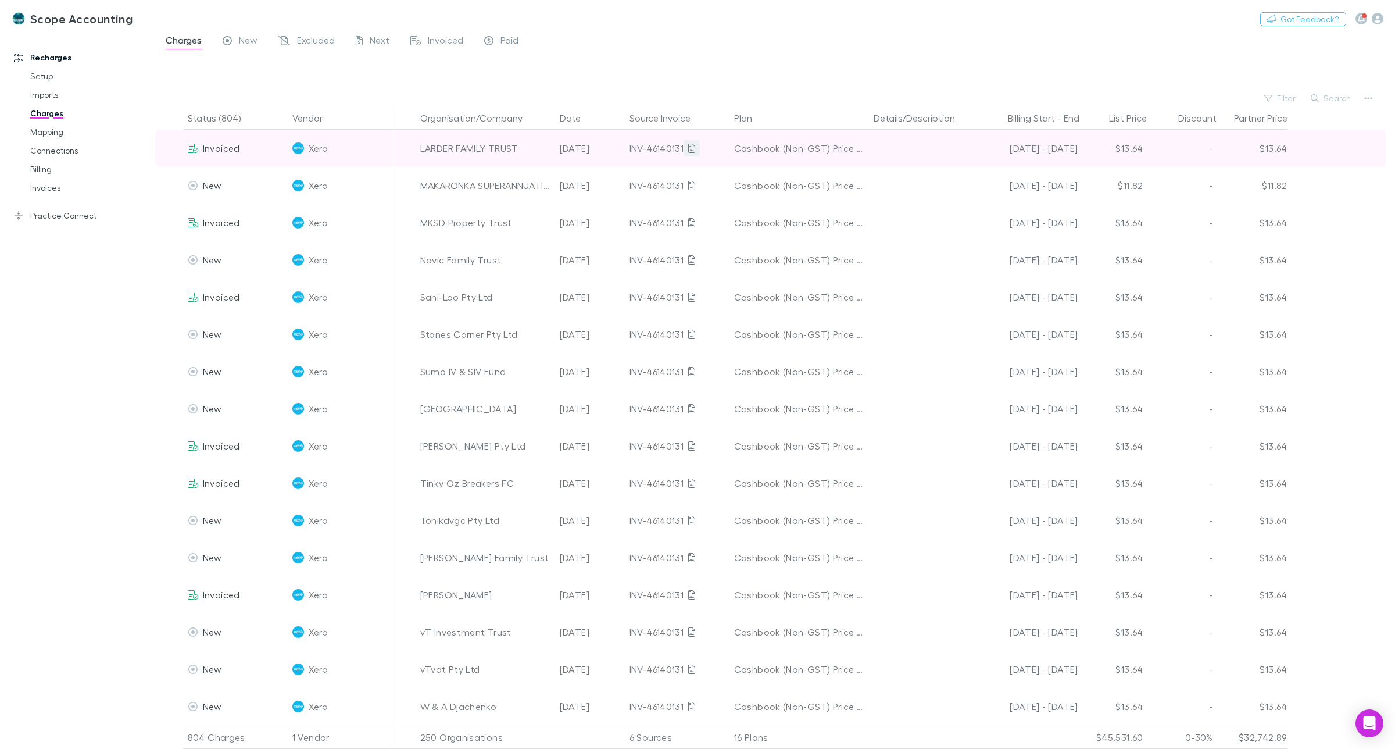
click at [1331, 94] on button "Search" at bounding box center [1331, 98] width 53 height 14
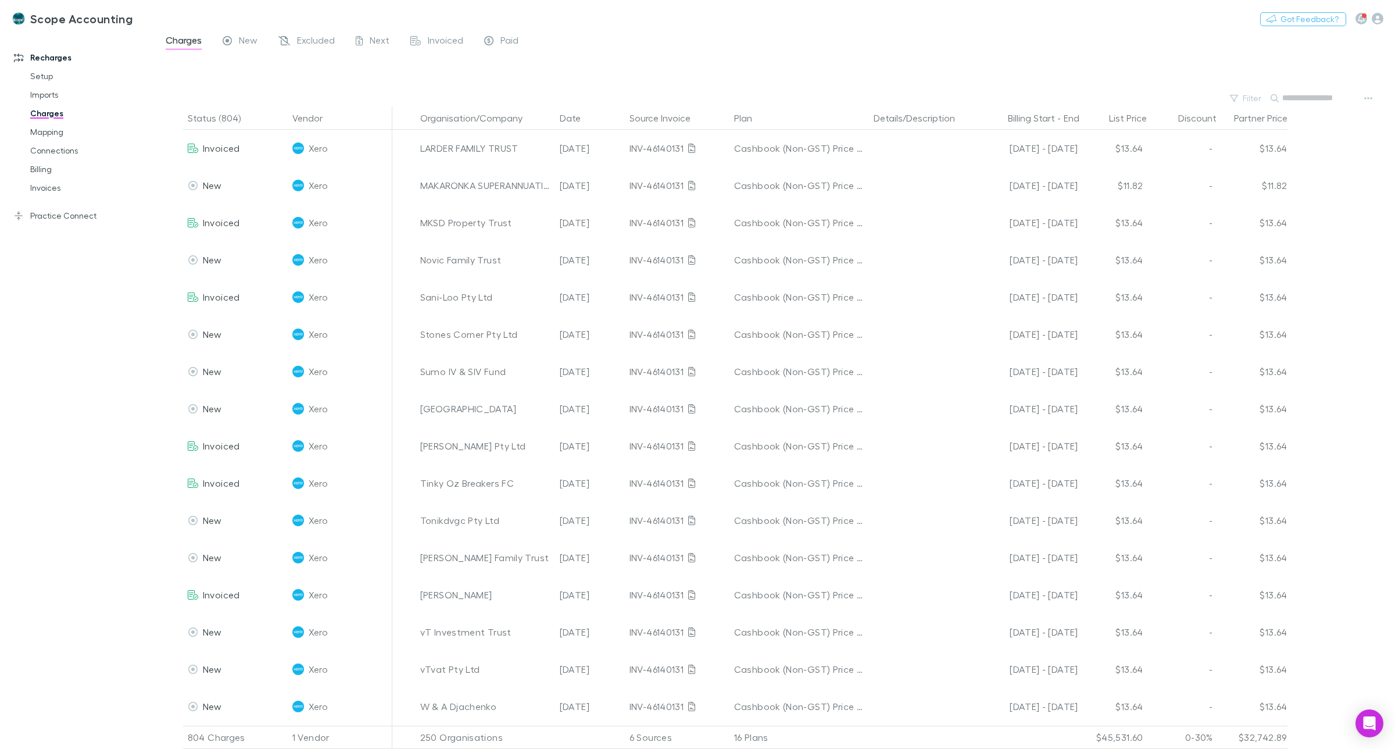
click at [1305, 102] on input "text" at bounding box center [1311, 98] width 58 height 16
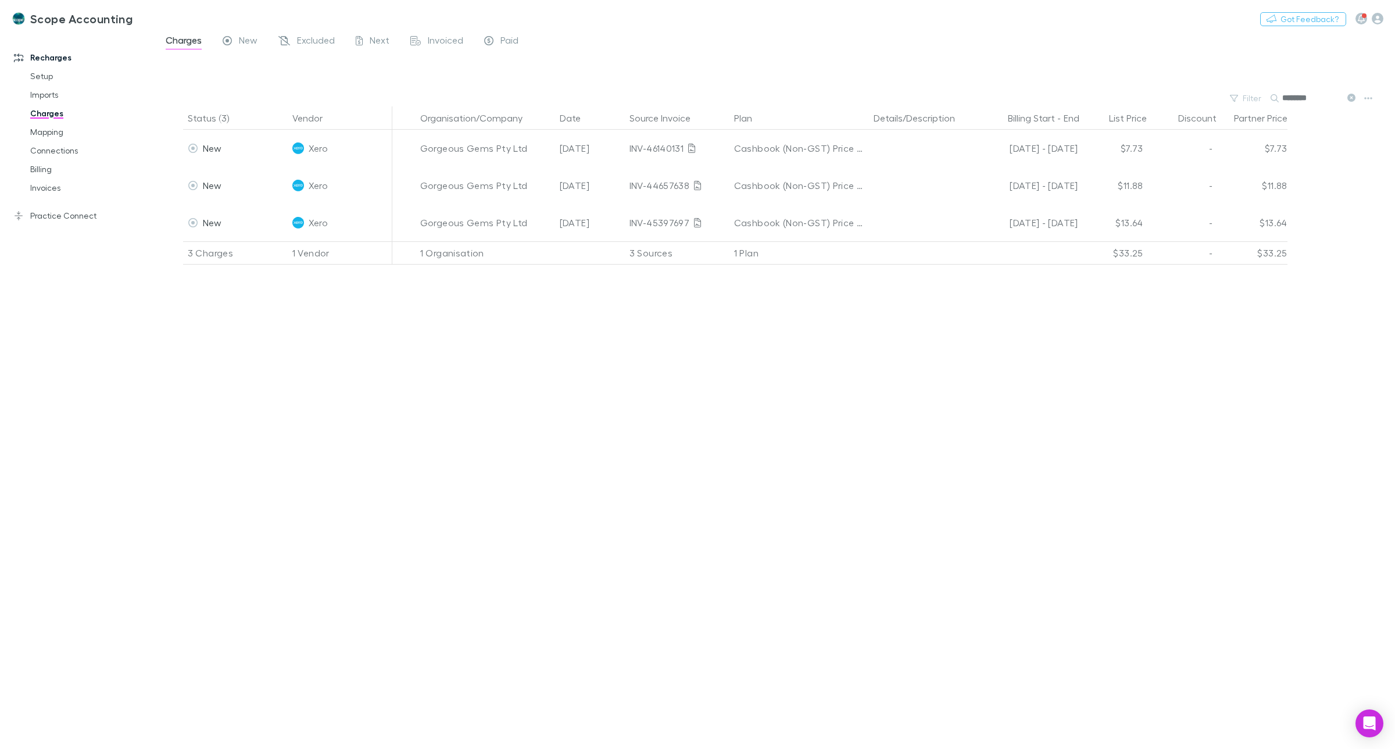
type input "********"
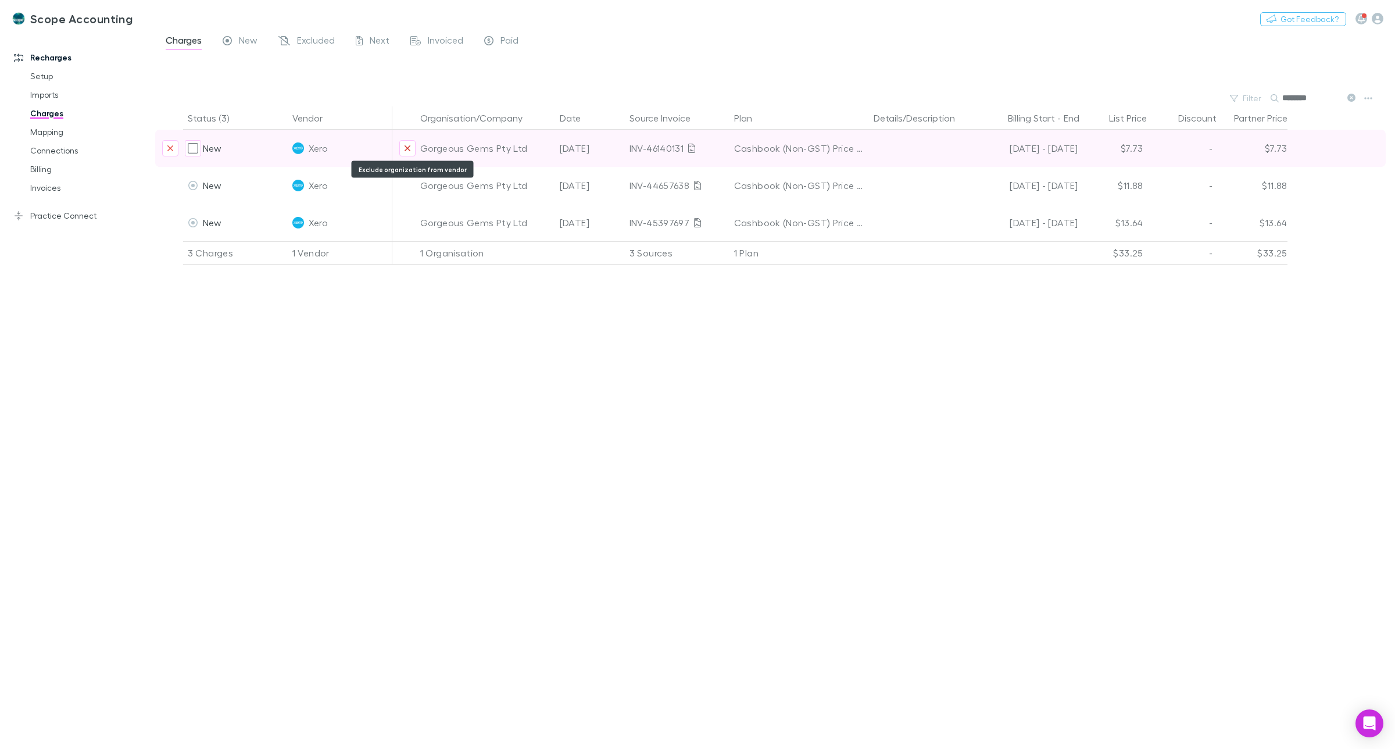
click at [407, 145] on icon "Exclude organization from vendor" at bounding box center [407, 148] width 7 height 9
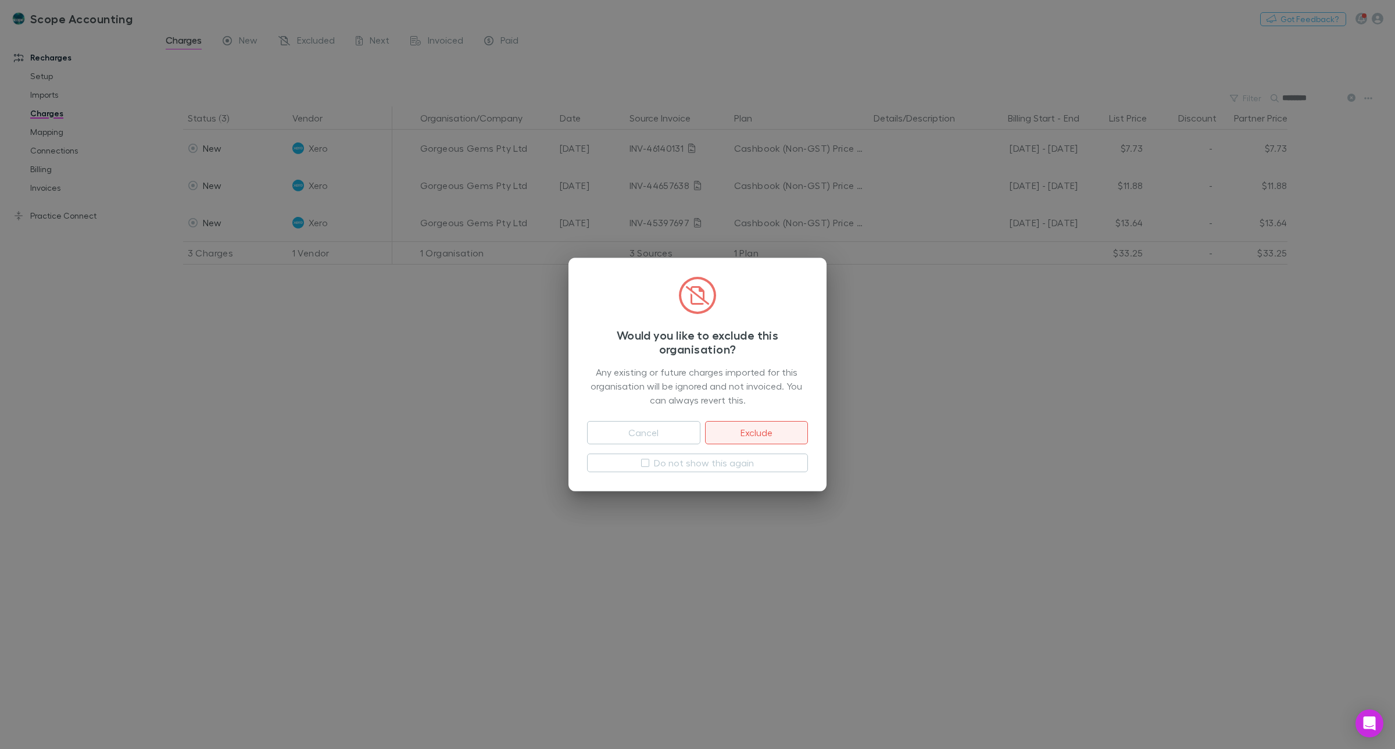
click at [741, 430] on button "Exclude" at bounding box center [756, 432] width 103 height 23
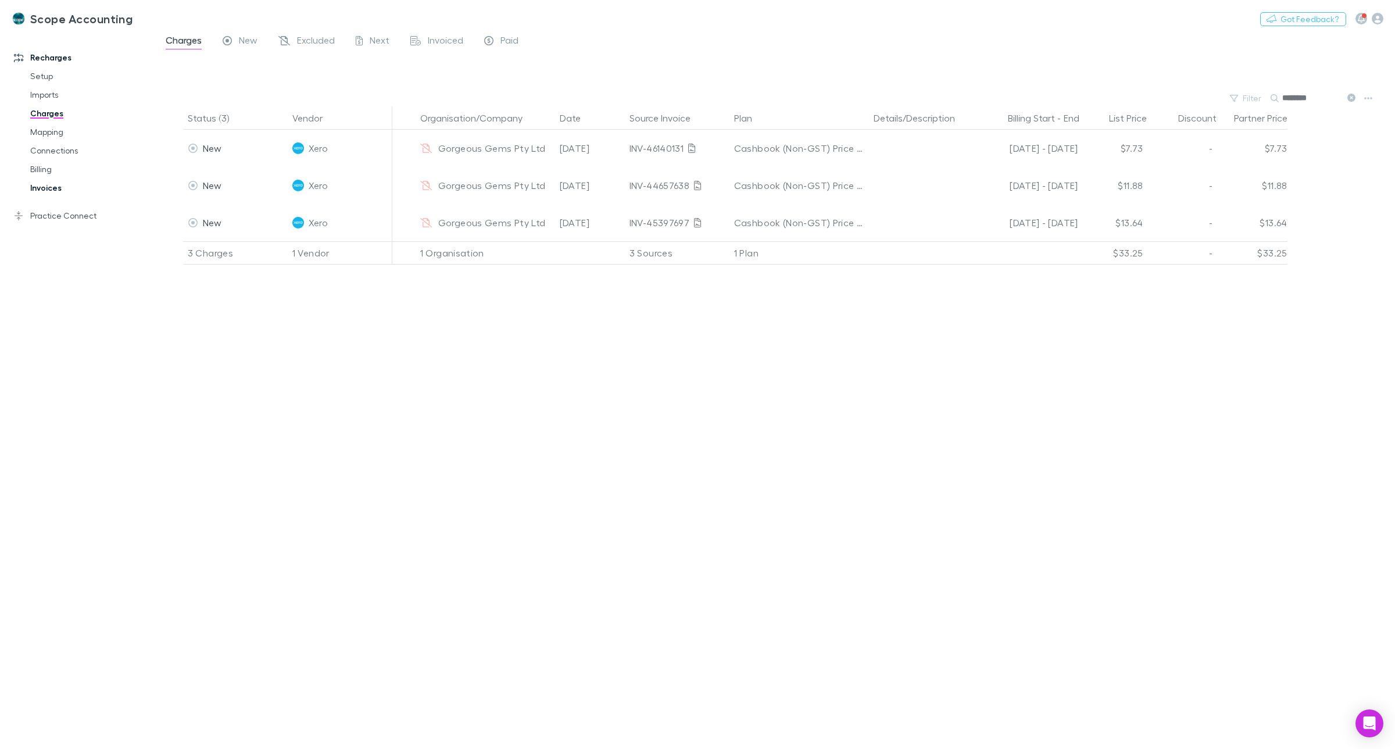
click at [42, 189] on link "Invoices" at bounding box center [91, 187] width 145 height 19
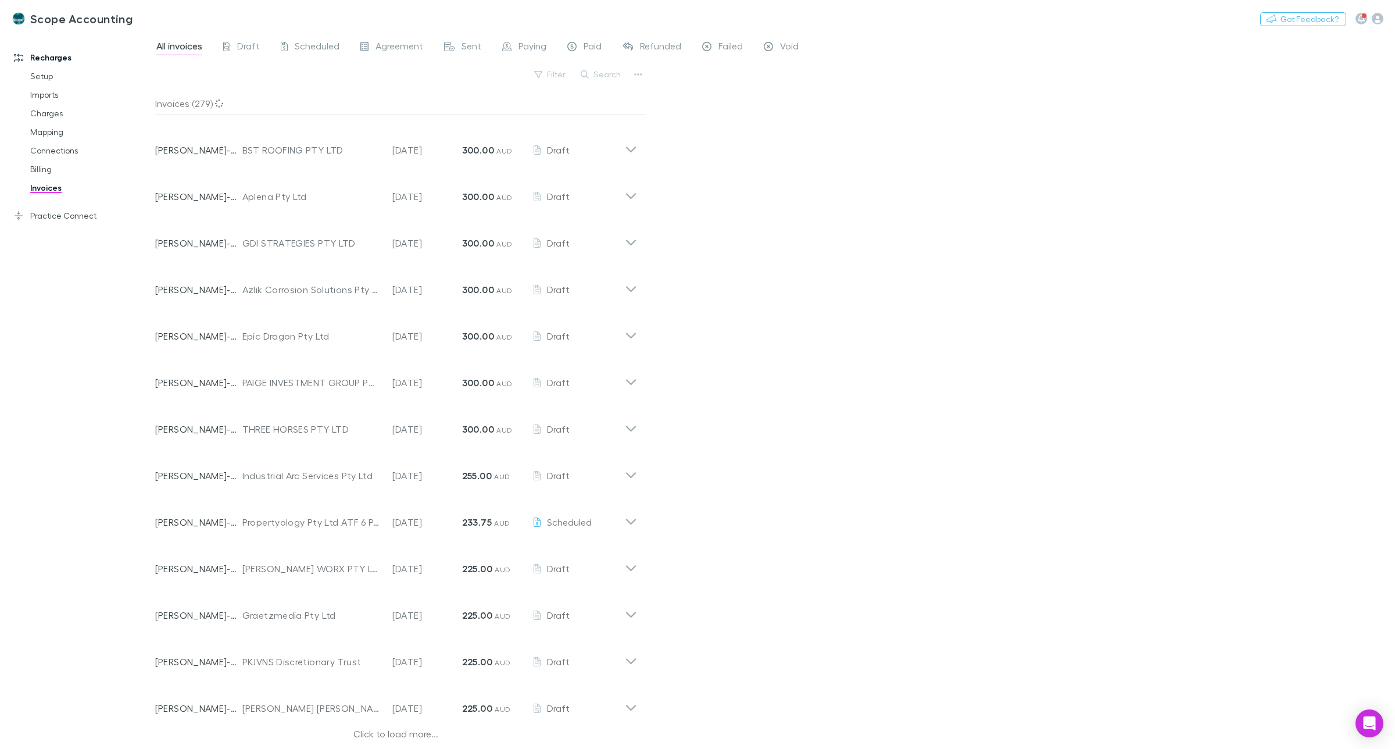
scroll to position [786, 0]
click at [385, 727] on div "Click to load more..." at bounding box center [396, 732] width 482 height 17
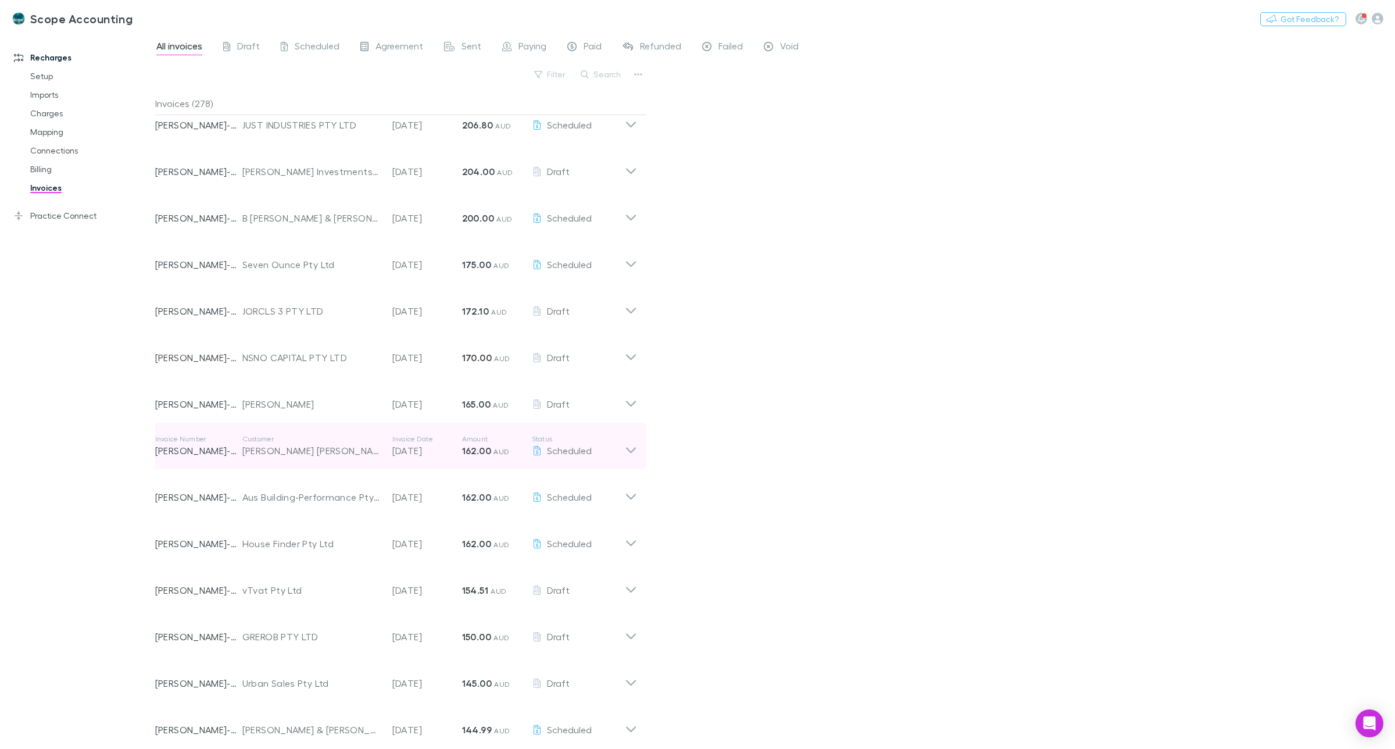
scroll to position [1731, 0]
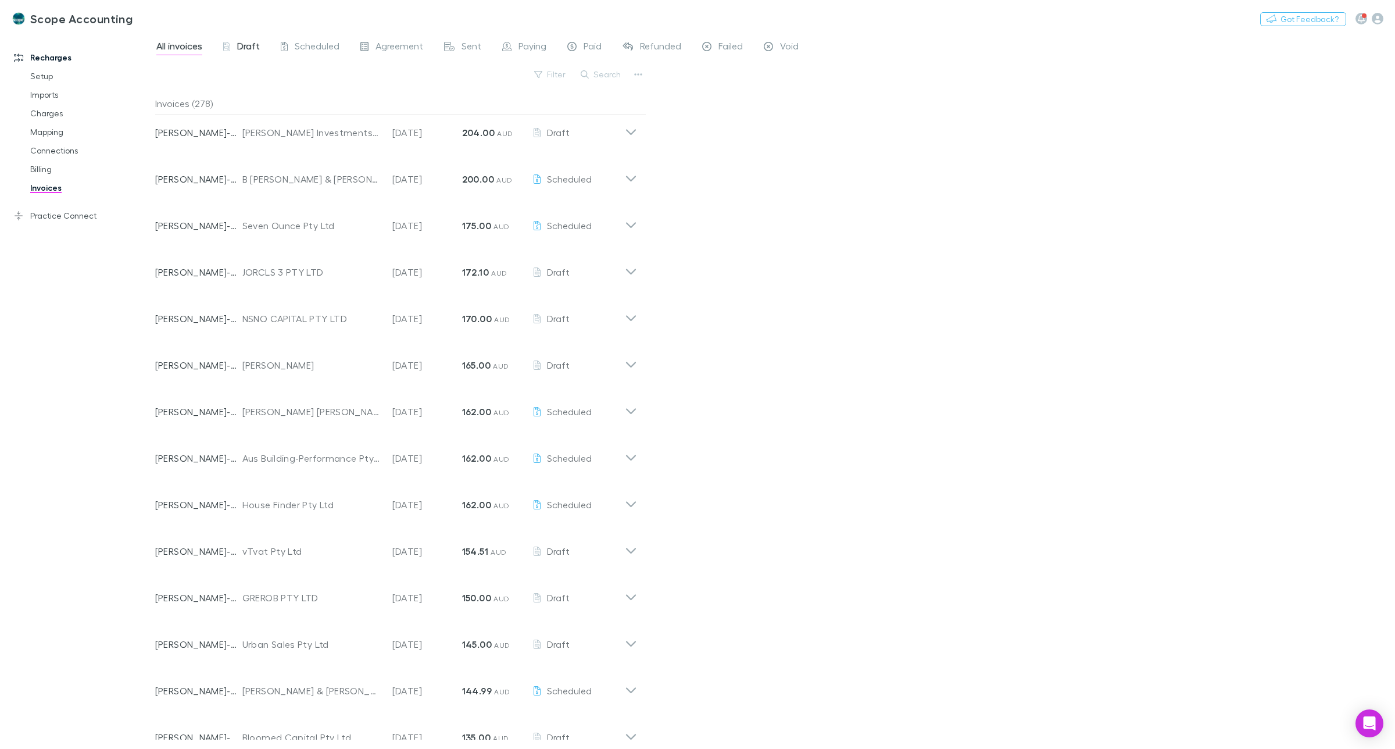
click at [245, 44] on span "Draft" at bounding box center [248, 47] width 23 height 15
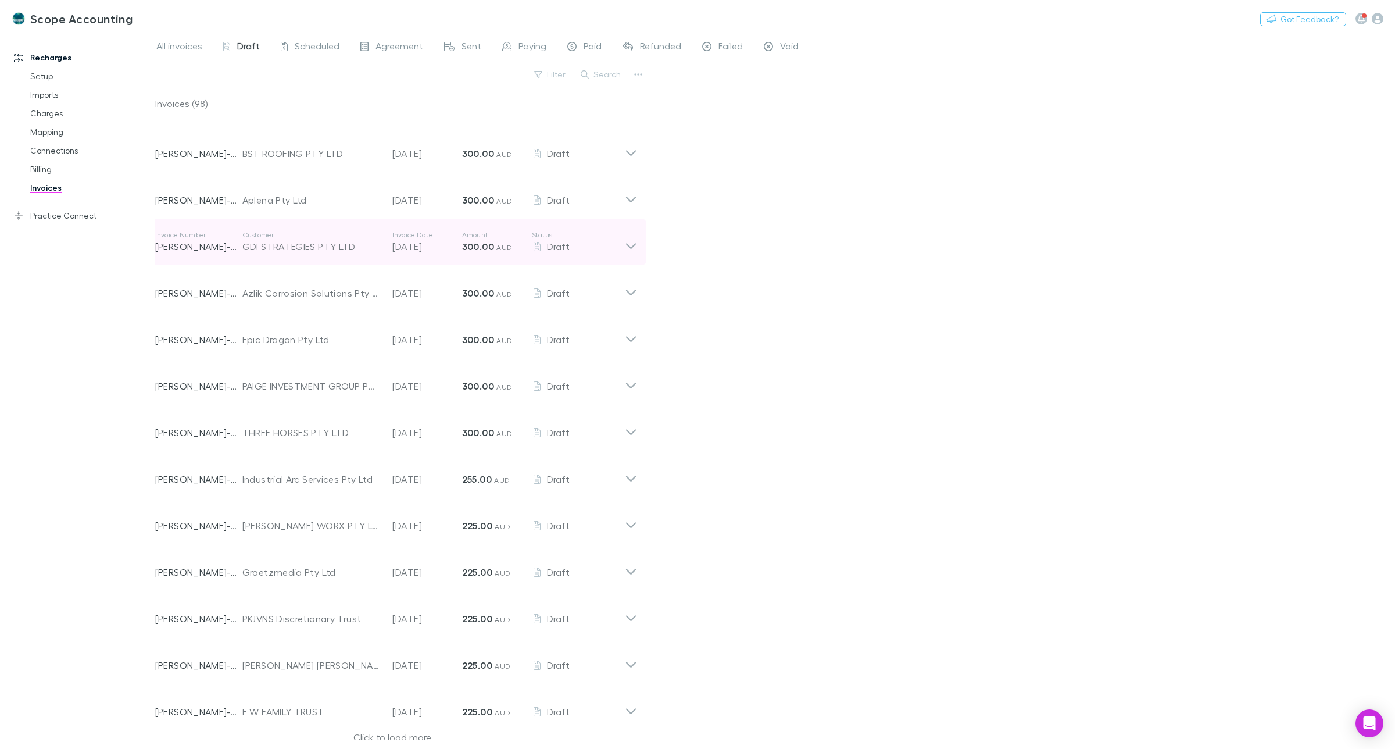
scroll to position [786, 0]
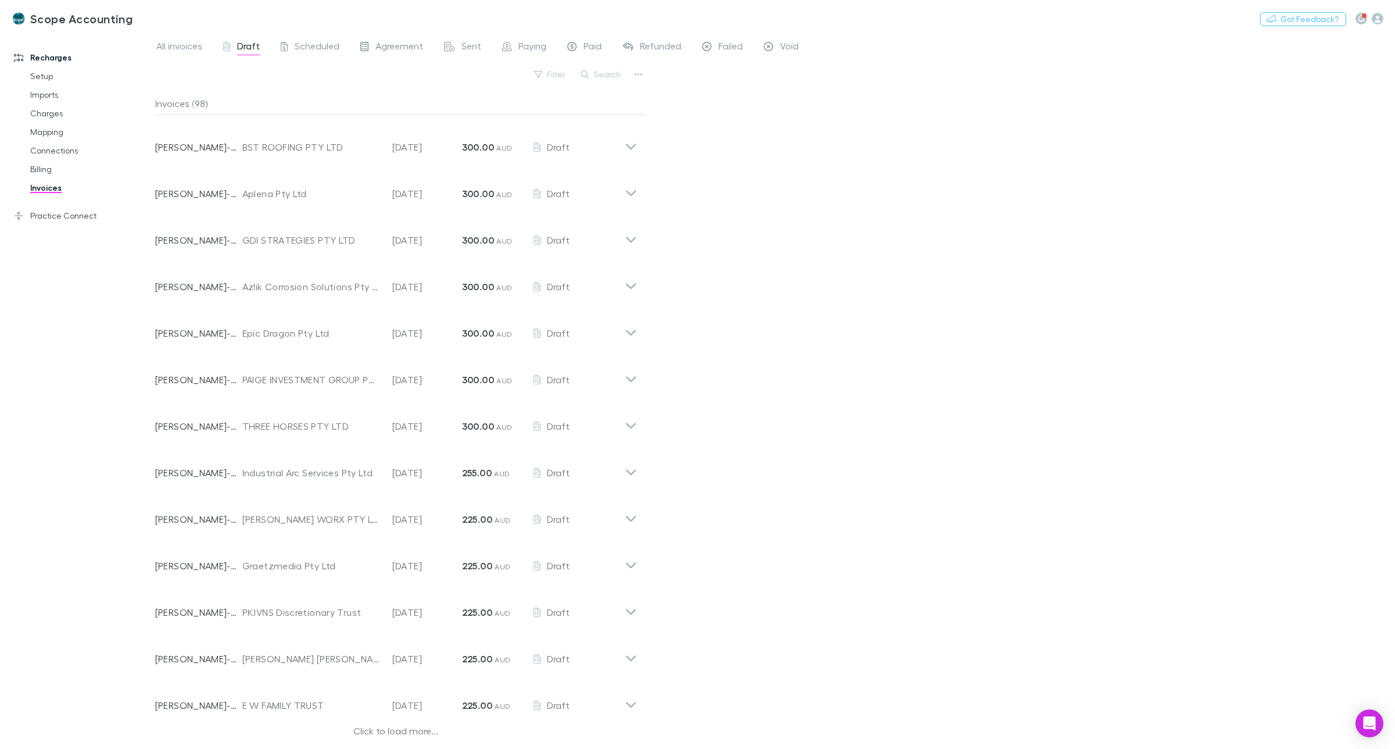
click at [408, 725] on div "Click to load more..." at bounding box center [396, 732] width 482 height 17
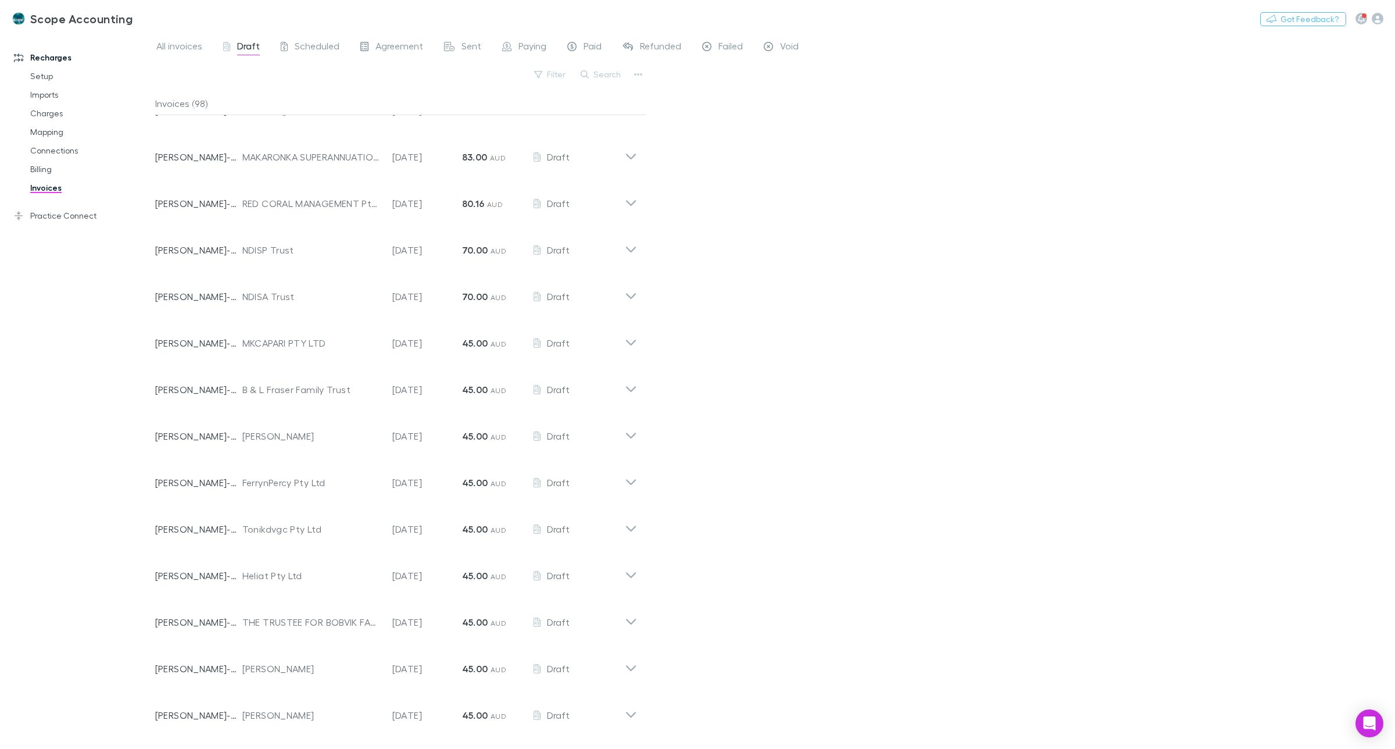
scroll to position [3416, 0]
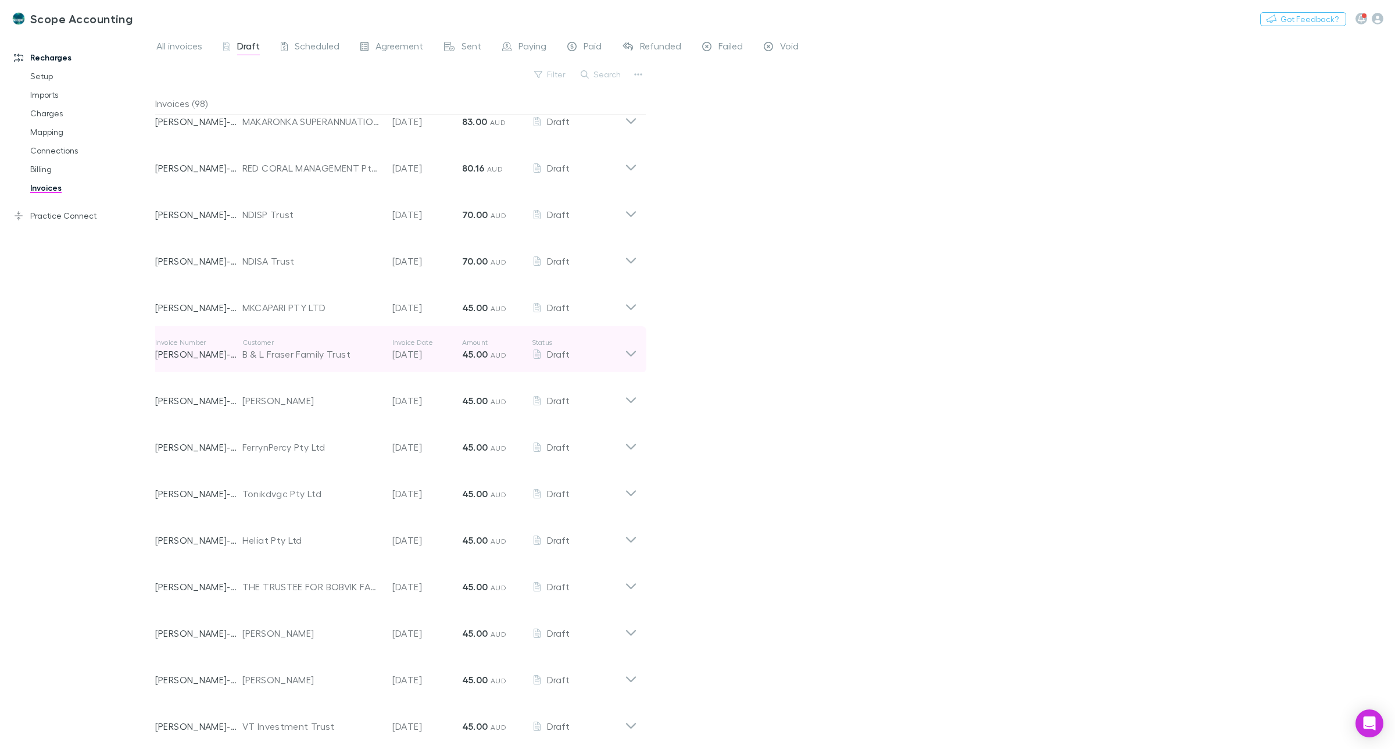
drag, startPoint x: 353, startPoint y: 350, endPoint x: 276, endPoint y: 353, distance: 76.8
click at [276, 353] on div "B & L Fraser Family Trust" at bounding box center [311, 354] width 138 height 14
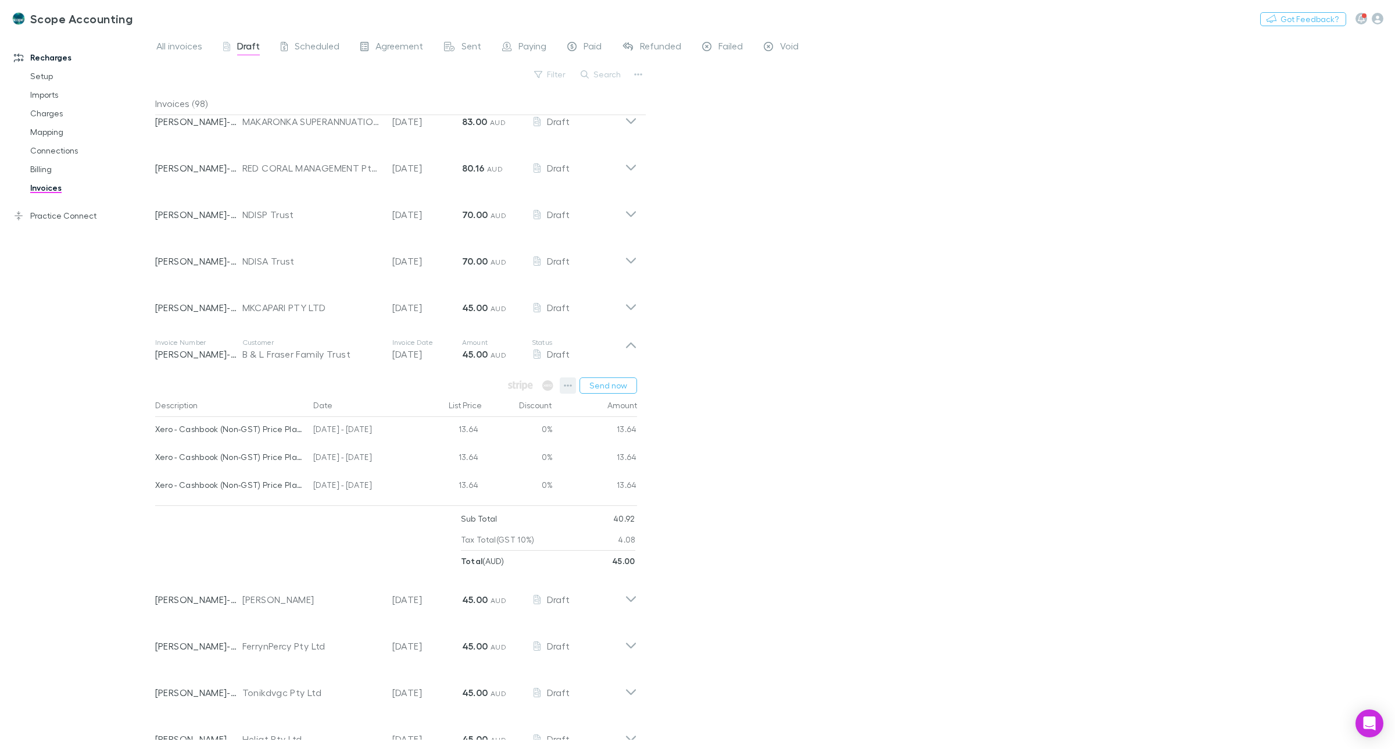
click at [567, 385] on icon "button" at bounding box center [568, 385] width 8 height 9
drag, startPoint x: 758, startPoint y: 362, endPoint x: 789, endPoint y: 357, distance: 31.1
click at [761, 362] on div at bounding box center [697, 374] width 1395 height 749
click at [48, 187] on link "Invoices" at bounding box center [91, 187] width 145 height 19
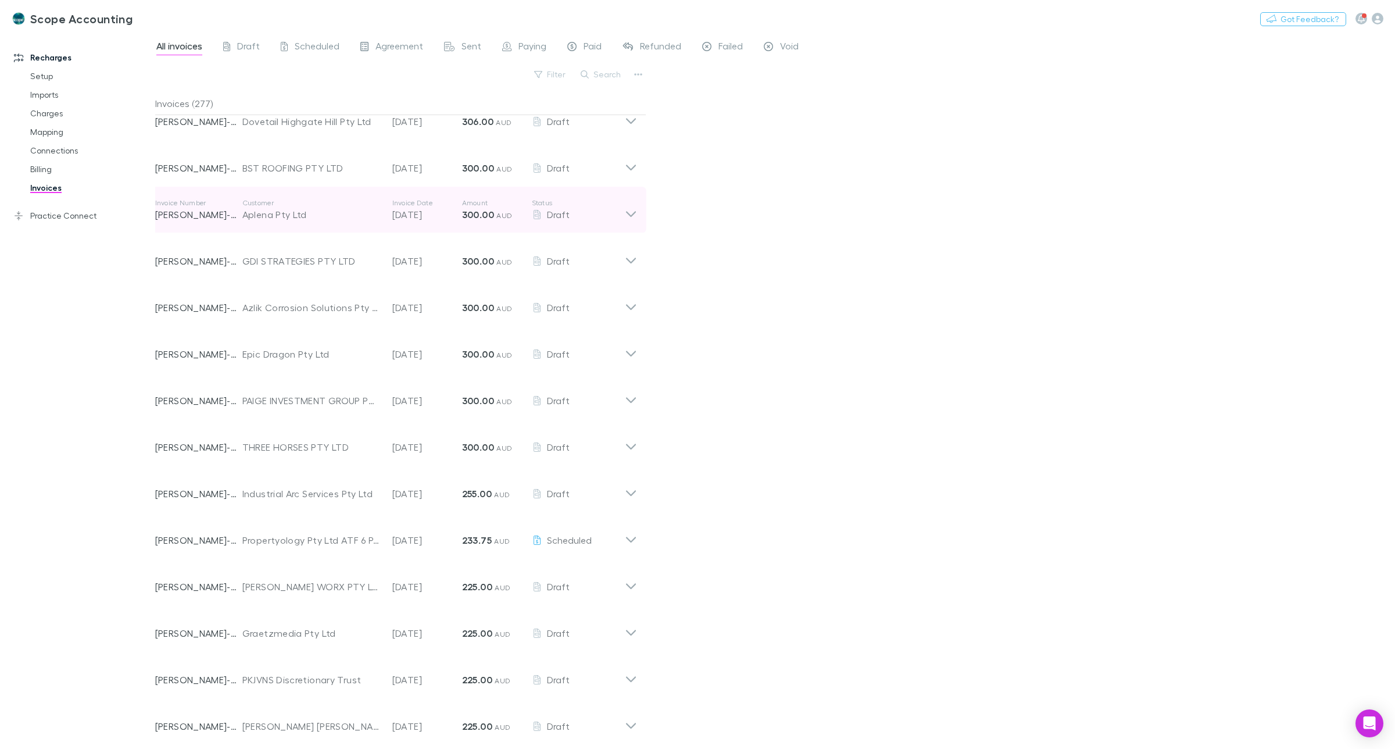
scroll to position [786, 0]
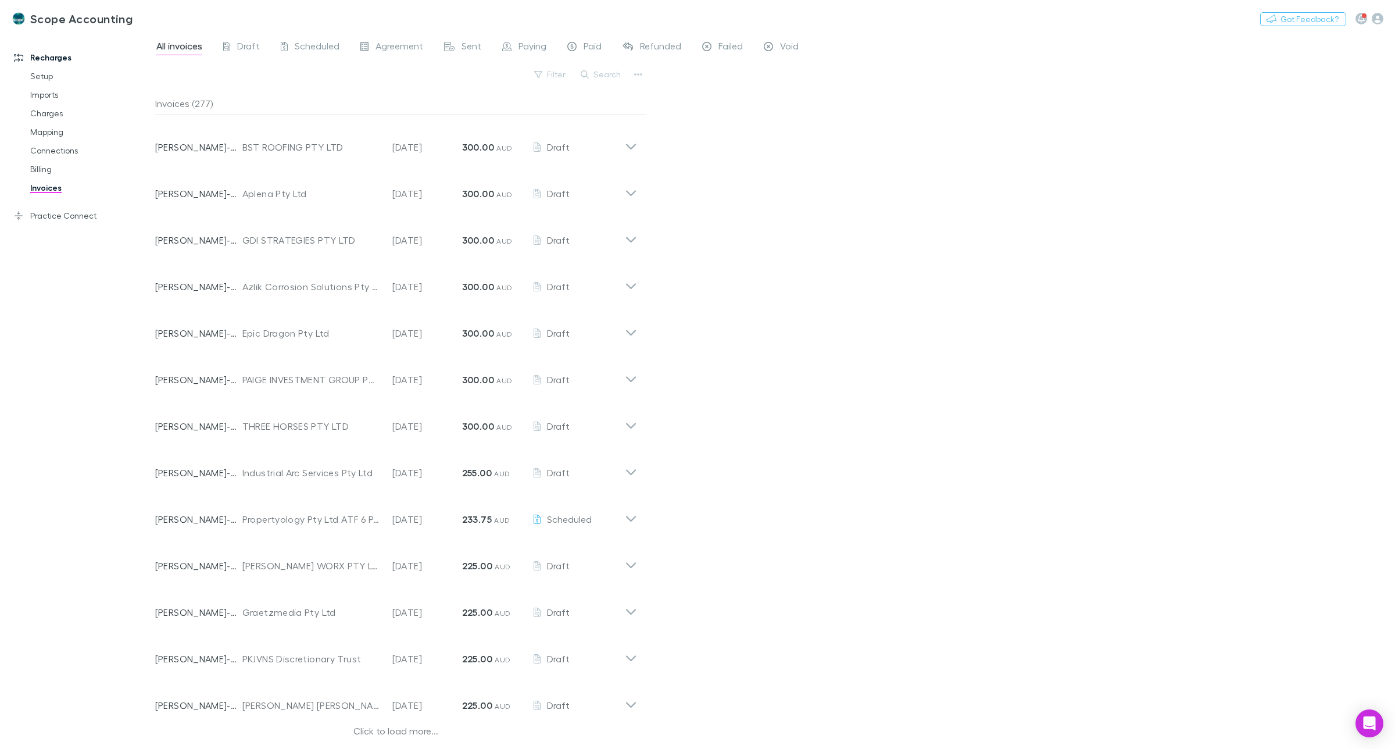
click at [388, 728] on div "Click to load more..." at bounding box center [396, 732] width 482 height 17
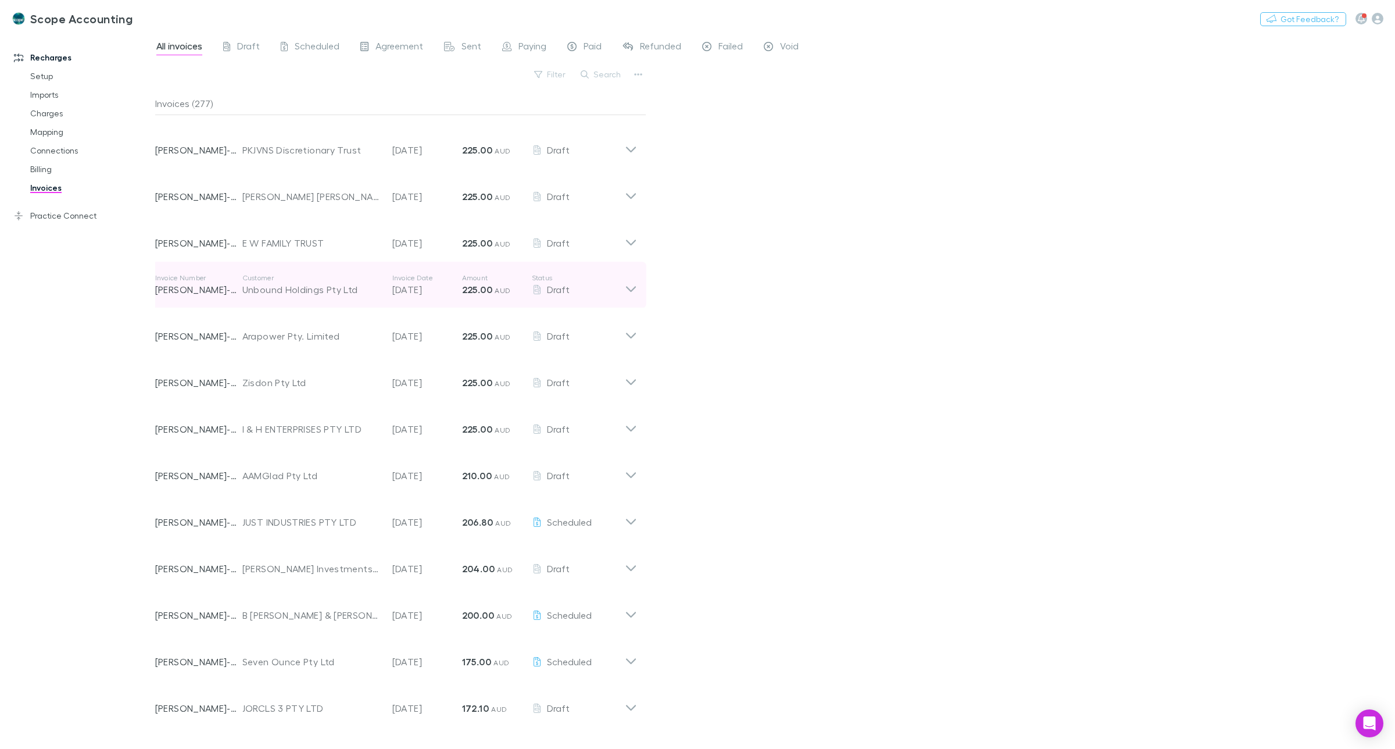
scroll to position [1368, 0]
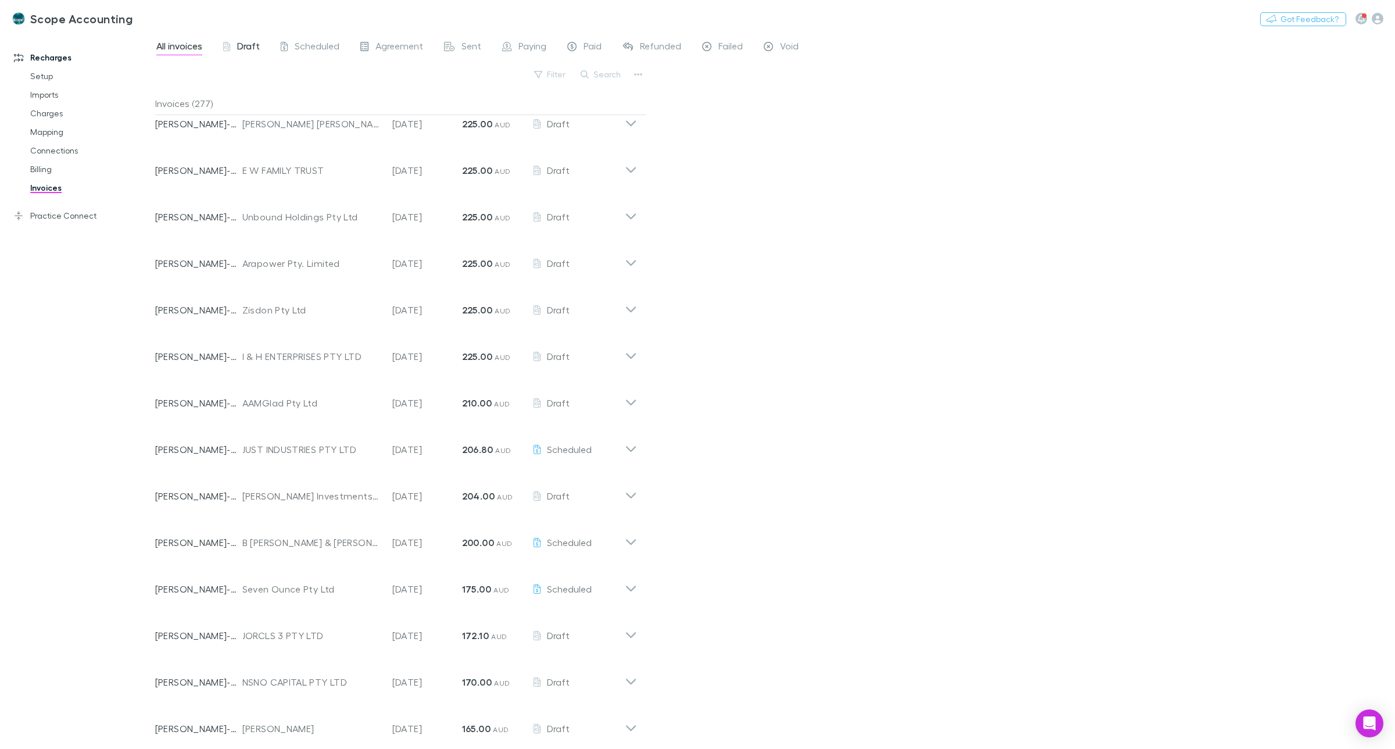
click at [251, 44] on span "Draft" at bounding box center [248, 47] width 23 height 15
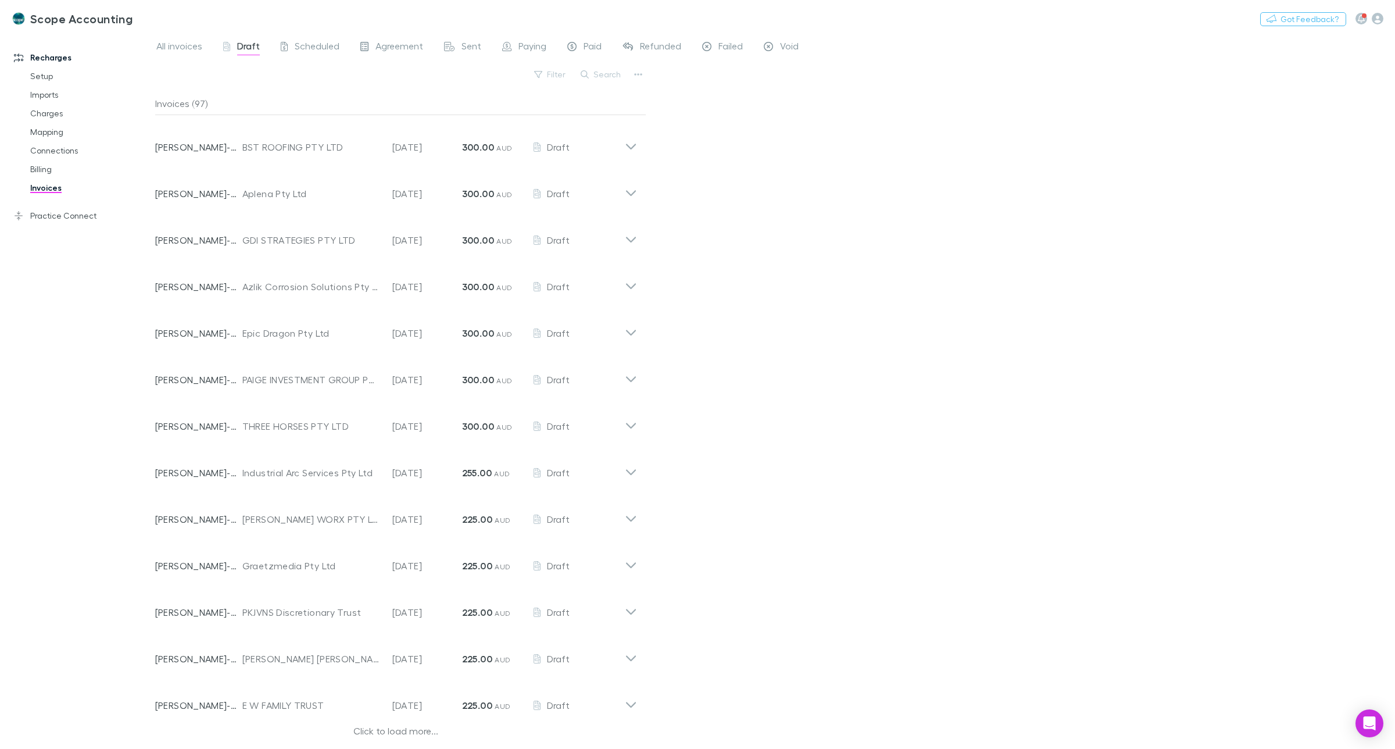
click at [381, 731] on div "Click to load more..." at bounding box center [396, 732] width 482 height 17
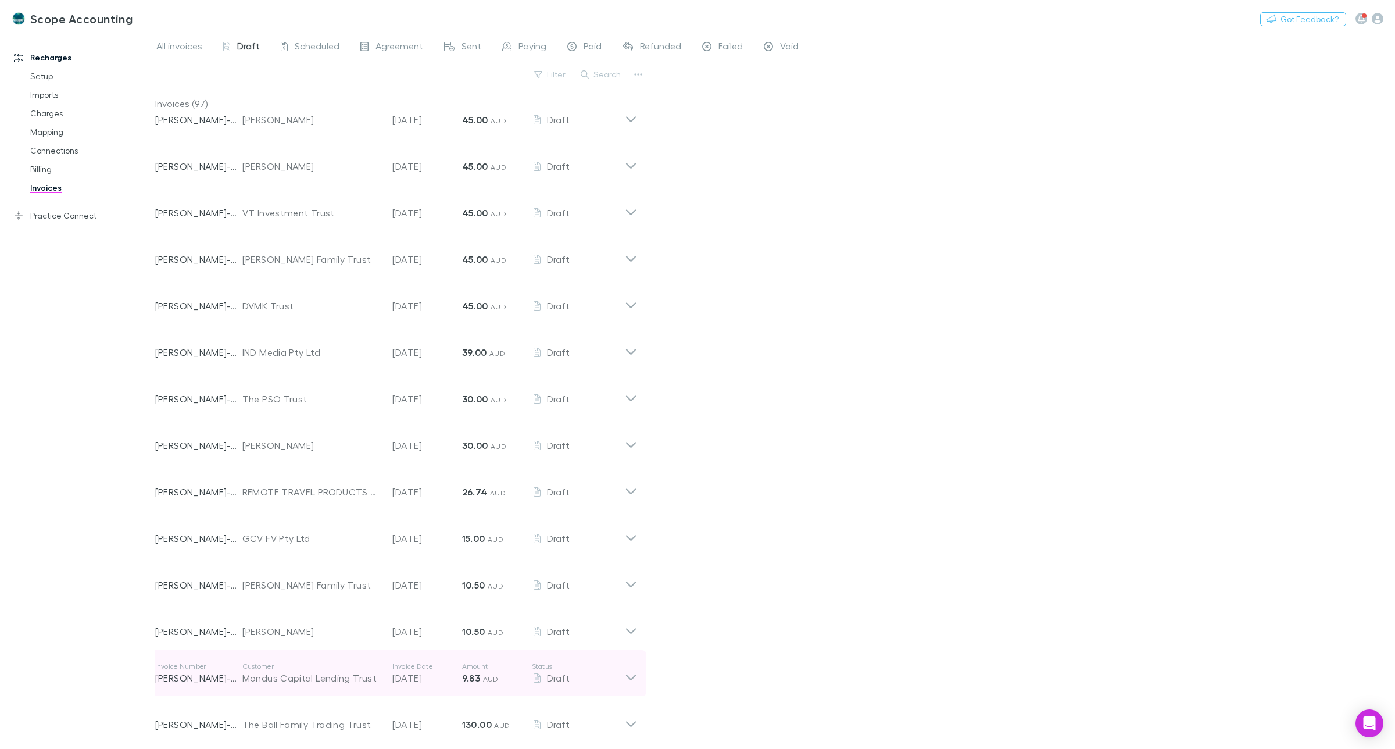
scroll to position [3810, 0]
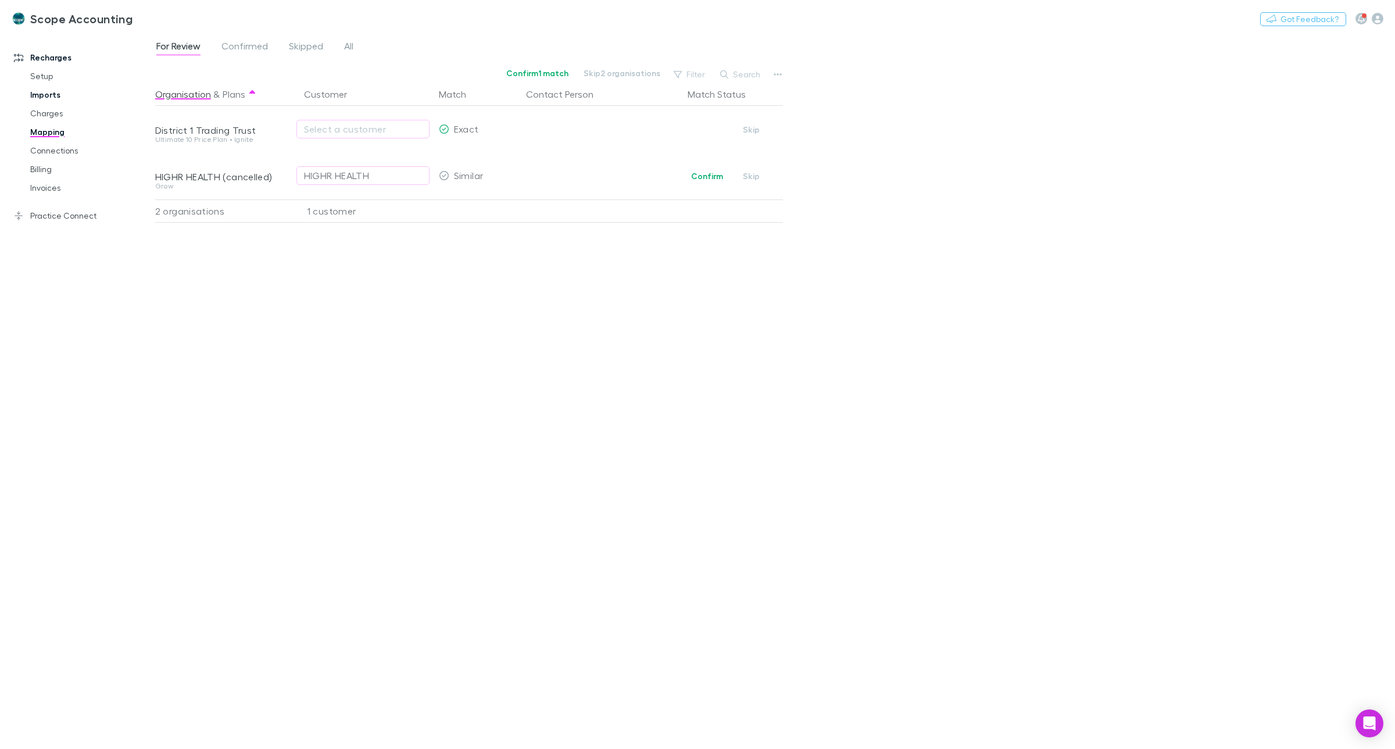
click at [48, 96] on link "Imports" at bounding box center [91, 94] width 145 height 19
click at [539, 74] on button "Search" at bounding box center [546, 74] width 53 height 14
click at [514, 76] on input "text" at bounding box center [526, 74] width 58 height 16
type input "******"
click at [227, 44] on span "All" at bounding box center [225, 47] width 9 height 15
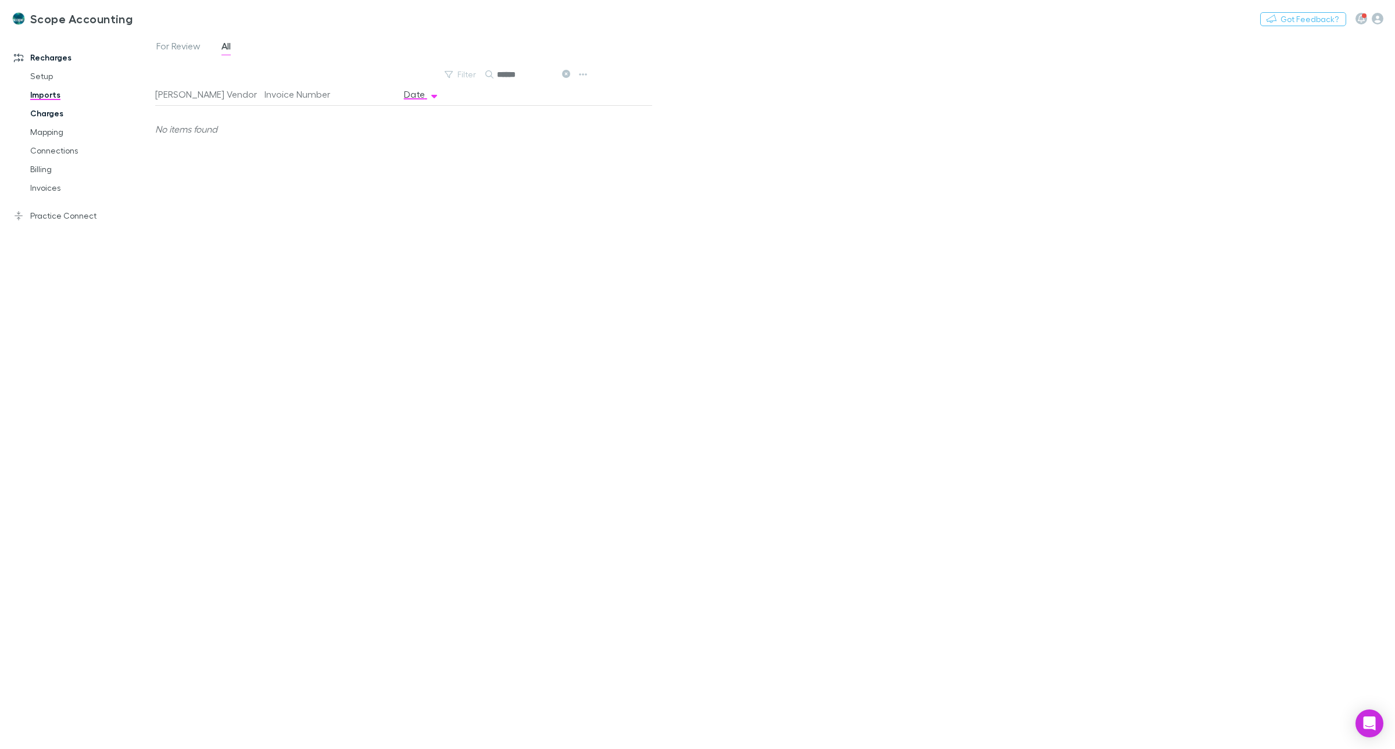
click at [41, 112] on link "Charges" at bounding box center [91, 113] width 145 height 19
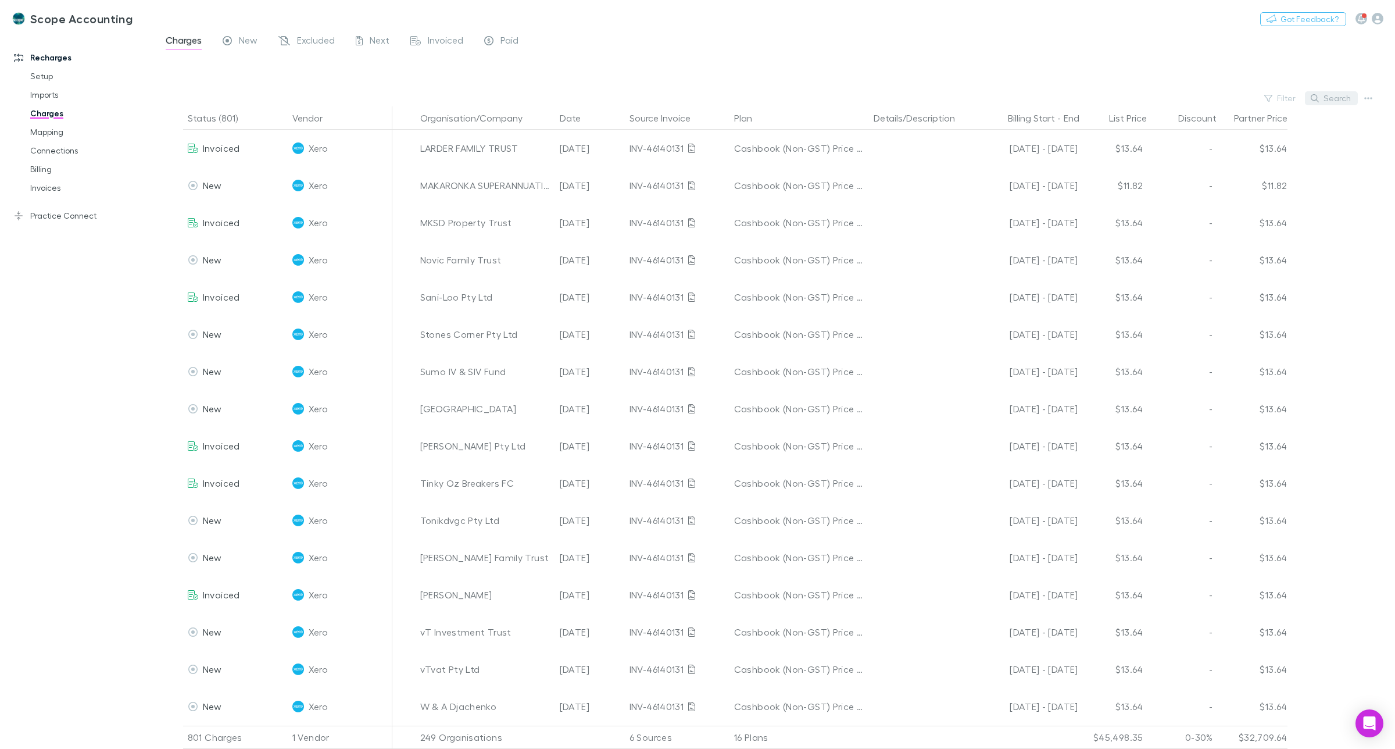
click at [1343, 98] on button "Search" at bounding box center [1331, 98] width 53 height 14
click at [1293, 102] on input "text" at bounding box center [1311, 98] width 58 height 16
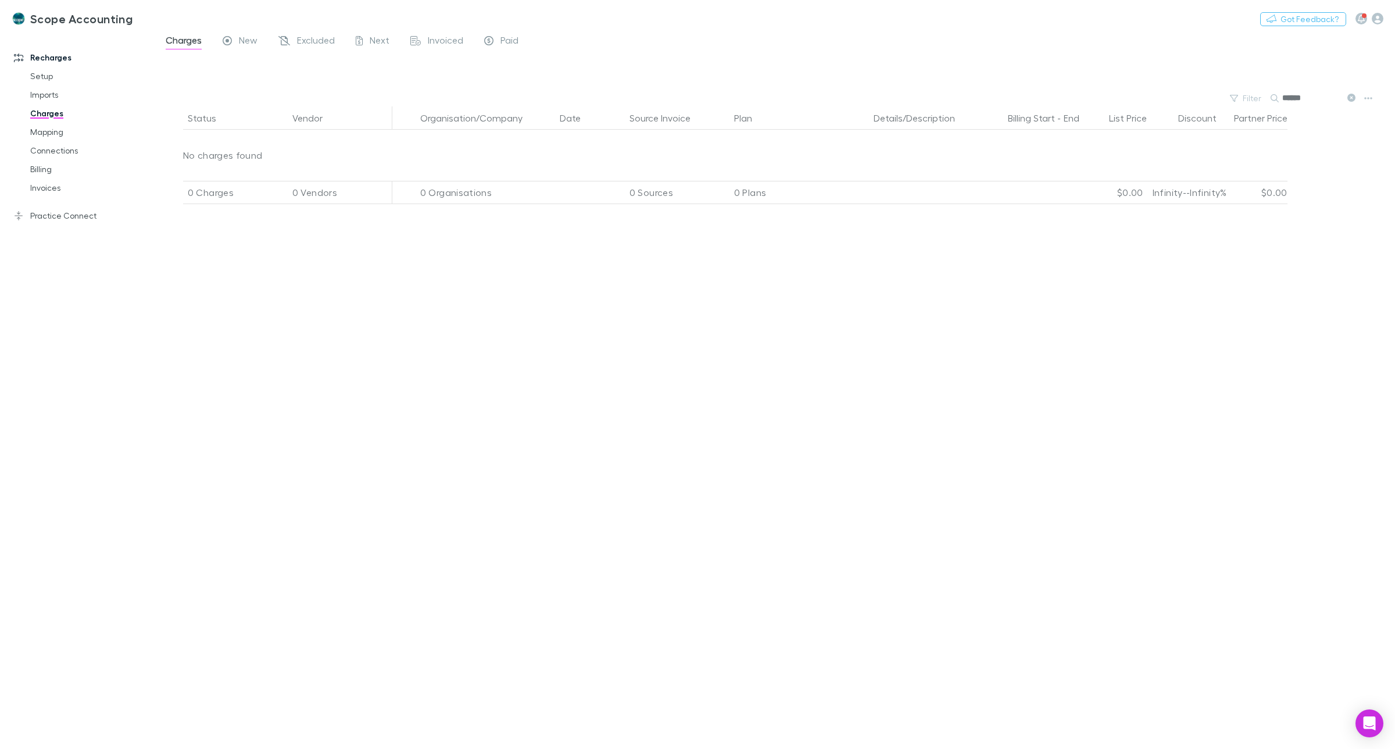
type input "******"
drag, startPoint x: 1315, startPoint y: 100, endPoint x: 1276, endPoint y: 97, distance: 39.1
click at [1276, 97] on div "******" at bounding box center [1314, 98] width 87 height 14
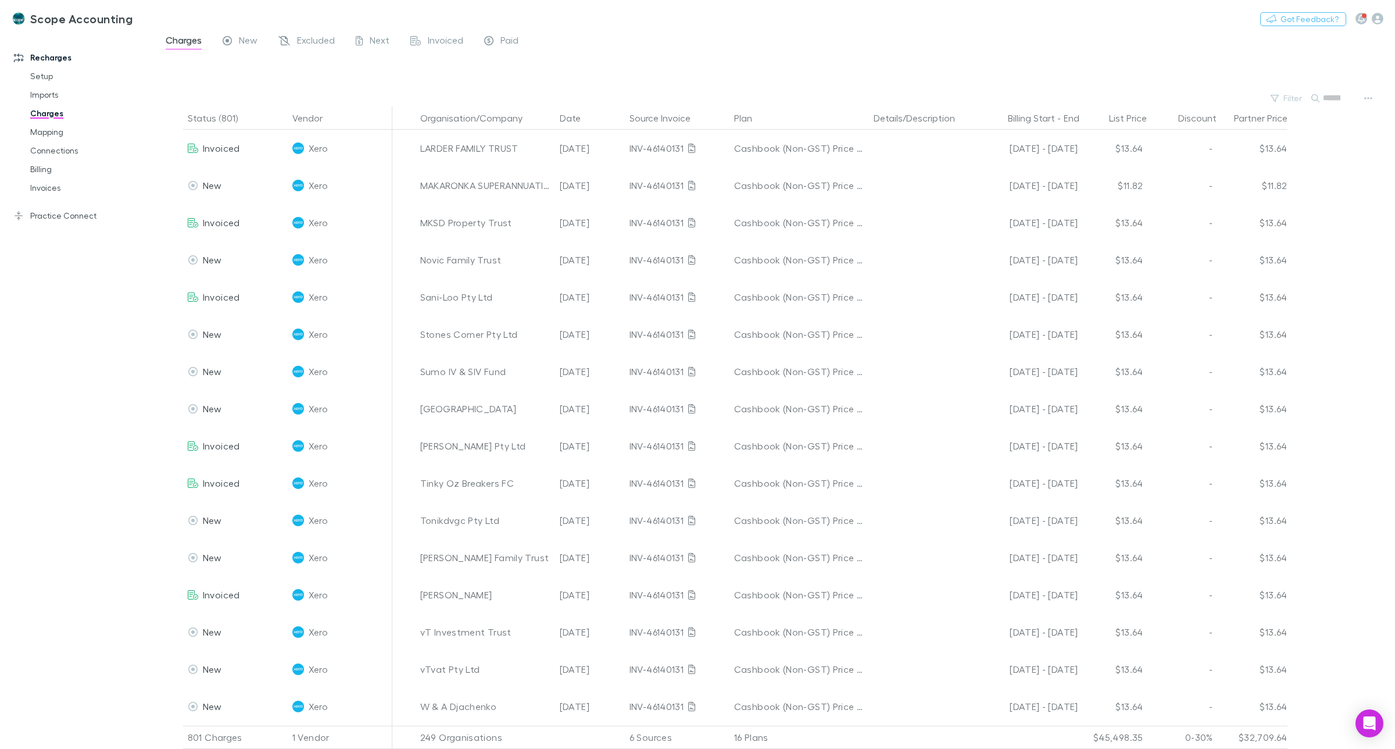
click at [425, 71] on div at bounding box center [785, 72] width 1219 height 35
click at [48, 187] on link "Invoices" at bounding box center [91, 187] width 145 height 19
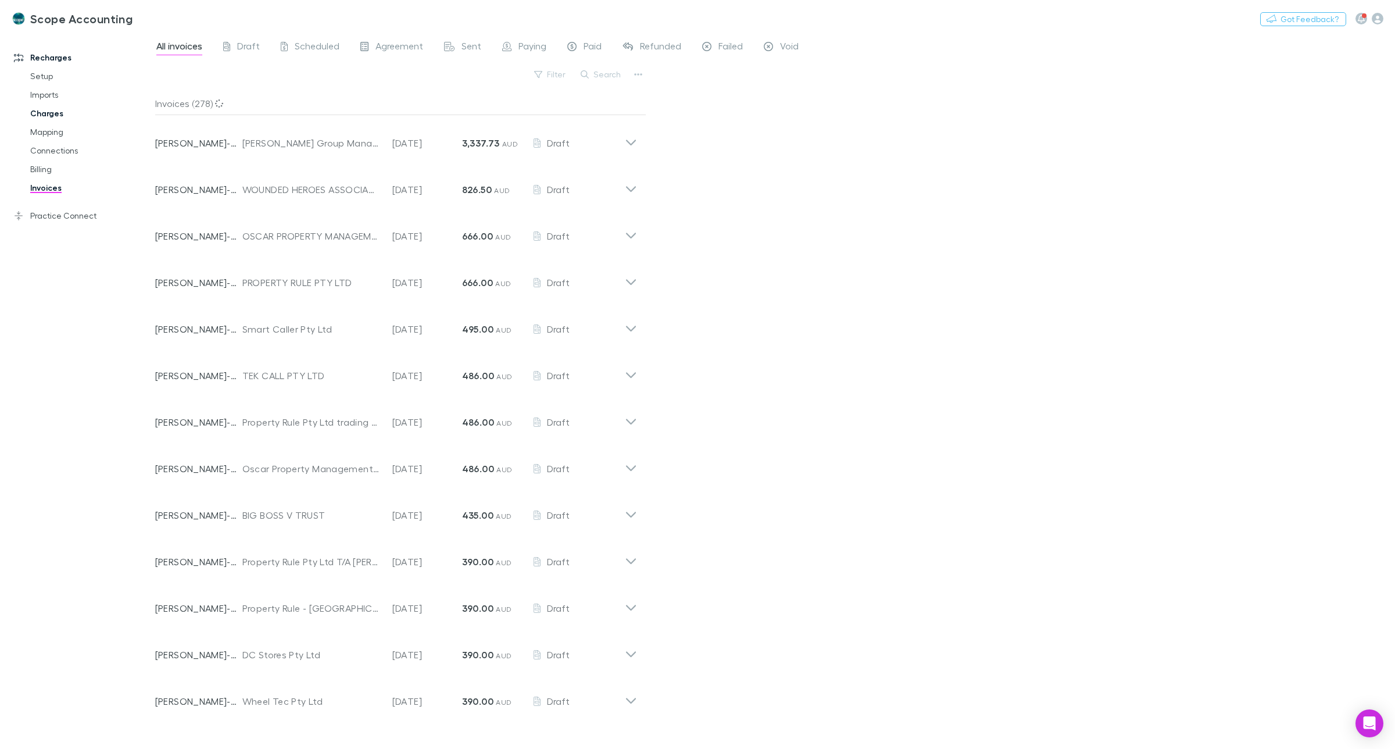
click at [52, 105] on link "Charges" at bounding box center [91, 113] width 145 height 19
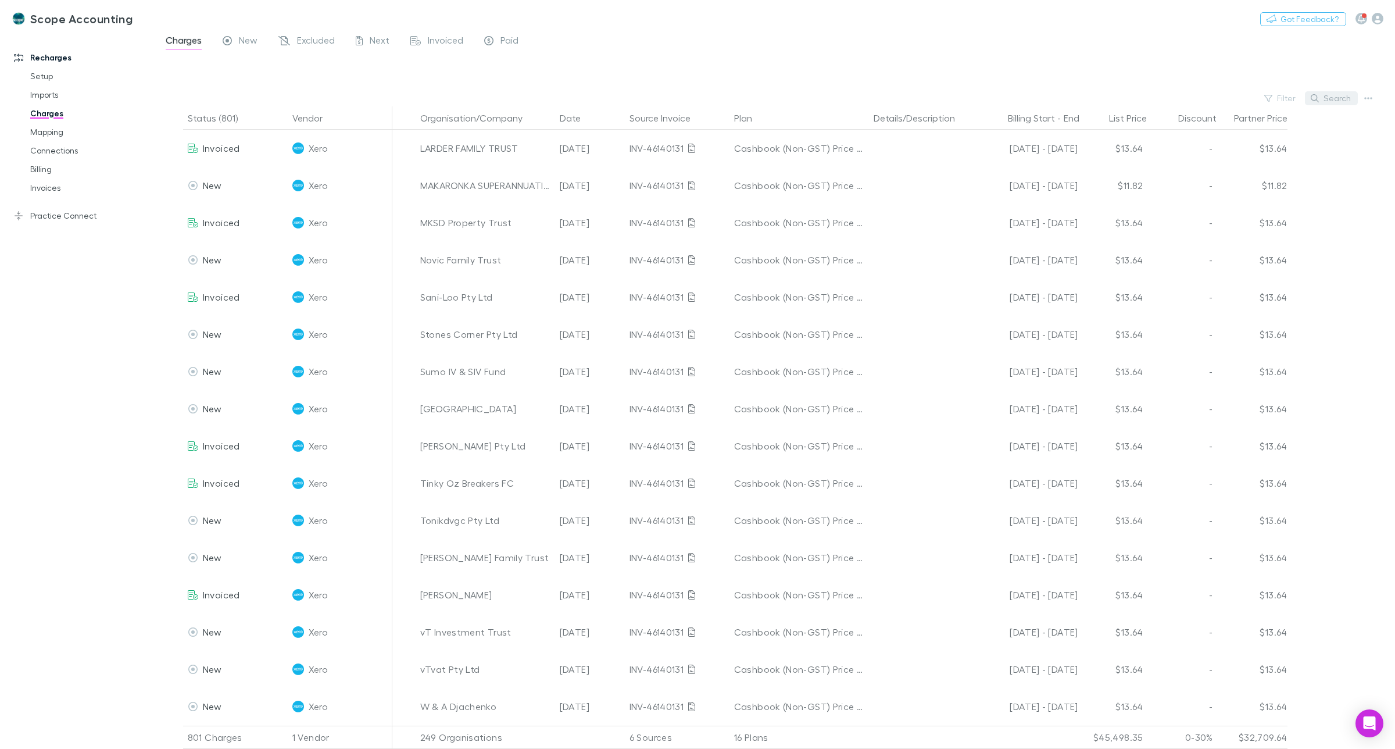
click at [1324, 97] on button "Search" at bounding box center [1331, 98] width 53 height 14
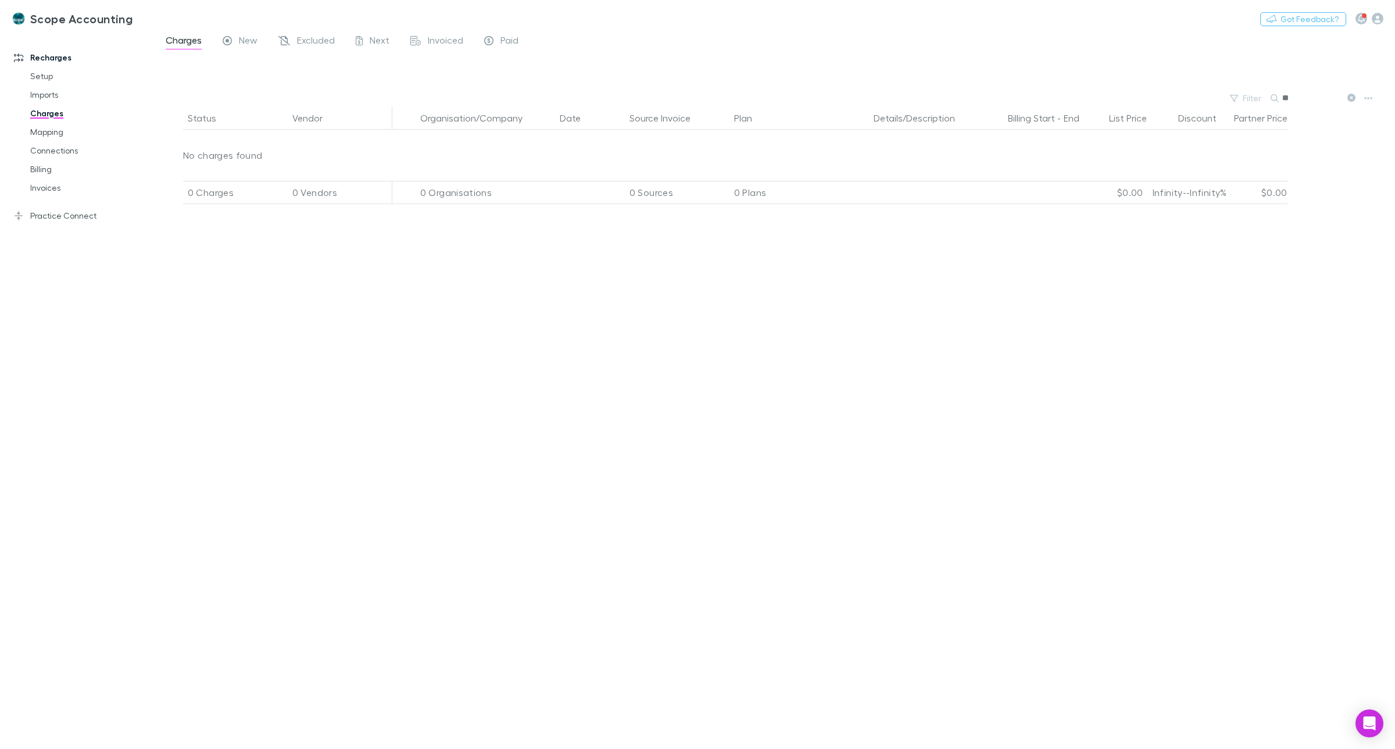
type input "*"
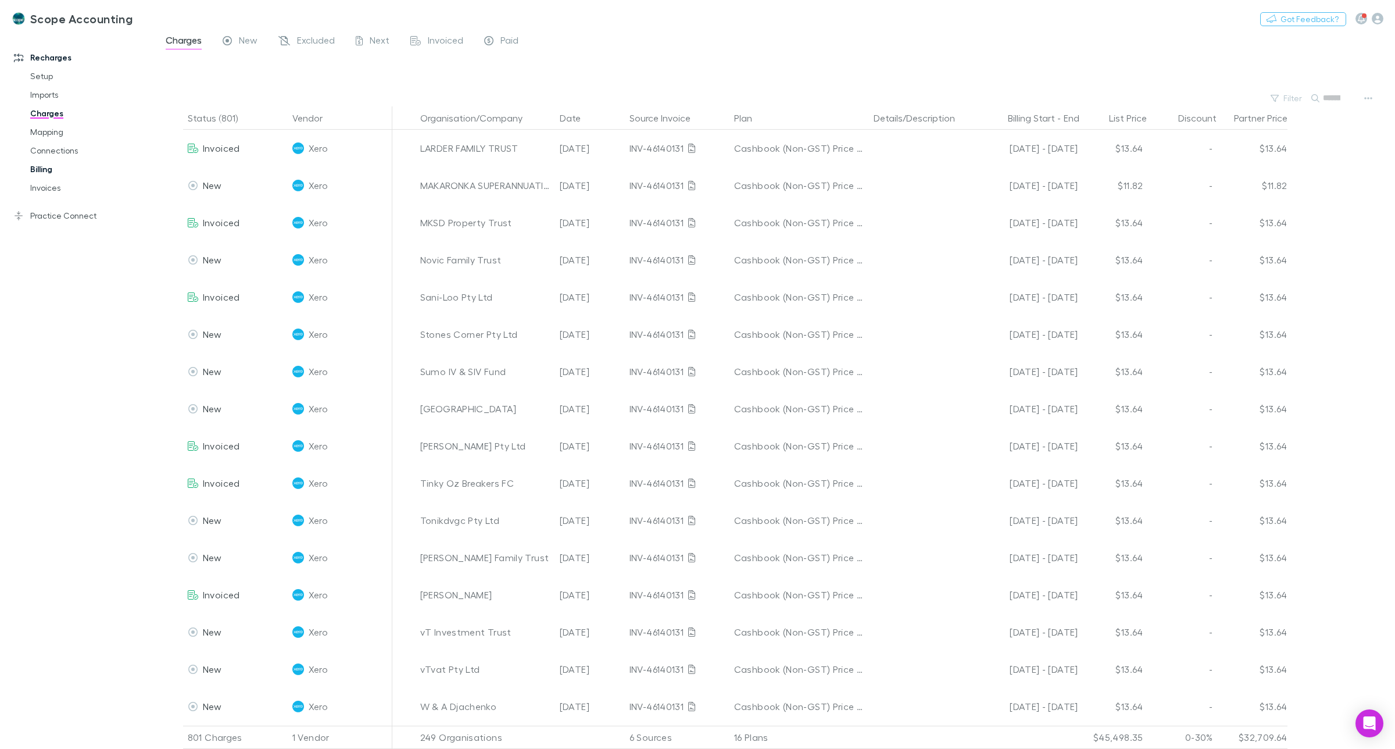
click at [46, 167] on link "Billing" at bounding box center [91, 169] width 145 height 19
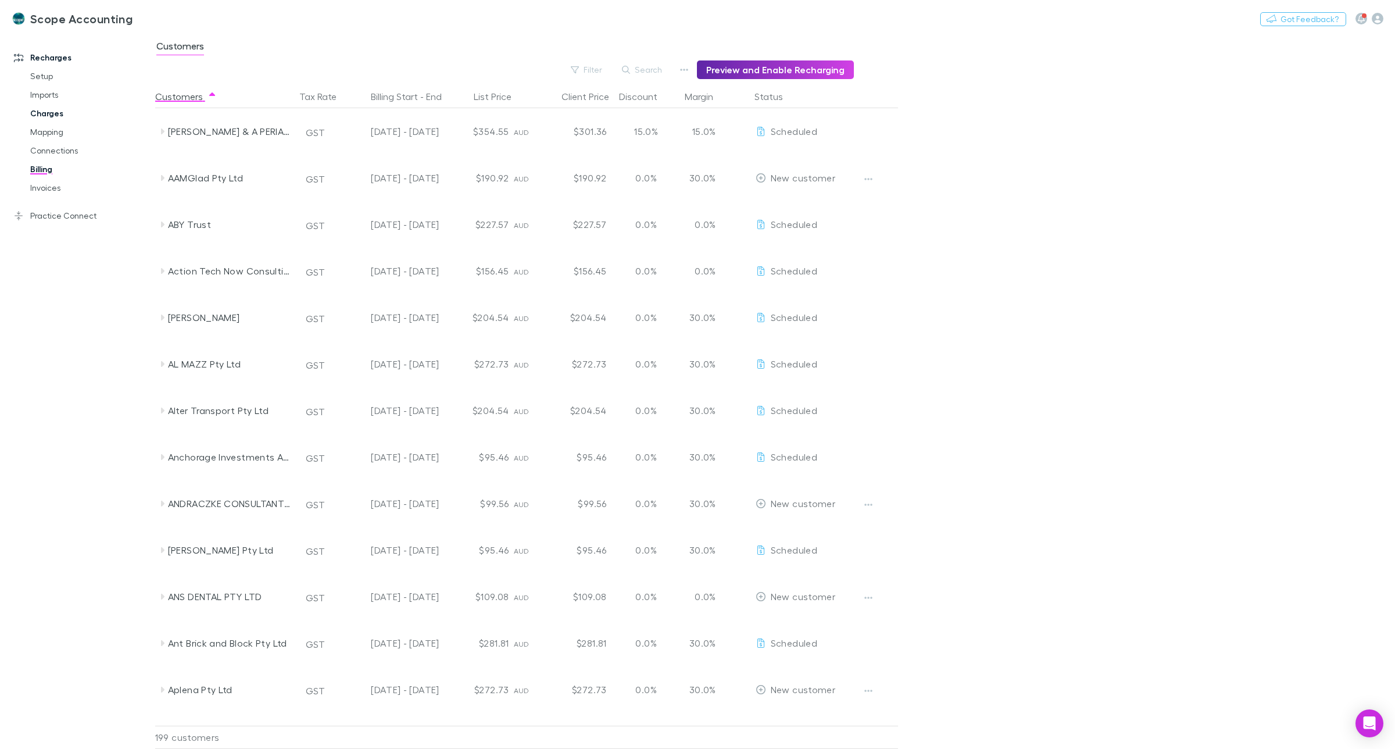
click at [45, 109] on link "Charges" at bounding box center [91, 113] width 145 height 19
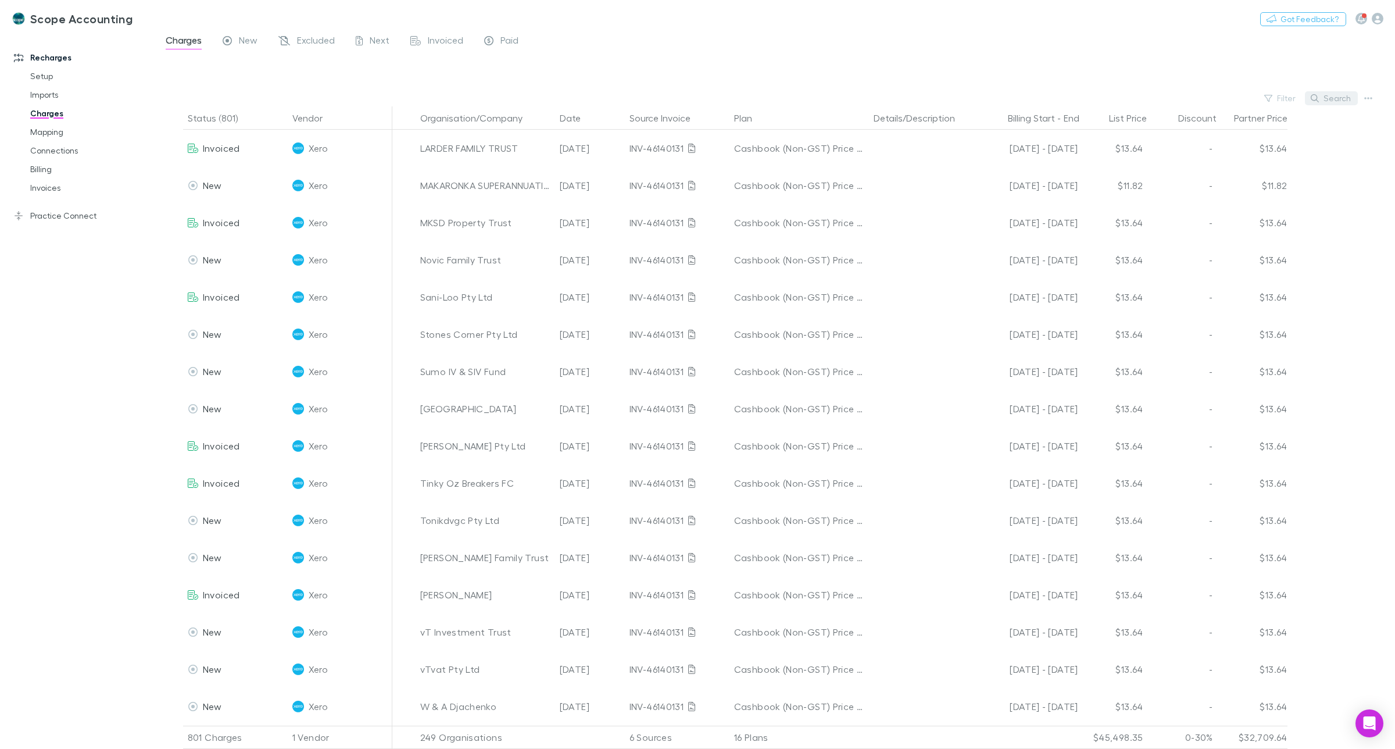
click at [1329, 97] on button "Search" at bounding box center [1331, 98] width 53 height 14
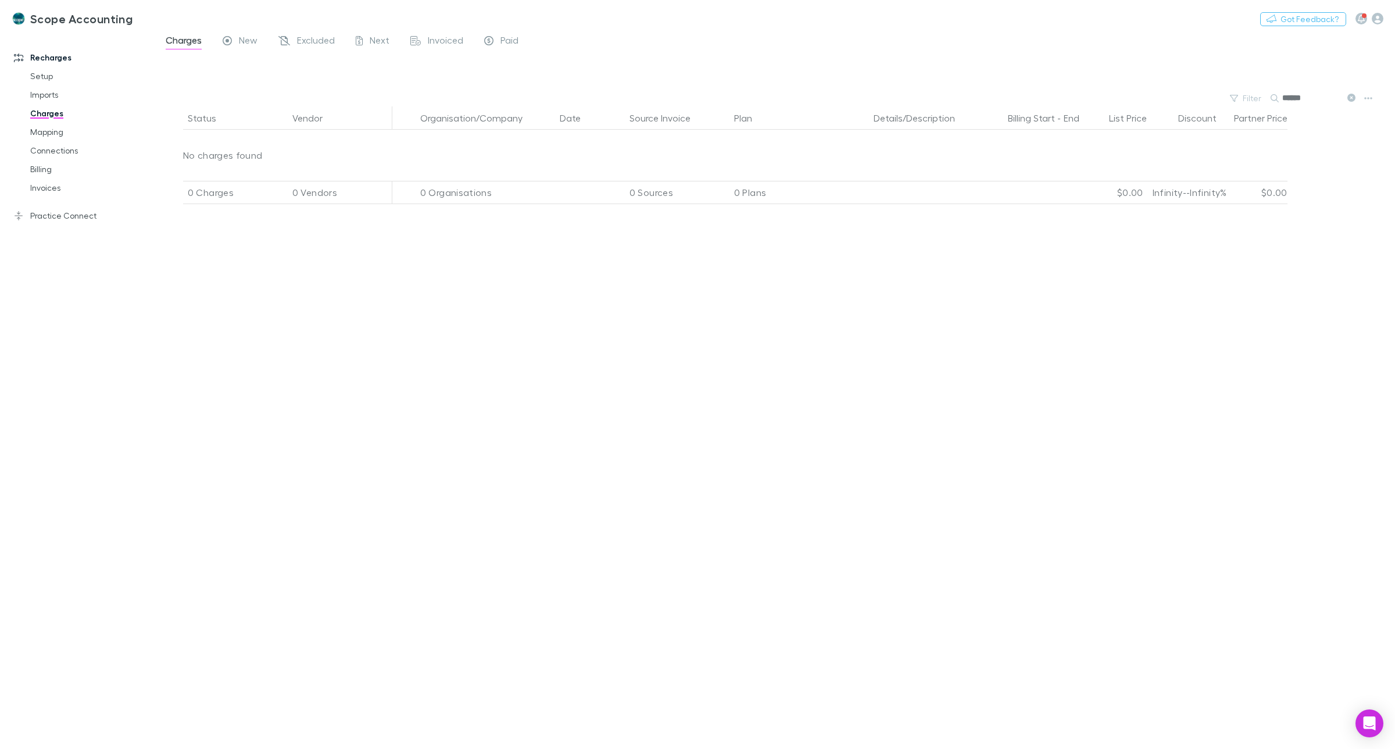
type input "******"
drag, startPoint x: 1351, startPoint y: 99, endPoint x: 1308, endPoint y: 106, distance: 44.1
click at [1351, 100] on icon at bounding box center [1351, 98] width 8 height 8
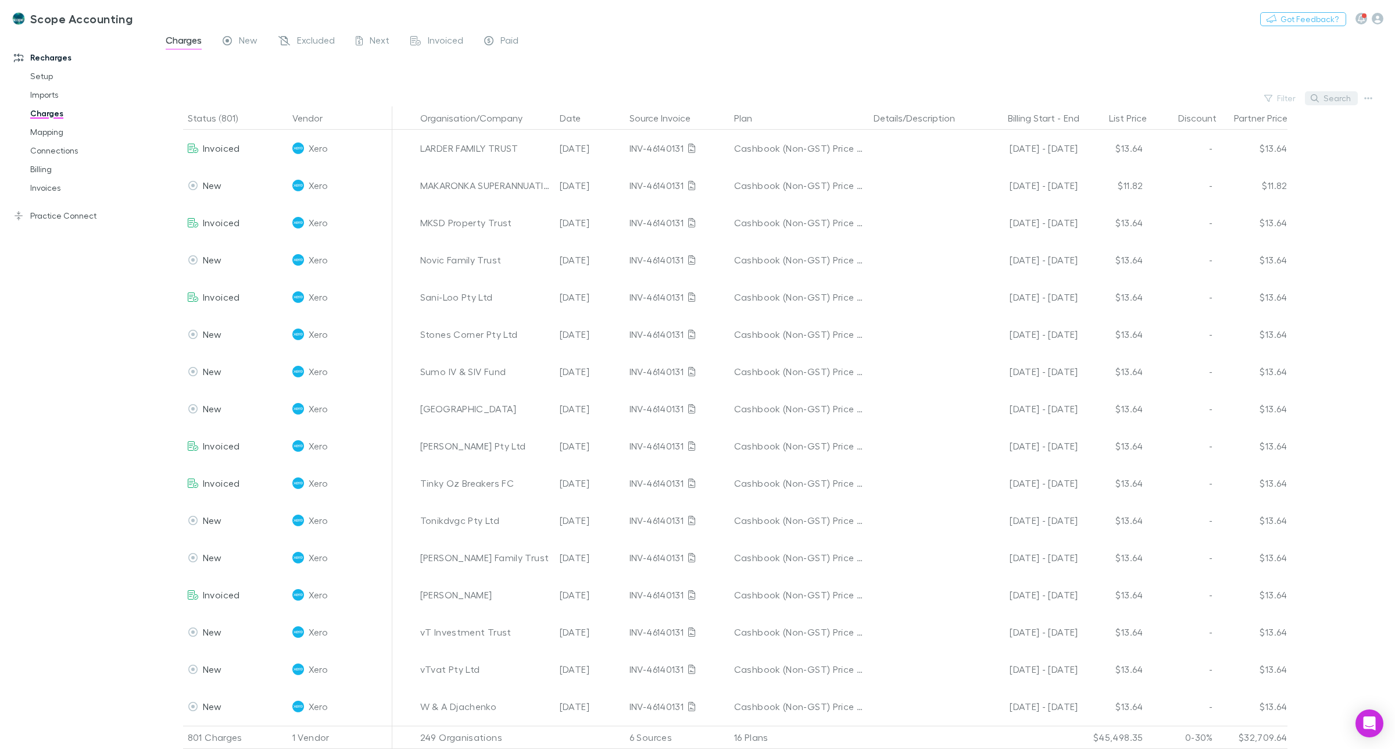
click at [1331, 98] on button "Search" at bounding box center [1331, 98] width 53 height 14
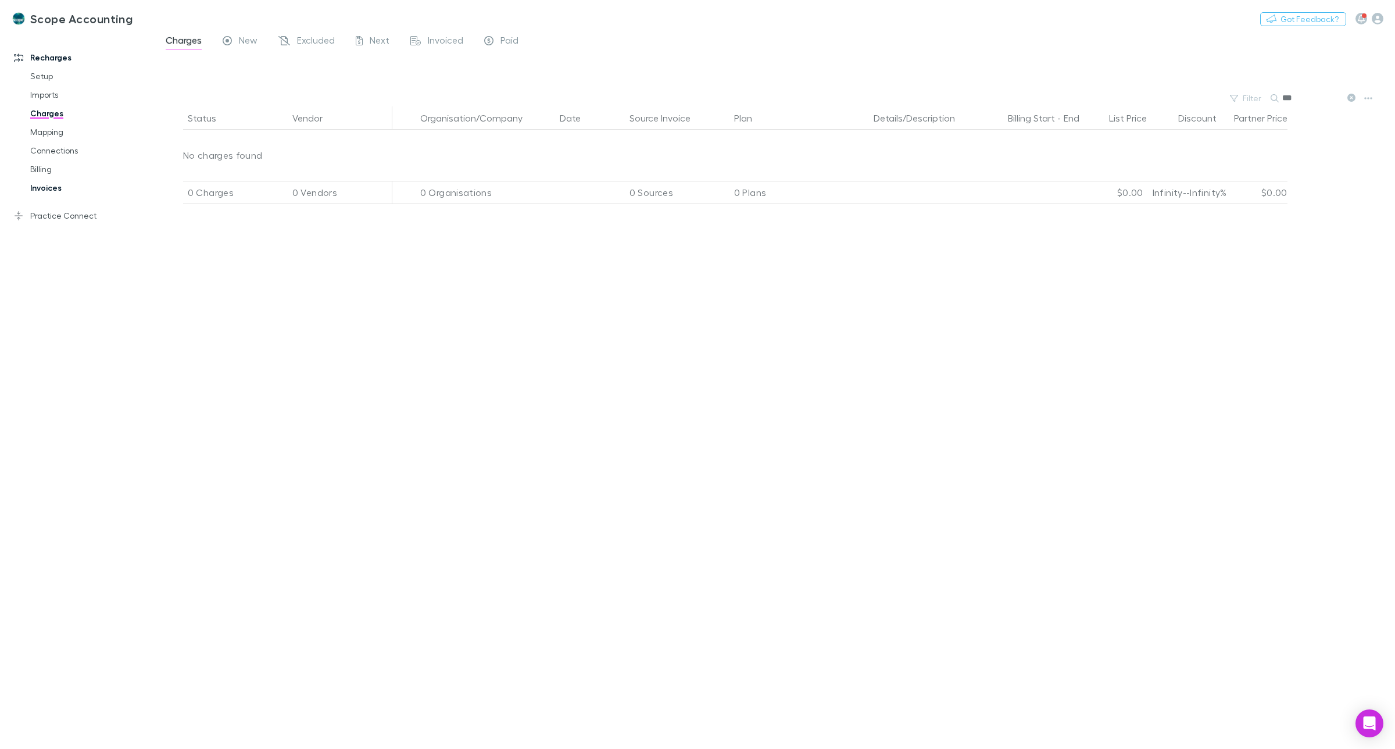
type input "***"
click at [45, 186] on link "Invoices" at bounding box center [91, 187] width 145 height 19
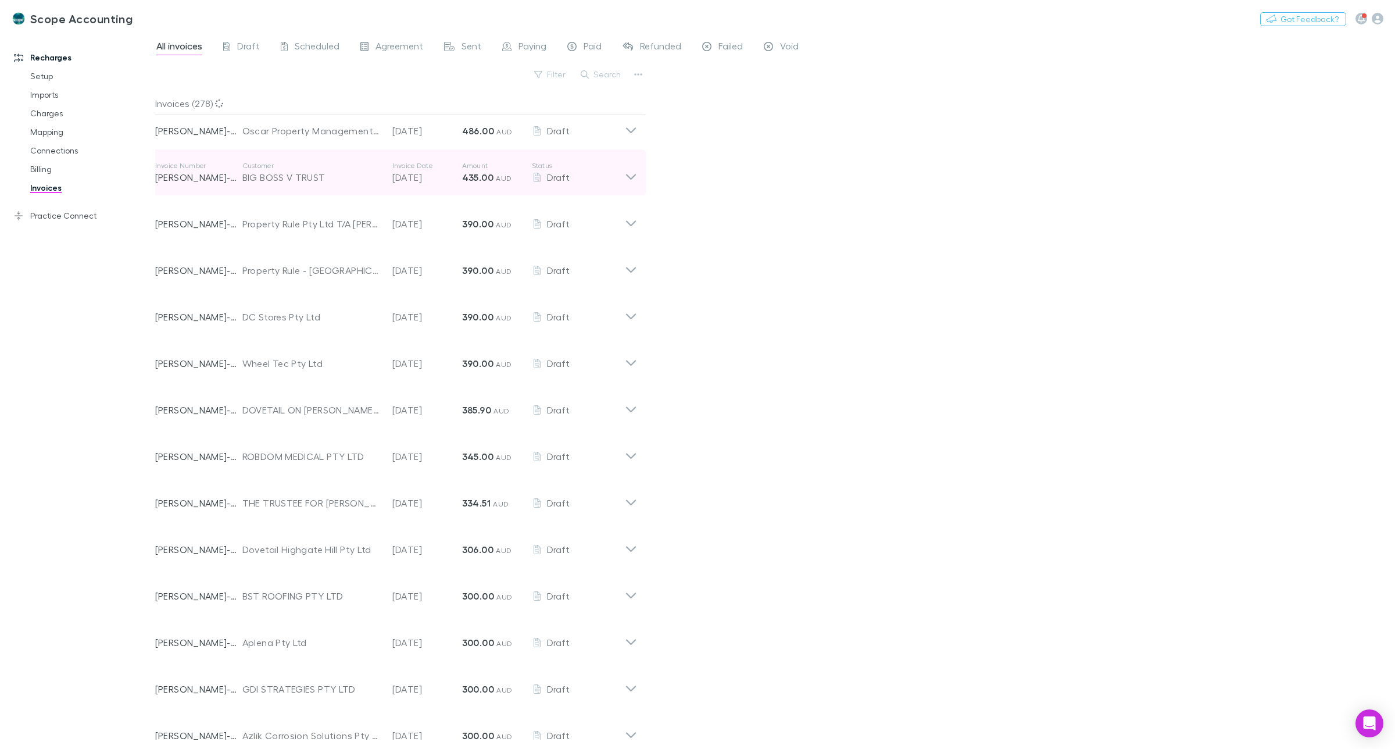
scroll to position [363, 0]
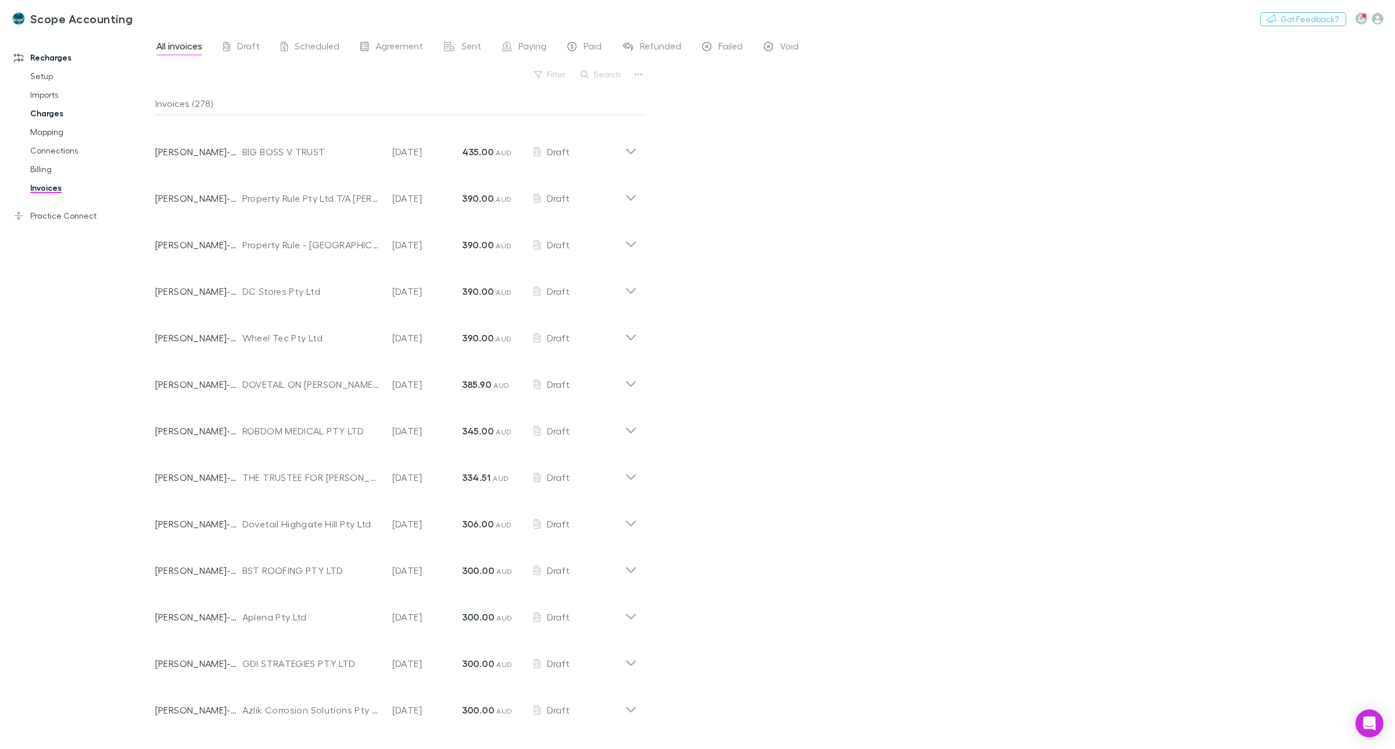
click at [46, 114] on link "Charges" at bounding box center [91, 113] width 145 height 19
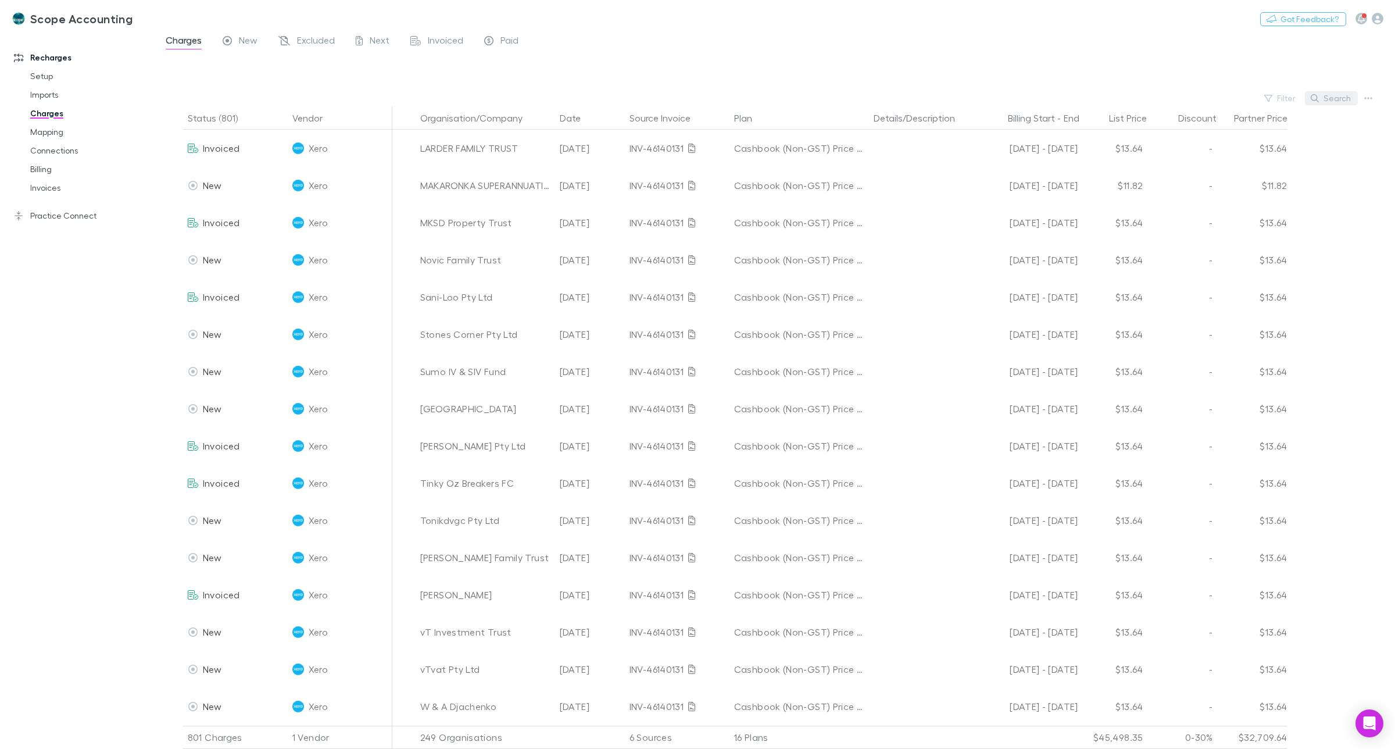
click at [1343, 102] on button "Search" at bounding box center [1331, 98] width 53 height 14
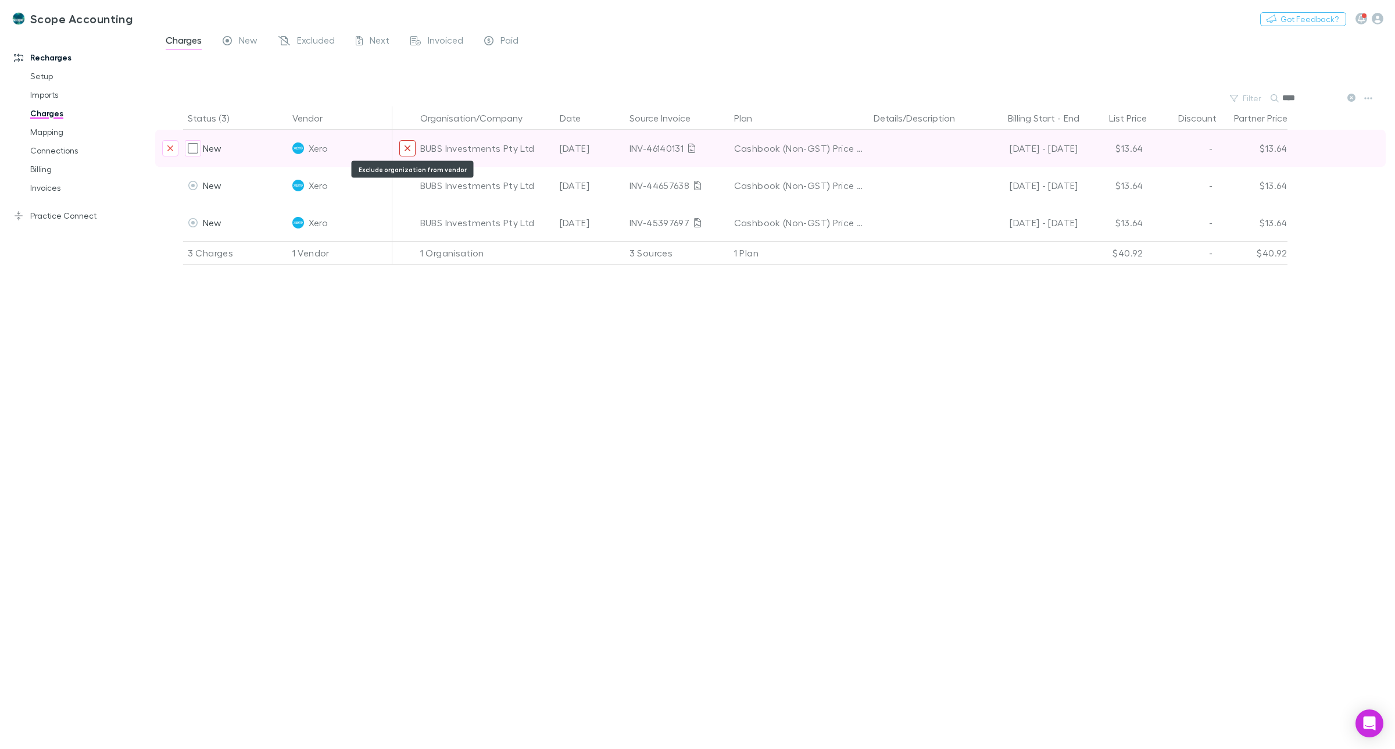
type input "****"
click at [408, 148] on icon "Exclude organization from vendor" at bounding box center [407, 148] width 7 height 9
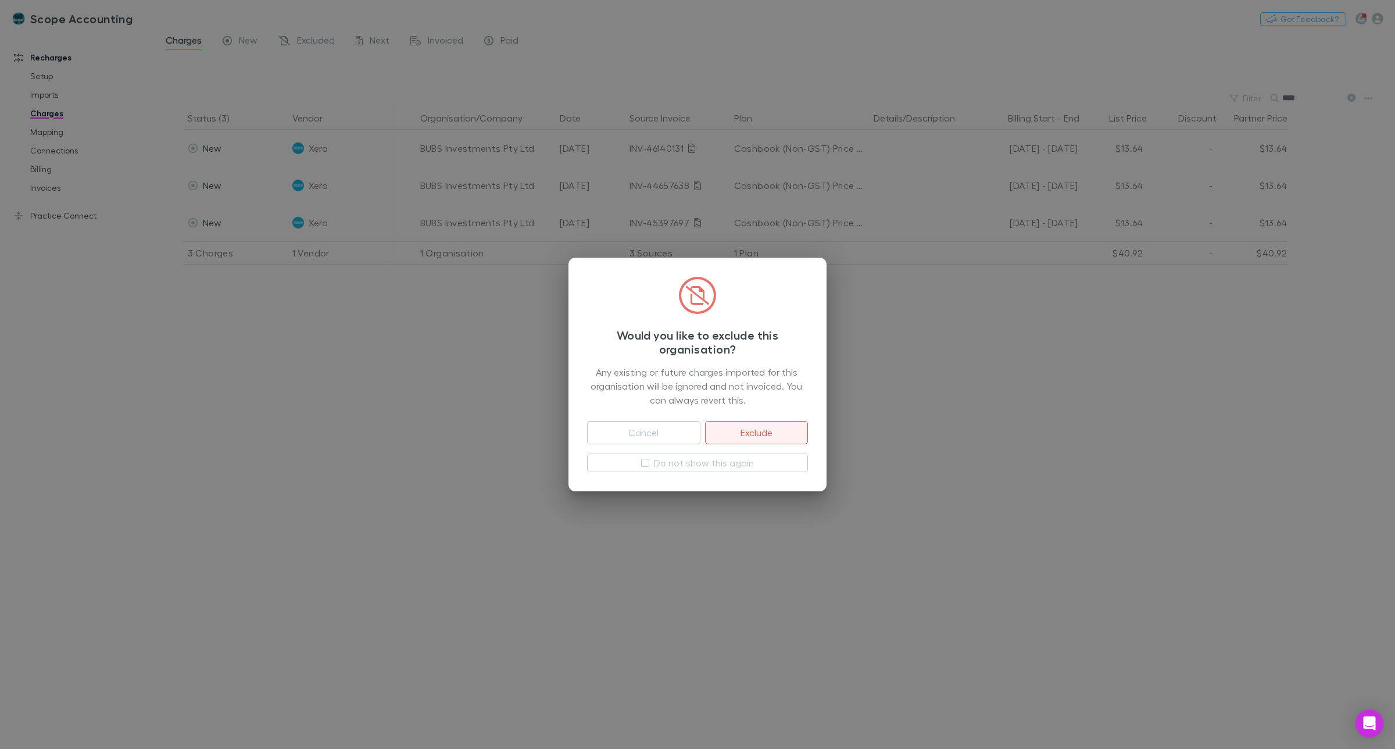
click at [760, 432] on button "Exclude" at bounding box center [756, 432] width 103 height 23
